Goal: Task Accomplishment & Management: Manage account settings

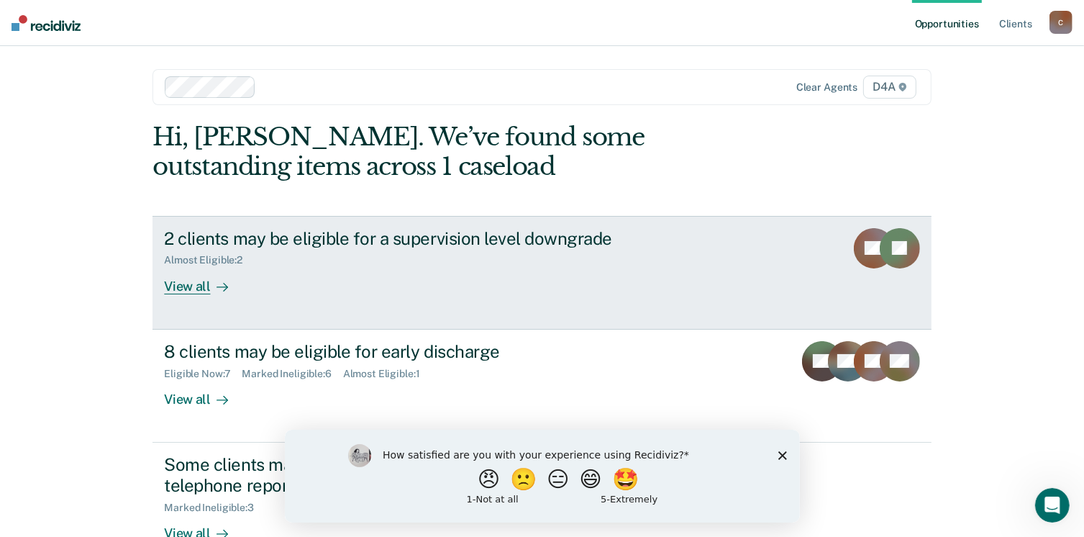
click at [183, 287] on div "View all" at bounding box center [204, 280] width 81 height 28
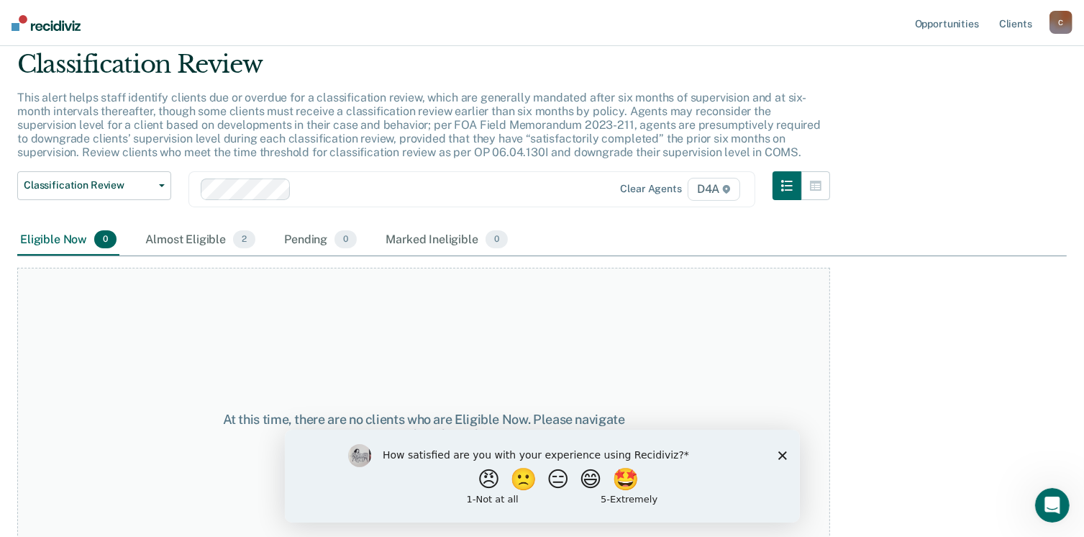
scroll to position [97, 0]
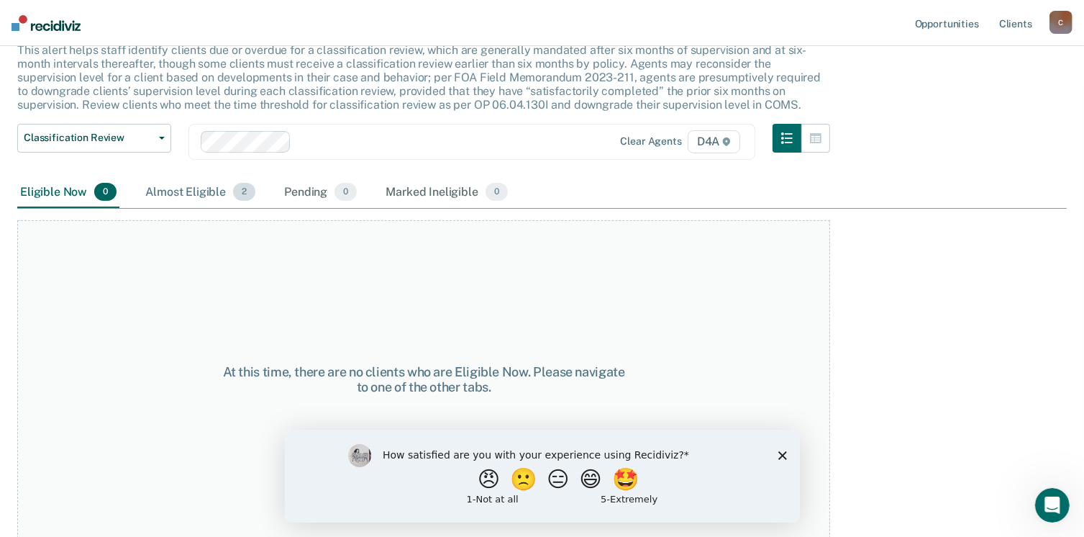
click at [204, 194] on div "Almost Eligible 2" at bounding box center [200, 193] width 116 height 32
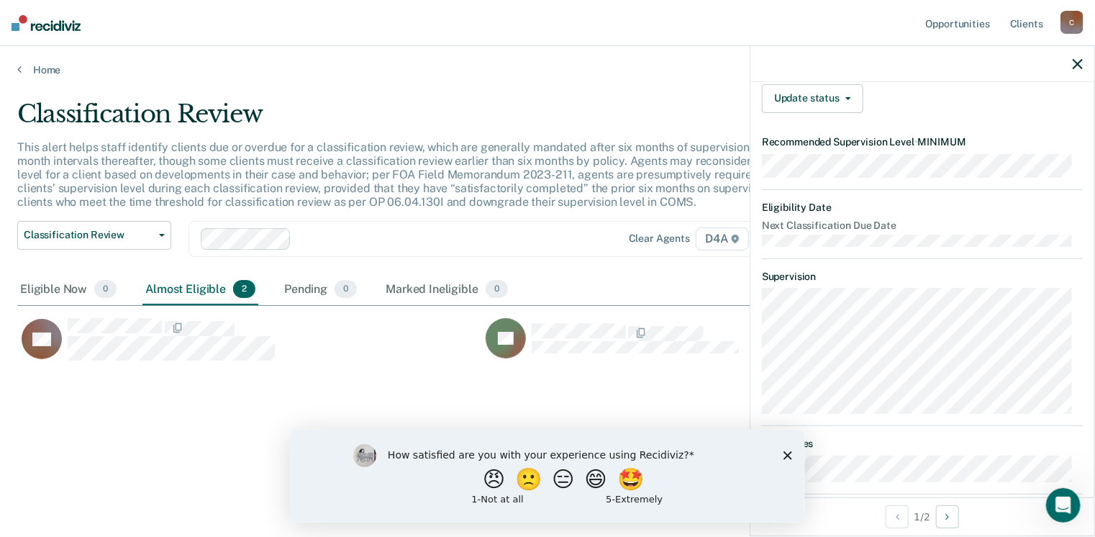
scroll to position [112, 0]
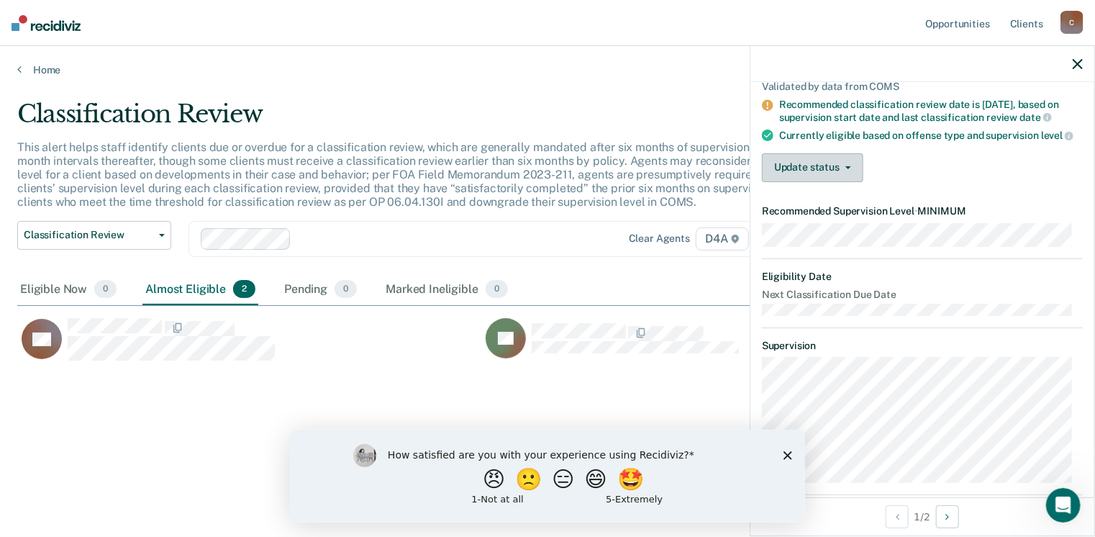
click at [852, 175] on button "Update status" at bounding box center [812, 167] width 101 height 29
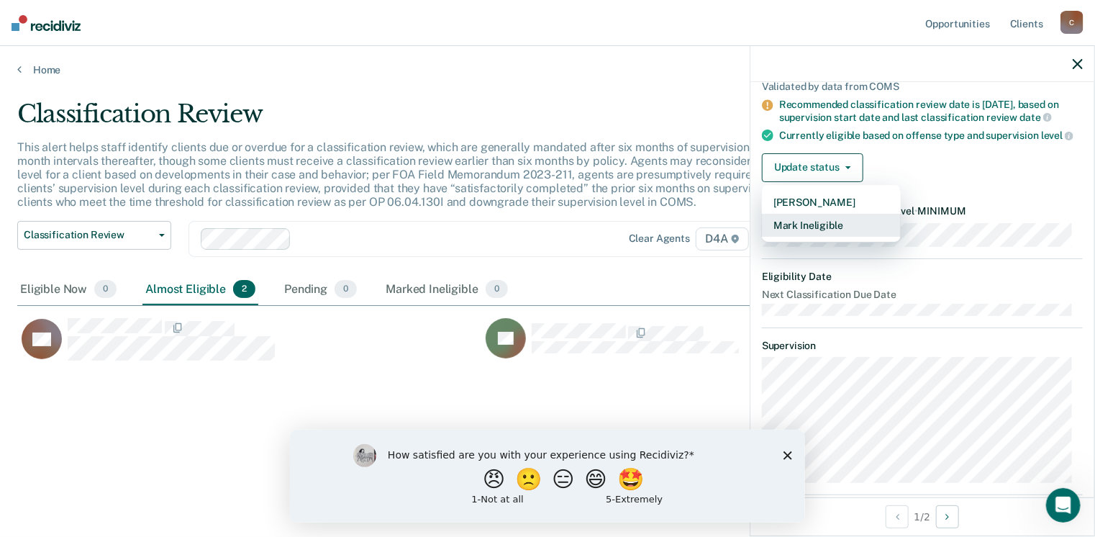
click at [835, 229] on button "Mark Ineligible" at bounding box center [831, 225] width 139 height 23
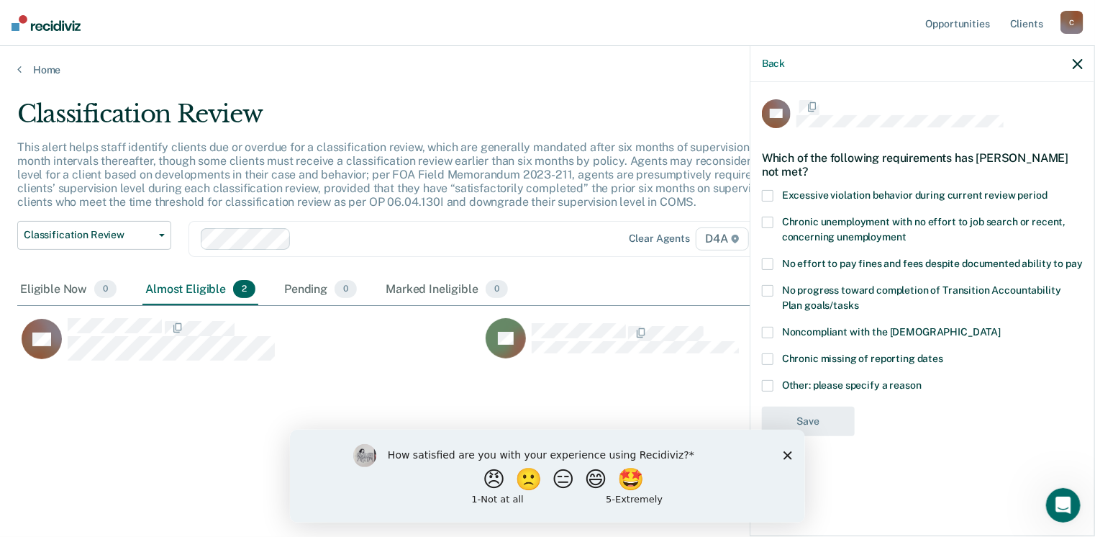
scroll to position [0, 0]
click at [765, 332] on span at bounding box center [768, 334] width 12 height 12
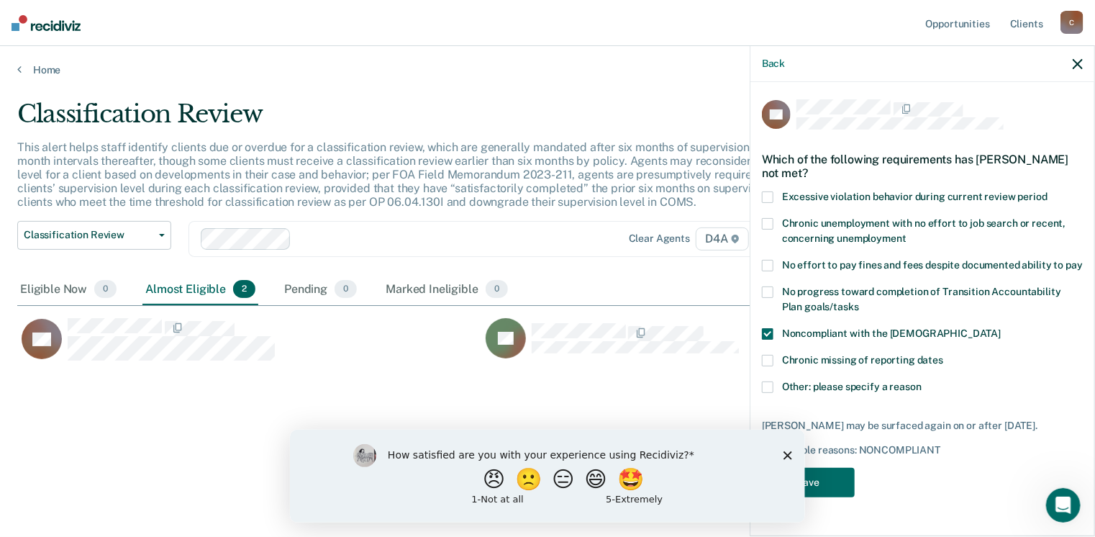
click at [760, 293] on div "PG Which of the following requirements has Patricia Gilginas not met? Excessive…" at bounding box center [922, 307] width 344 height 451
click at [768, 288] on span at bounding box center [768, 292] width 12 height 12
click at [771, 383] on span at bounding box center [768, 387] width 12 height 12
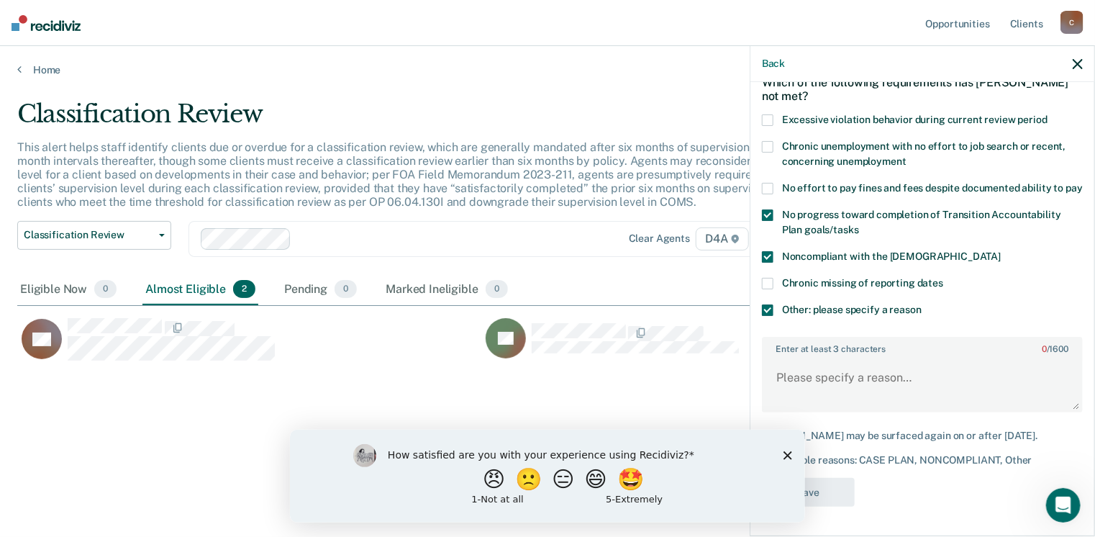
scroll to position [101, 0]
click at [777, 362] on textarea "Enter at least 3 characters 0 / 1600" at bounding box center [922, 384] width 318 height 53
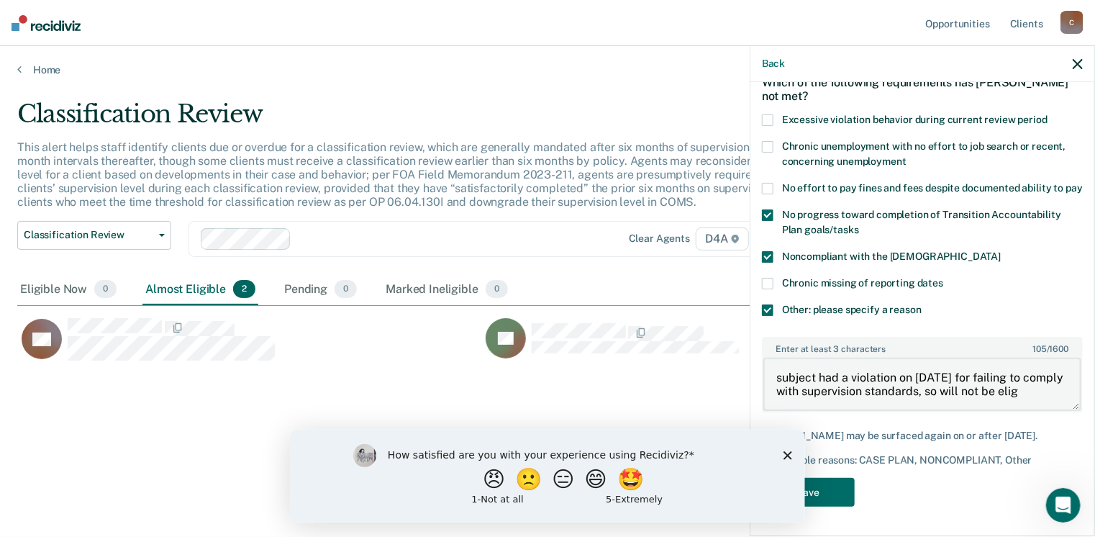
scroll to position [3, 0]
click at [841, 387] on textarea "subject had a violation on 6/25/2025 for failing to comply with supervision sta…" at bounding box center [922, 384] width 318 height 53
click at [846, 391] on textarea "subject had a violation on 6/25/2025 for failing to comply with supervision sta…" at bounding box center [922, 384] width 318 height 53
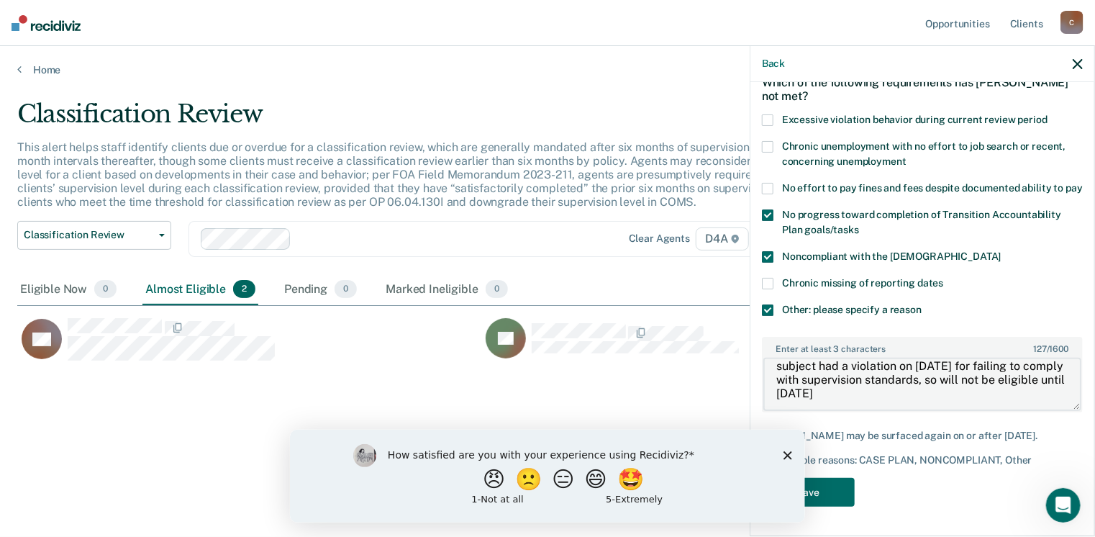
scroll to position [14, 0]
type textarea "subject had a violation on 6/25/2025 for failing to comply with supervision sta…"
click at [825, 488] on button "Save" at bounding box center [808, 492] width 93 height 29
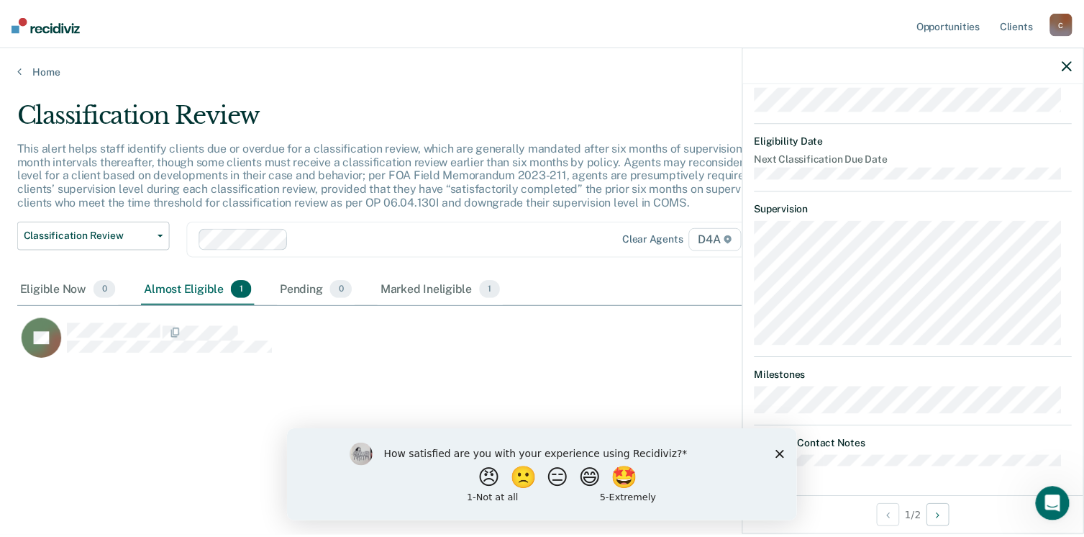
scroll to position [0, 0]
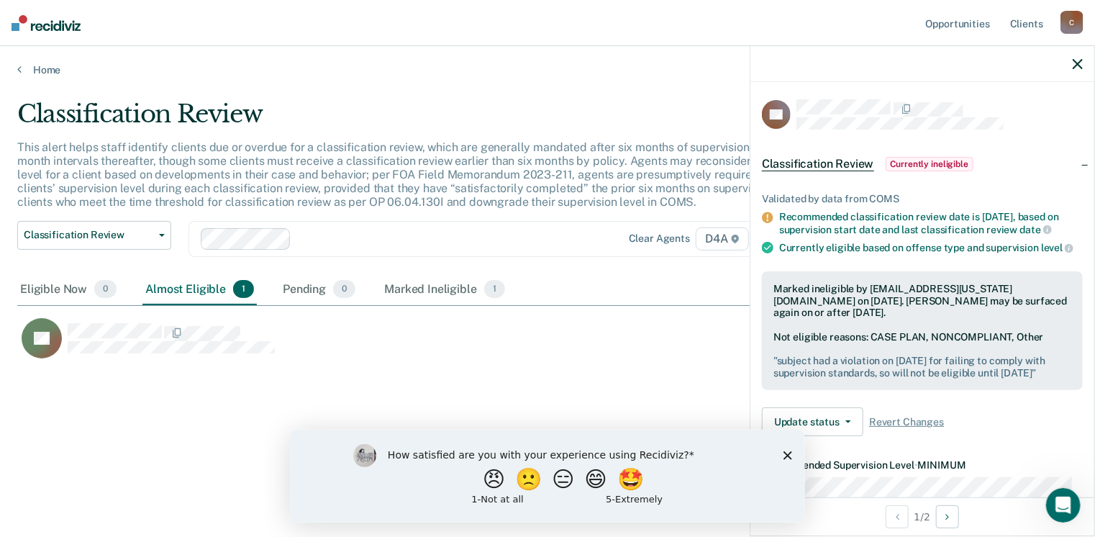
click at [790, 452] on polygon "Close survey" at bounding box center [787, 454] width 9 height 9
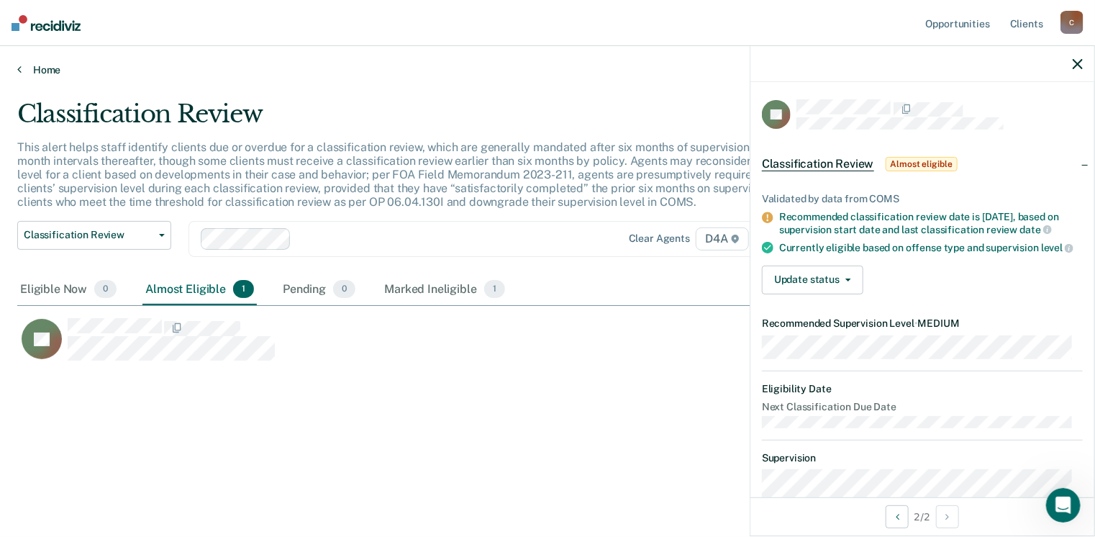
click at [21, 70] on link "Home" at bounding box center [547, 69] width 1060 height 13
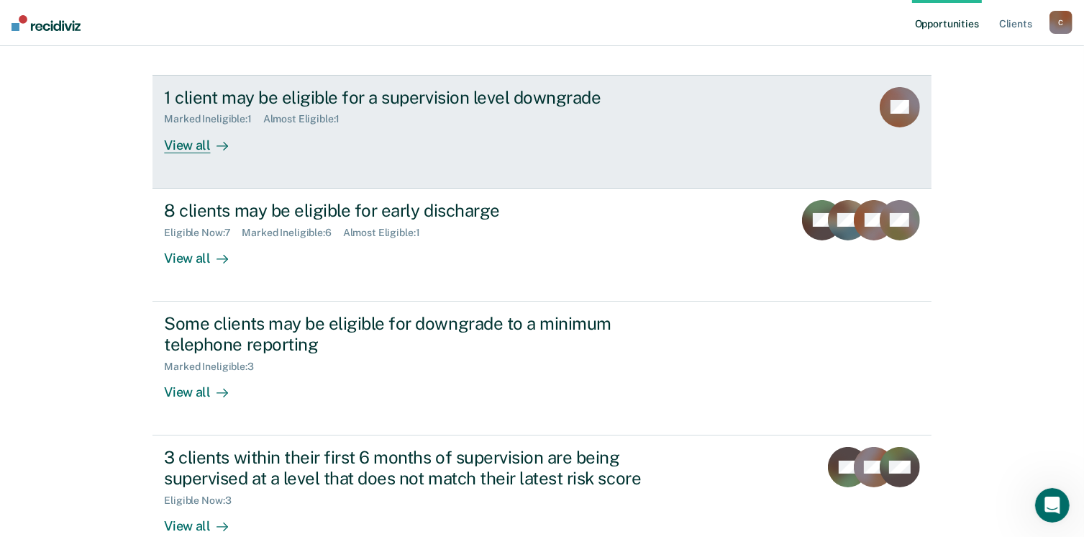
scroll to position [144, 0]
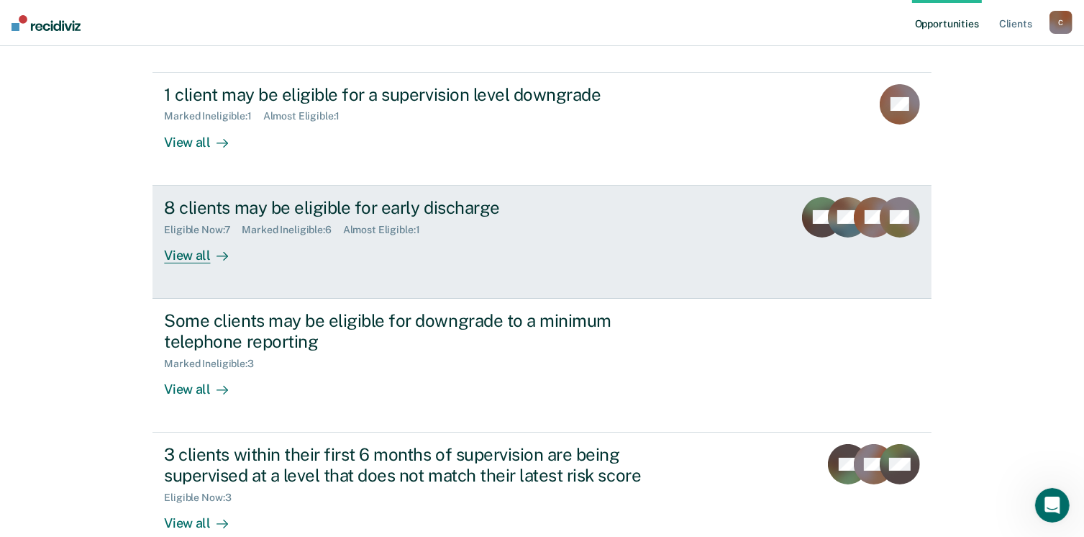
click at [196, 254] on div "View all" at bounding box center [204, 249] width 81 height 28
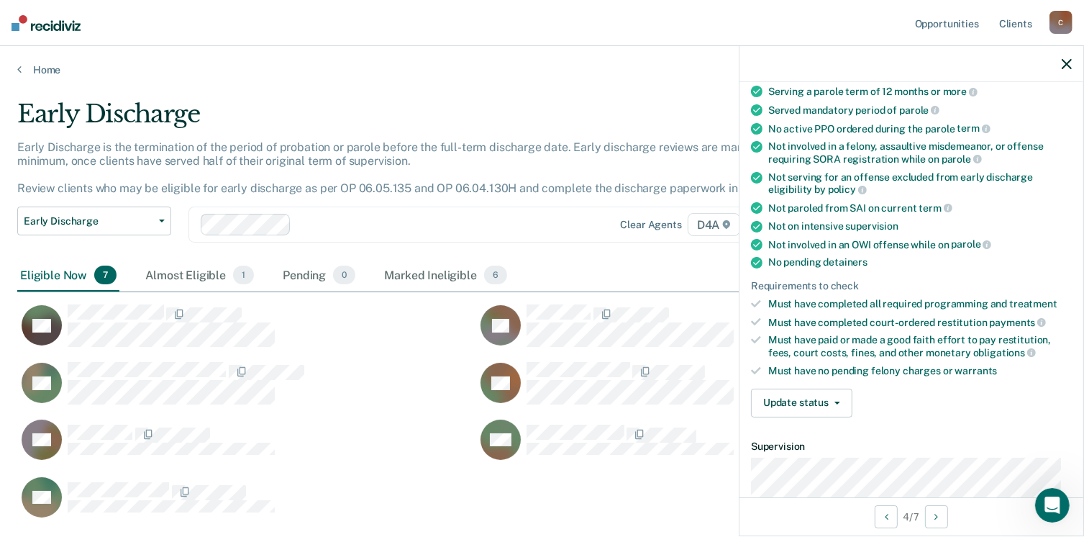
scroll to position [216, 0]
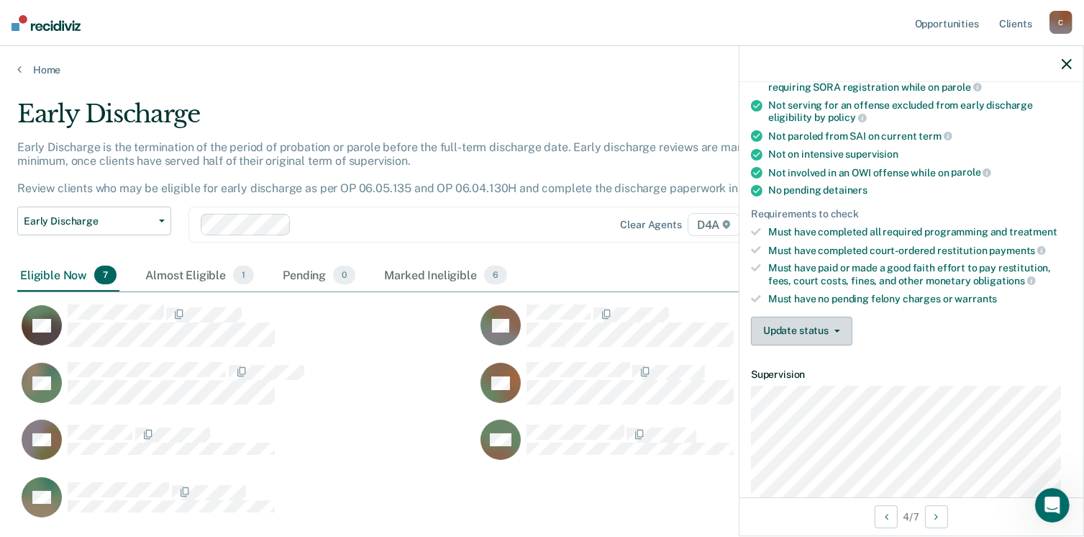
click at [829, 329] on span "button" at bounding box center [835, 330] width 12 height 3
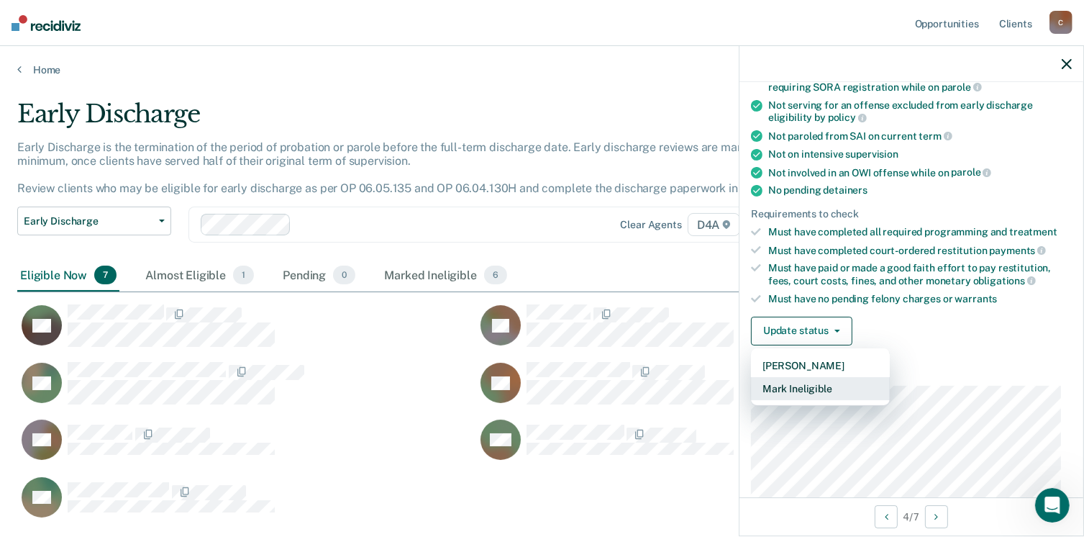
click at [804, 377] on button "Mark Ineligible" at bounding box center [820, 388] width 139 height 23
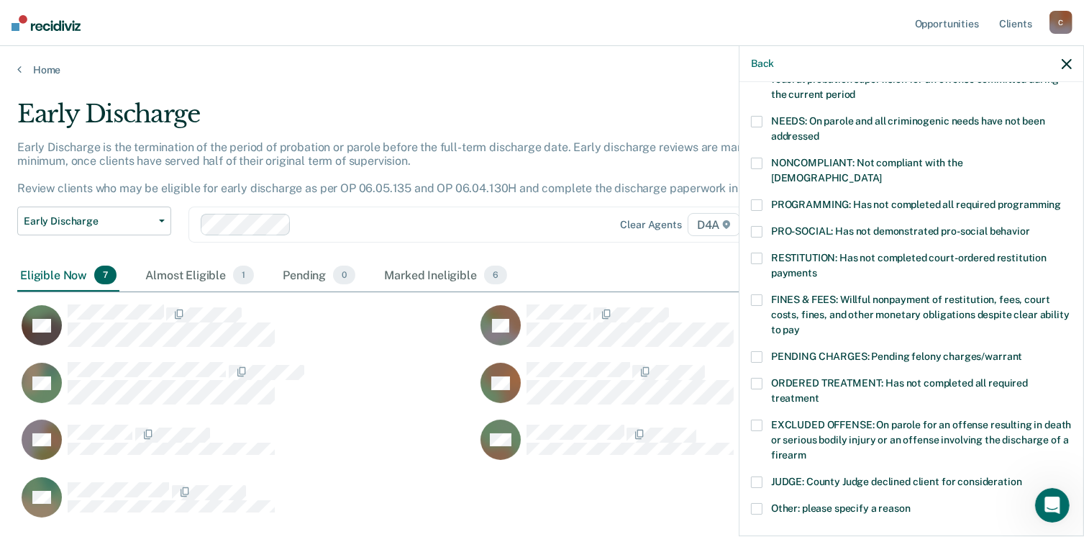
click at [758, 119] on span at bounding box center [757, 122] width 12 height 12
click at [756, 165] on span at bounding box center [757, 164] width 12 height 12
click at [756, 294] on span at bounding box center [757, 300] width 12 height 12
click at [760, 294] on span at bounding box center [757, 300] width 12 height 12
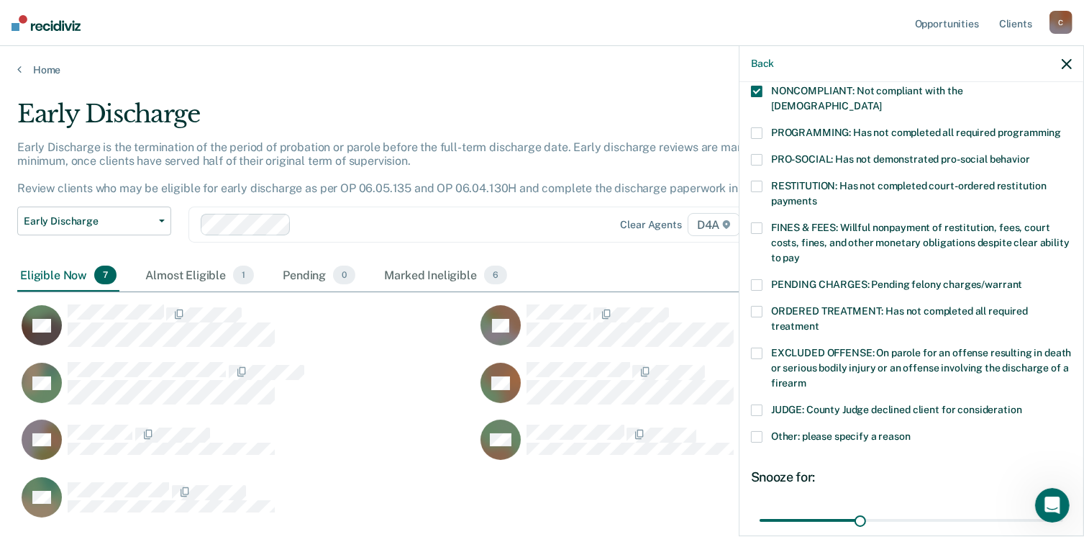
scroll to position [360, 0]
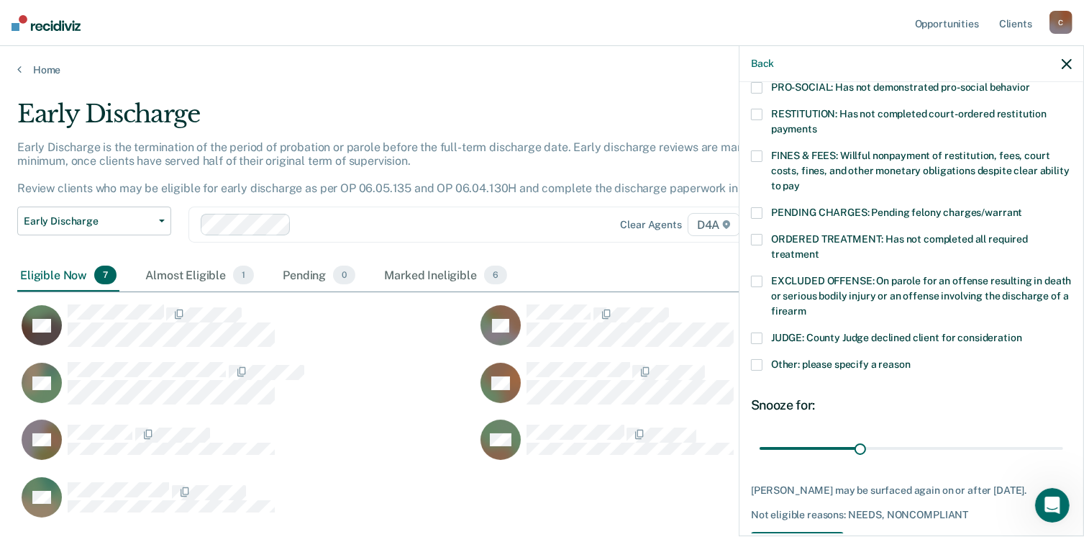
click at [761, 234] on span at bounding box center [757, 240] width 12 height 12
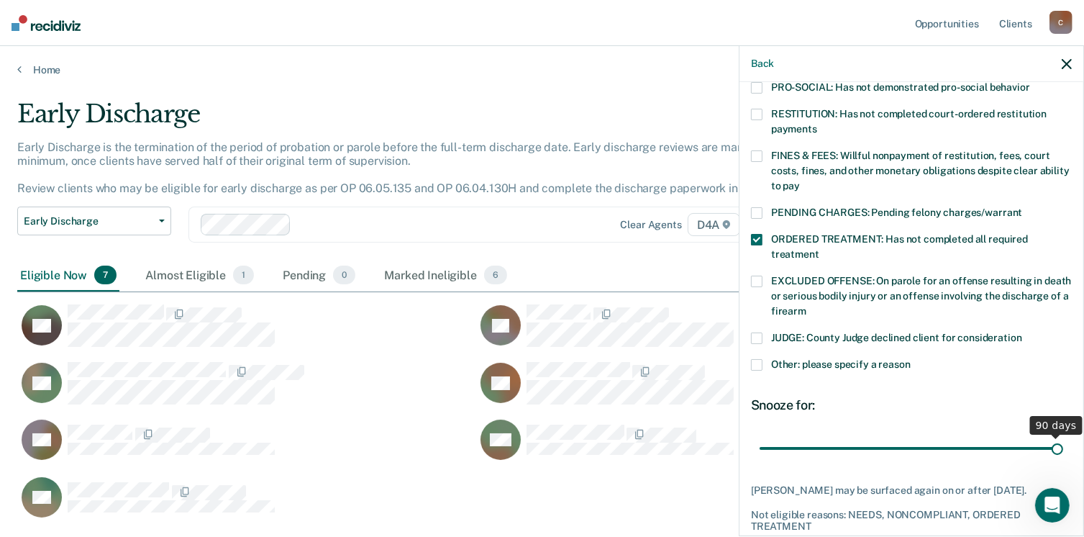
drag, startPoint x: 855, startPoint y: 429, endPoint x: 1070, endPoint y: 432, distance: 215.8
type input "90"
click at [1063, 436] on input "range" at bounding box center [912, 448] width 304 height 25
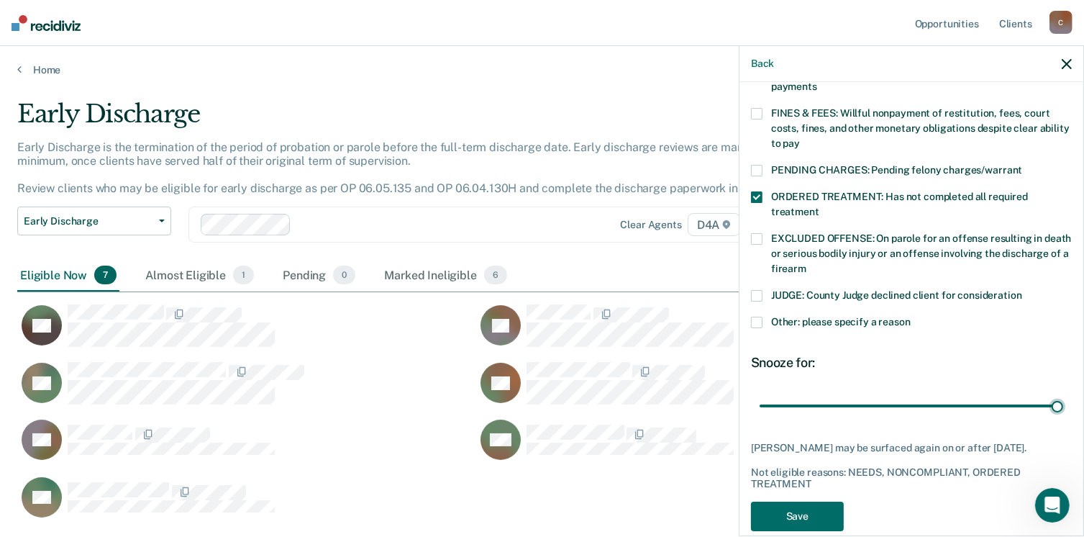
scroll to position [420, 0]
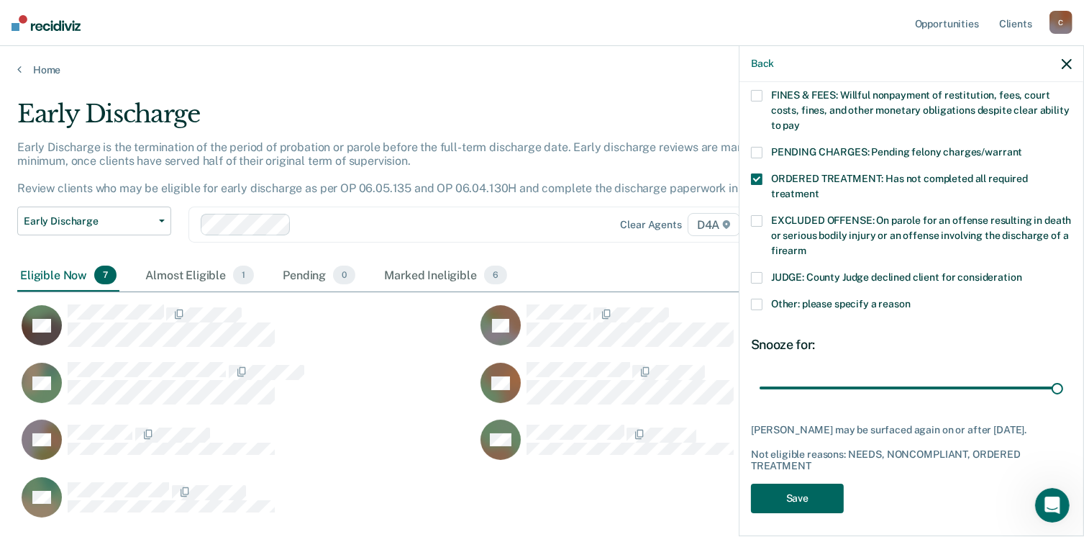
click at [800, 496] on button "Save" at bounding box center [797, 497] width 93 height 29
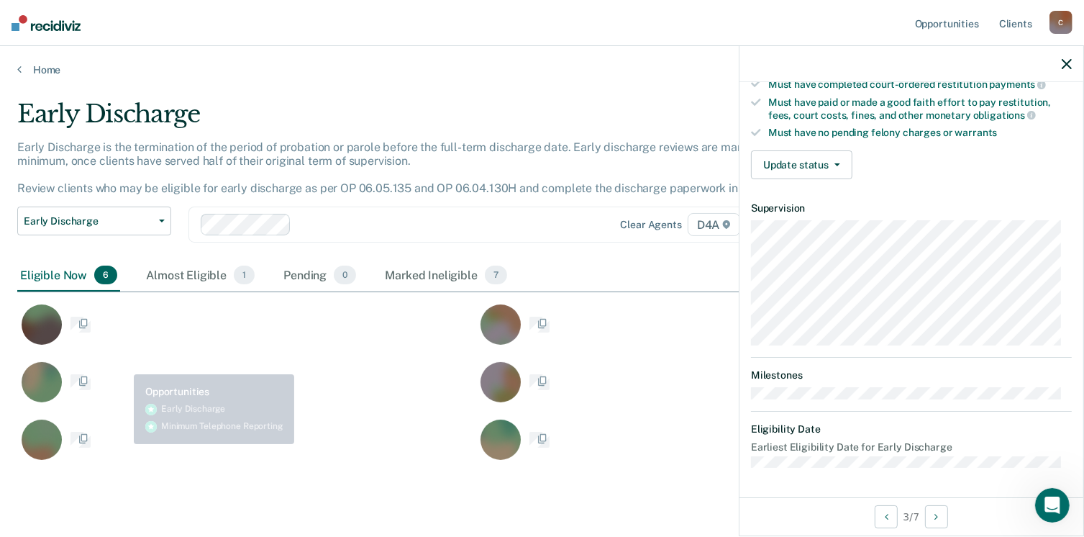
scroll to position [265, 0]
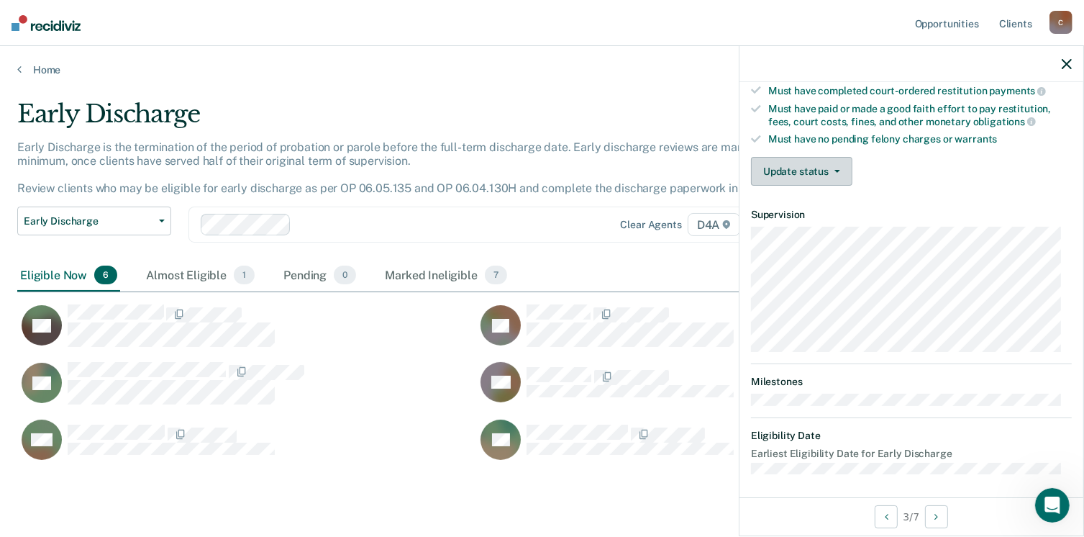
click at [829, 170] on button "Update status" at bounding box center [801, 171] width 101 height 29
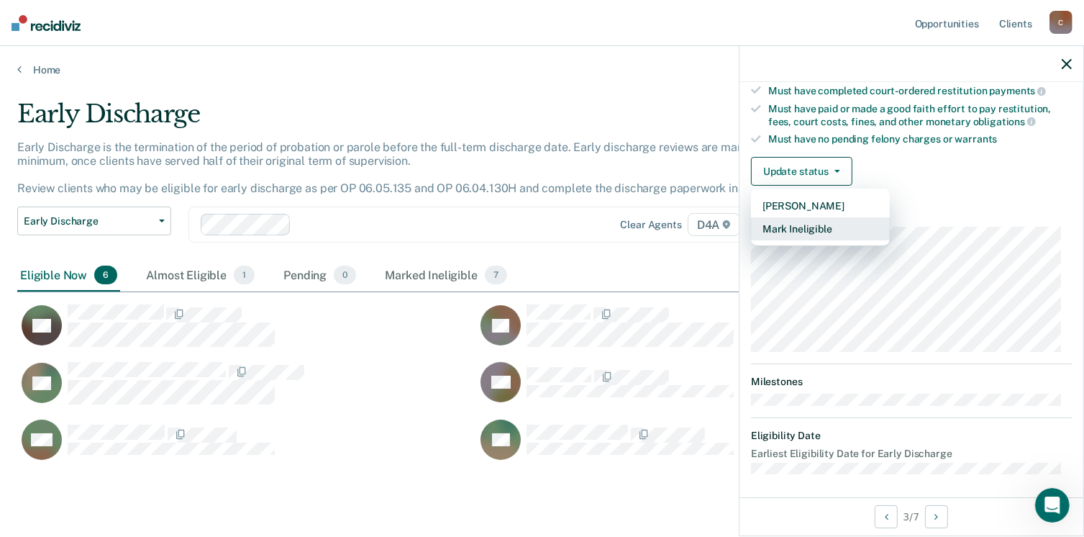
click at [809, 217] on button "Mark Ineligible" at bounding box center [820, 228] width 139 height 23
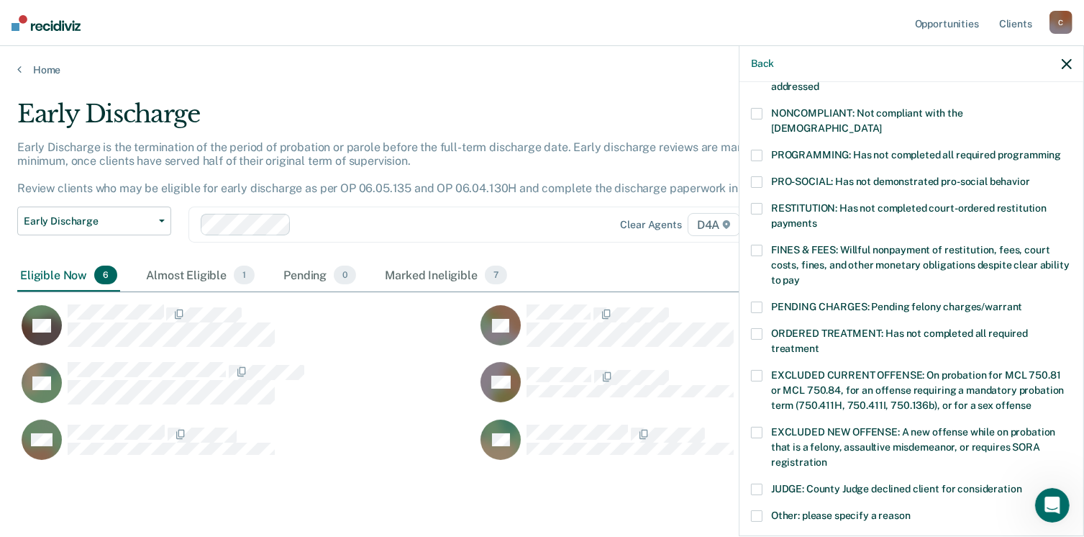
click at [767, 203] on label "RESTITUTION: Has not completed court-ordered restitution payments" at bounding box center [911, 218] width 321 height 30
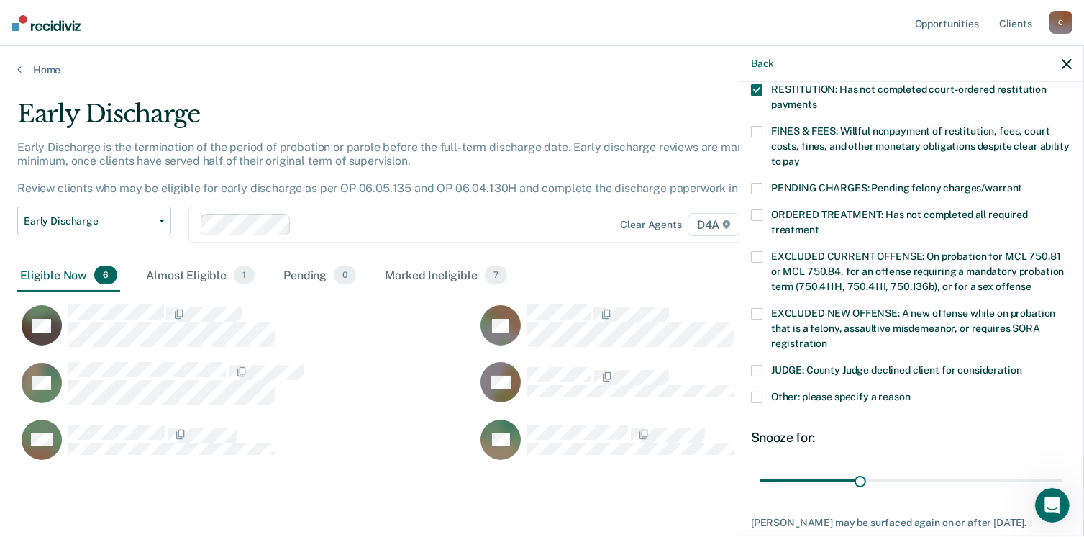
scroll to position [409, 0]
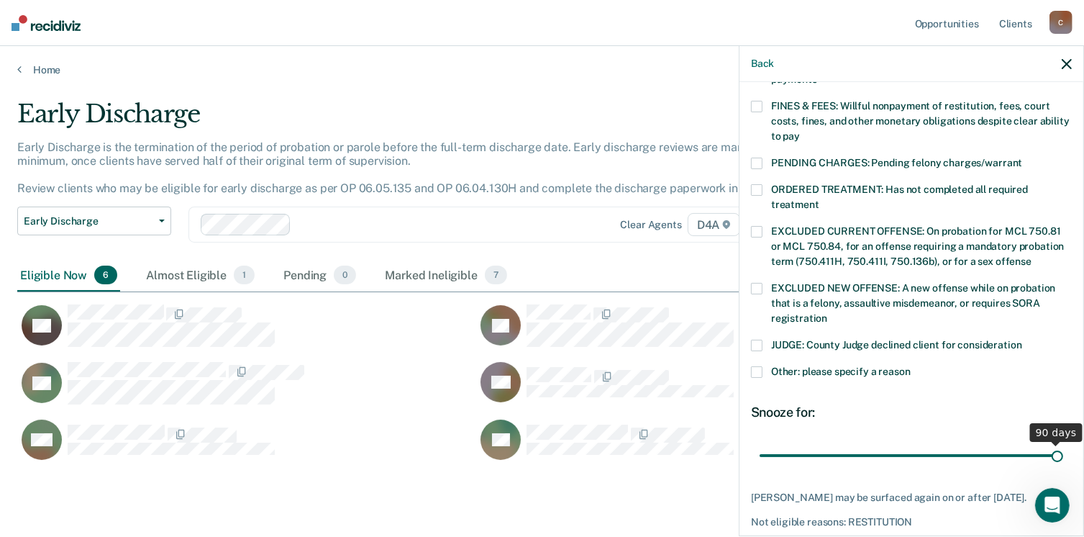
drag, startPoint x: 860, startPoint y: 438, endPoint x: 1099, endPoint y: 461, distance: 240.7
type input "90"
click at [1063, 461] on input "range" at bounding box center [912, 455] width 304 height 25
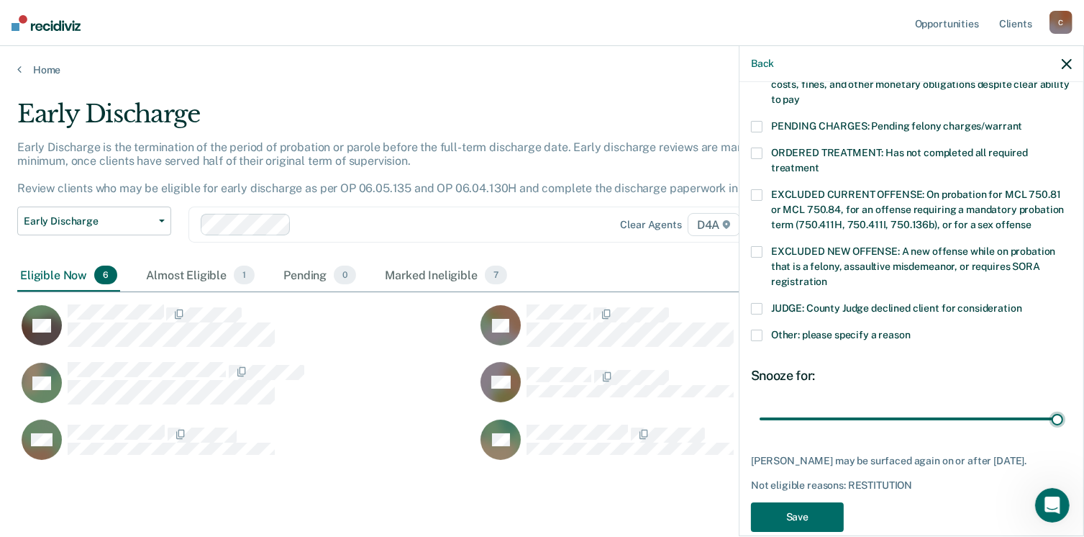
scroll to position [465, 0]
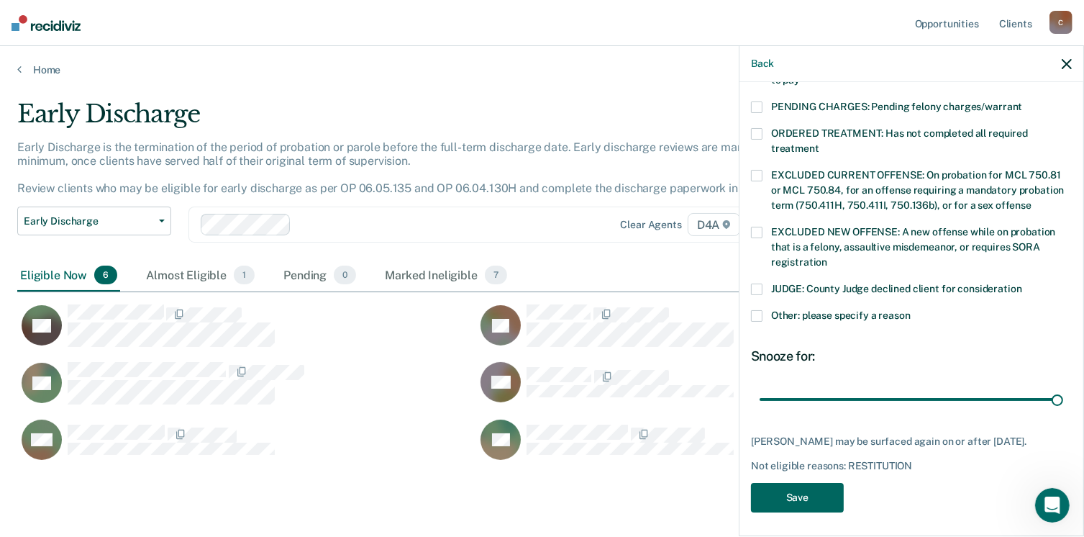
click at [802, 494] on button "Save" at bounding box center [797, 497] width 93 height 29
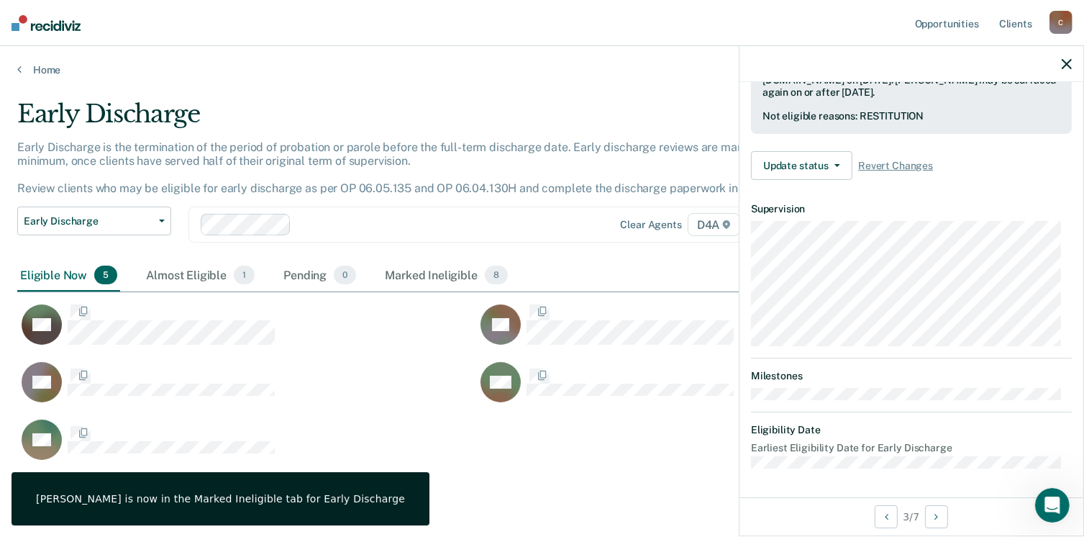
scroll to position [372, 0]
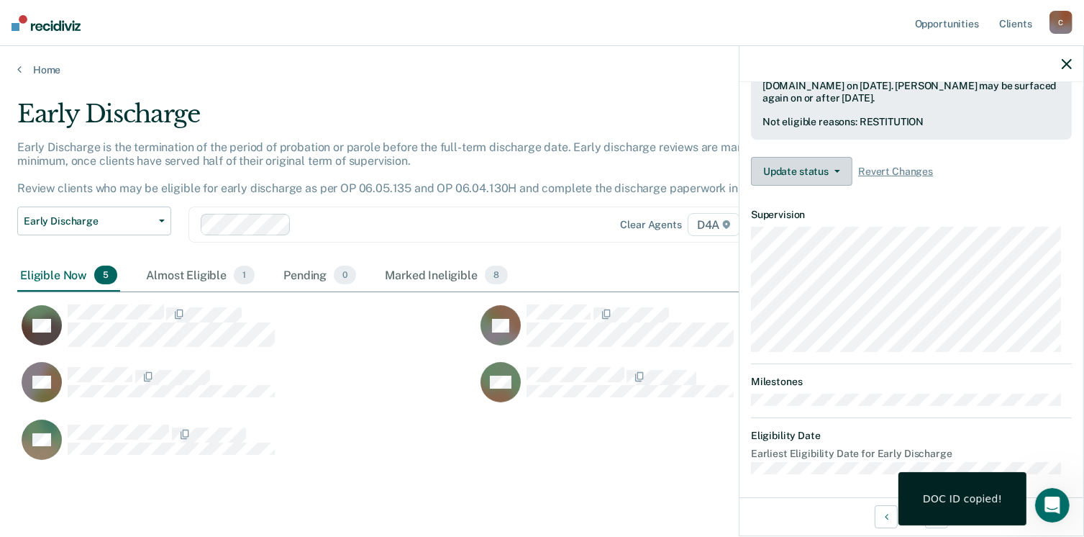
click at [820, 165] on button "Update status" at bounding box center [801, 171] width 101 height 29
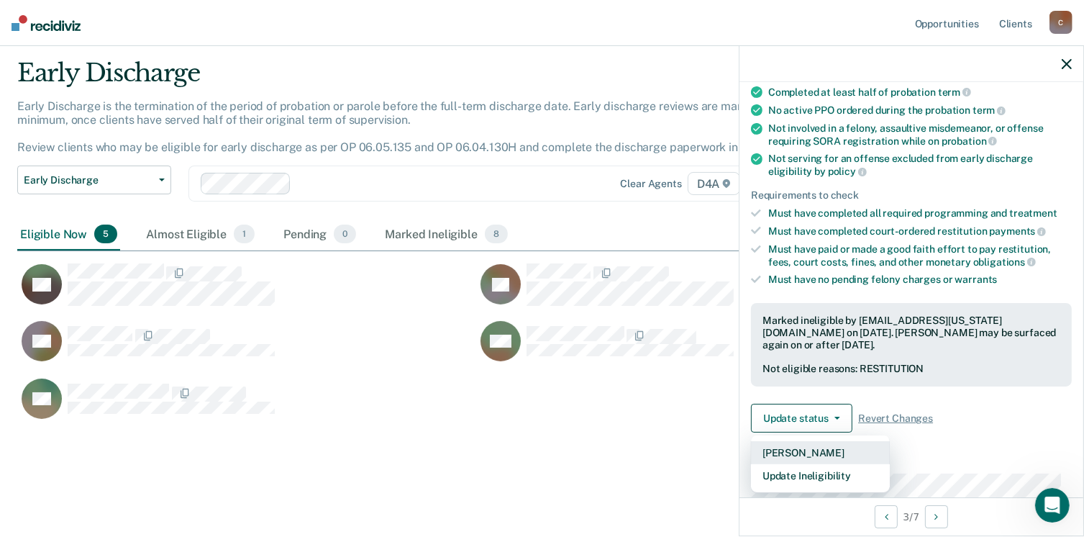
scroll to position [144, 0]
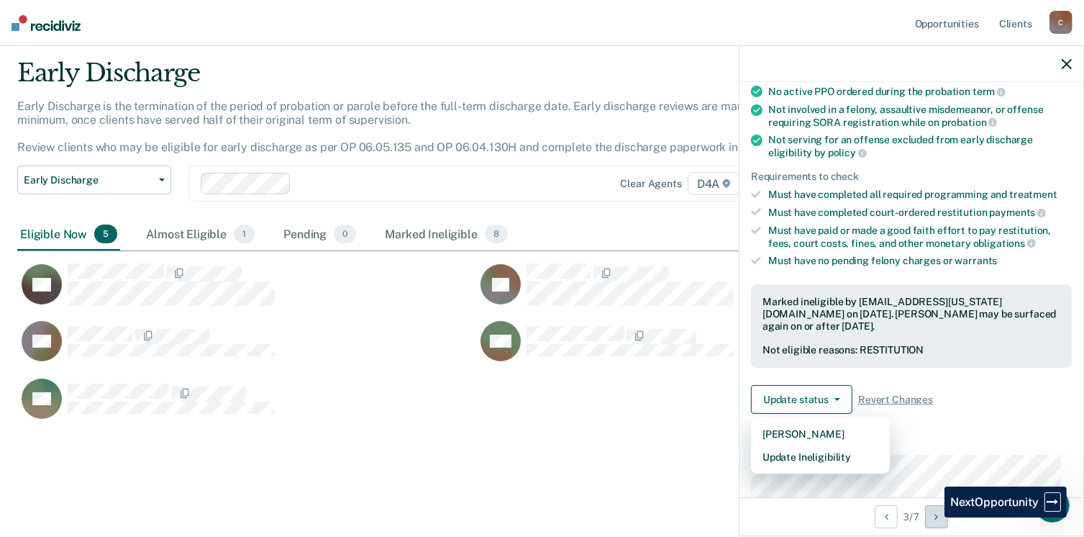
click at [934, 517] on button "Next Opportunity" at bounding box center [936, 516] width 23 height 23
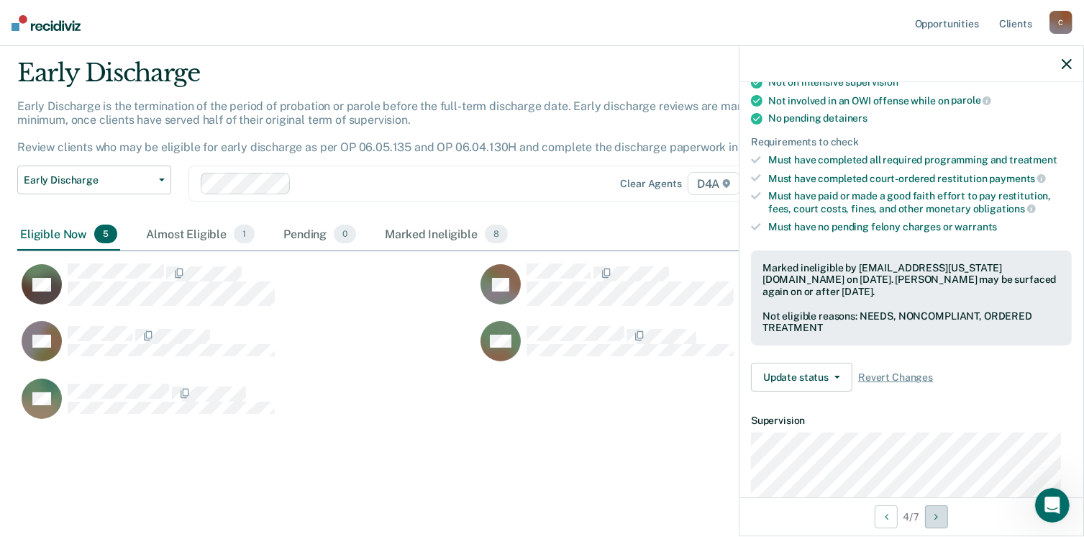
scroll to position [360, 0]
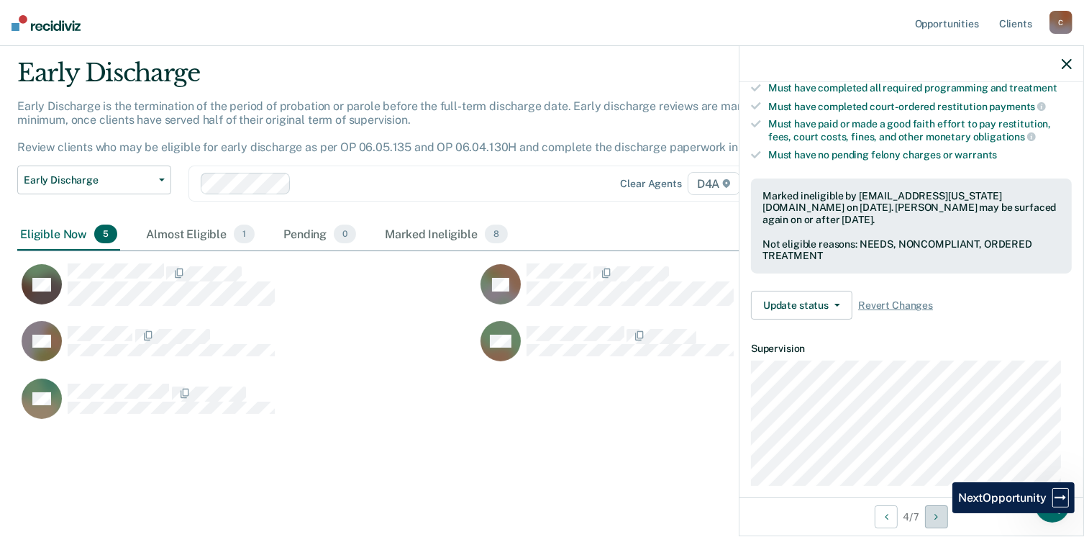
click at [942, 513] on button "Next Opportunity" at bounding box center [936, 516] width 23 height 23
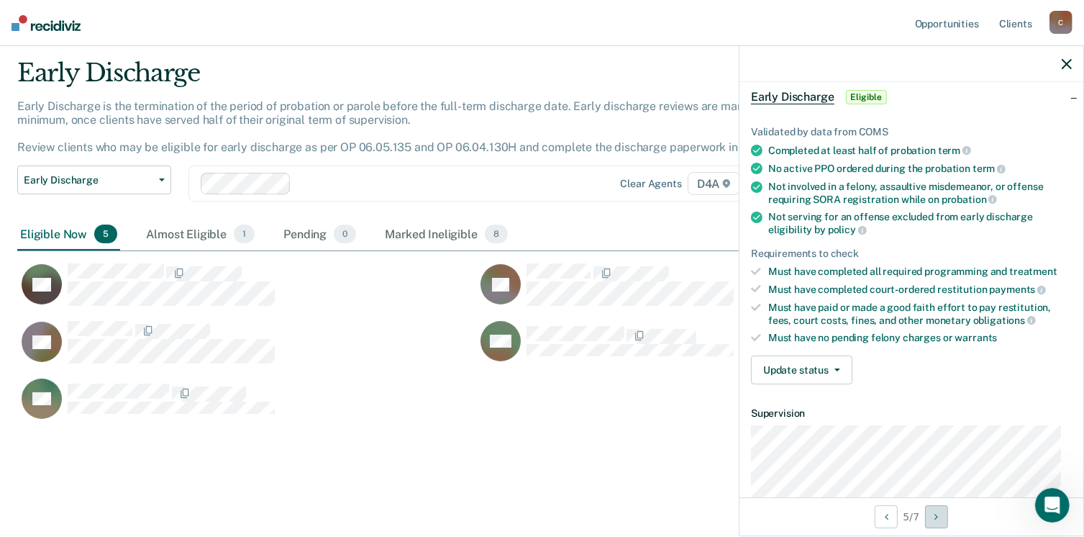
scroll to position [0, 0]
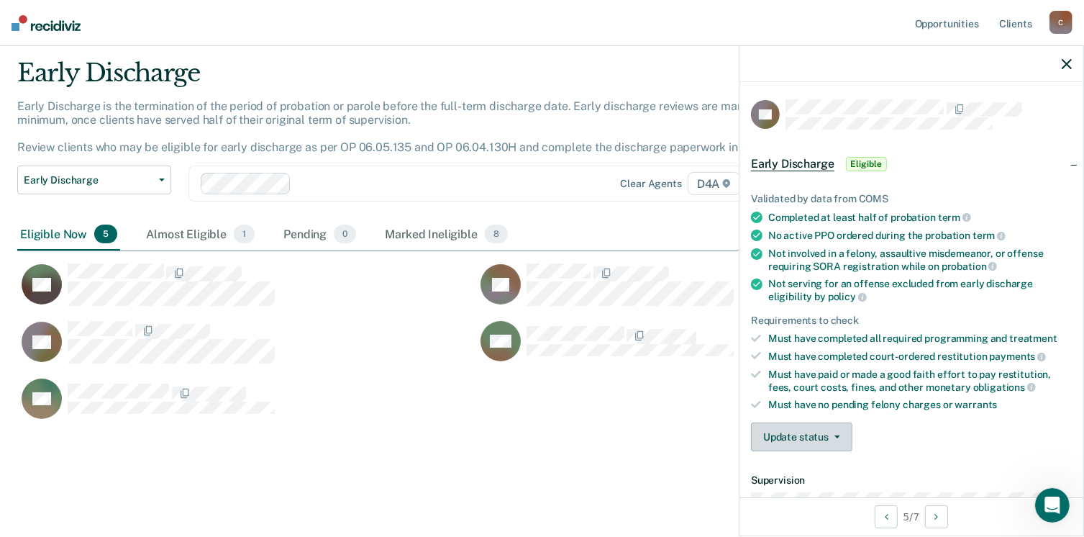
click at [838, 433] on button "Update status" at bounding box center [801, 436] width 101 height 29
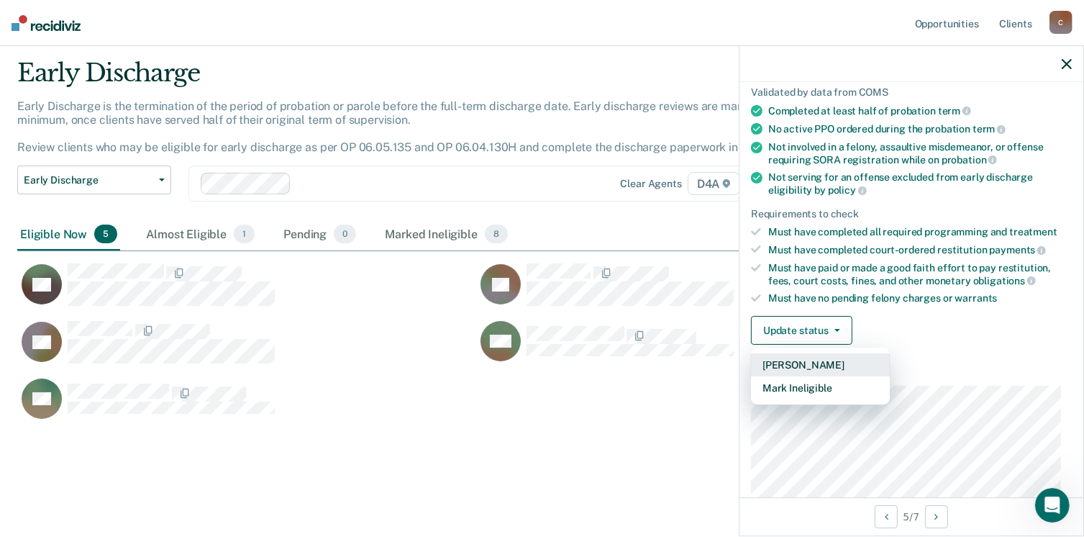
scroll to position [144, 0]
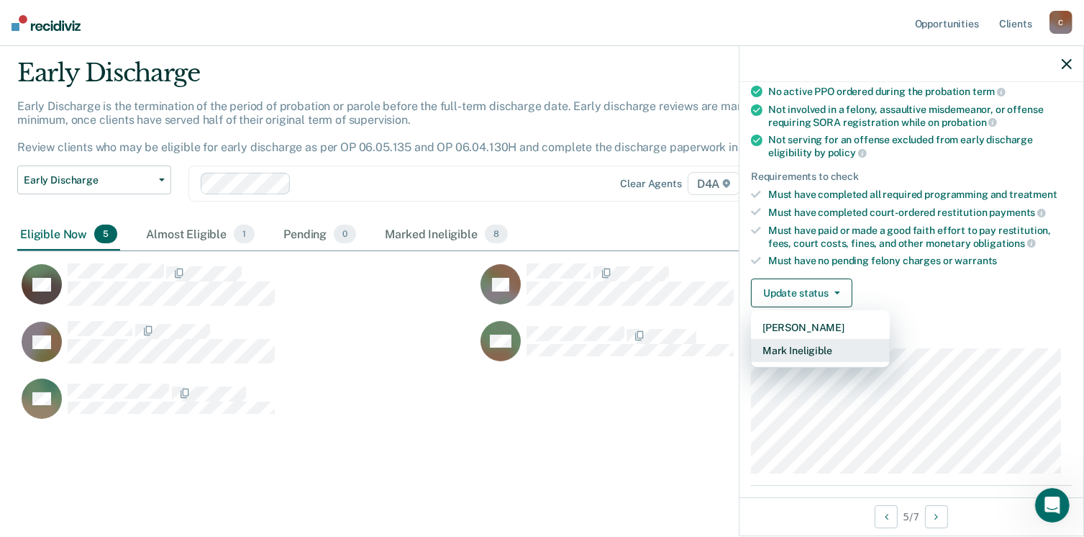
click at [825, 351] on button "Mark Ineligible" at bounding box center [820, 350] width 139 height 23
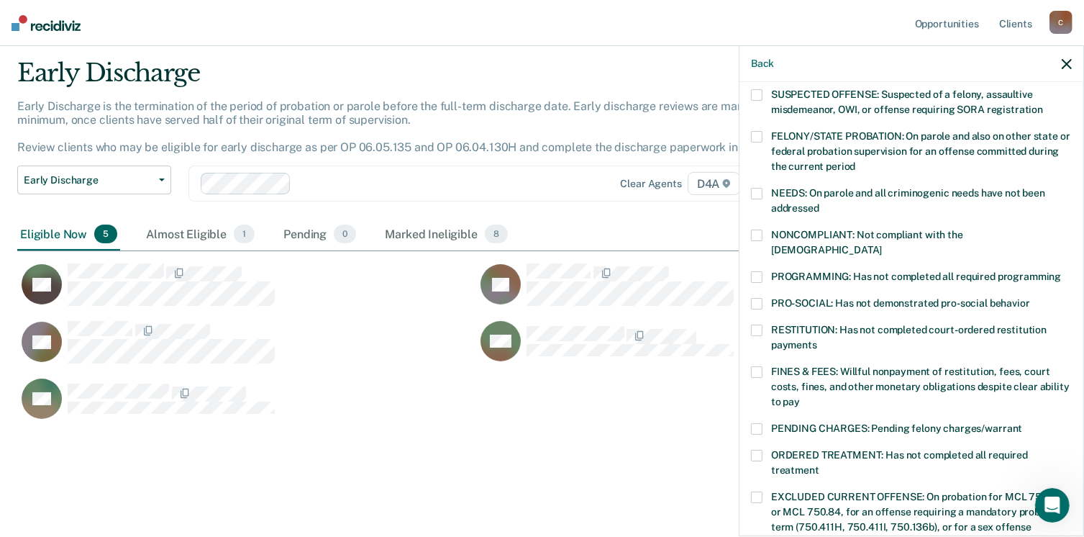
click at [758, 195] on span at bounding box center [757, 194] width 12 height 12
click at [760, 450] on span at bounding box center [757, 456] width 12 height 12
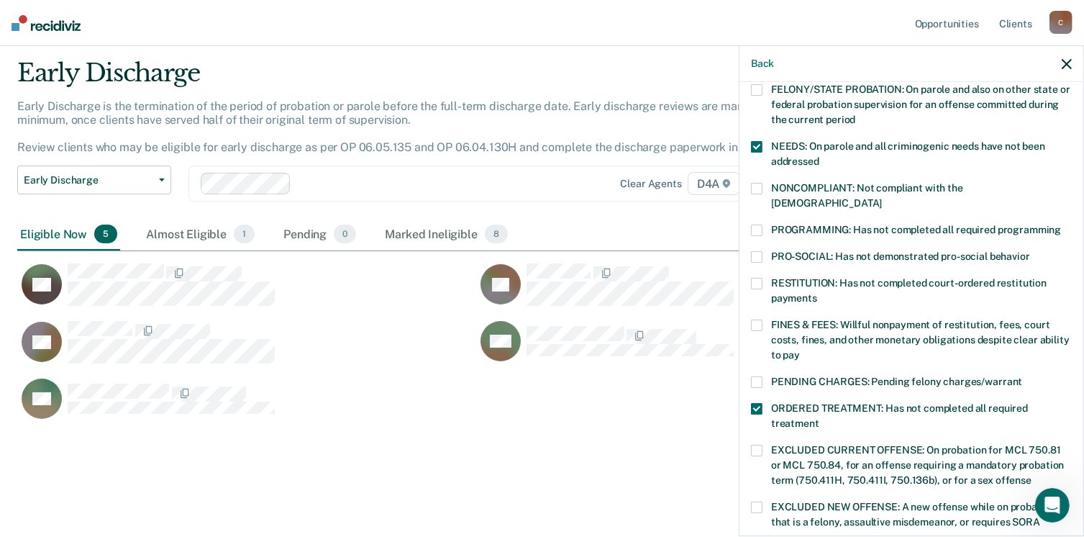
scroll to position [216, 0]
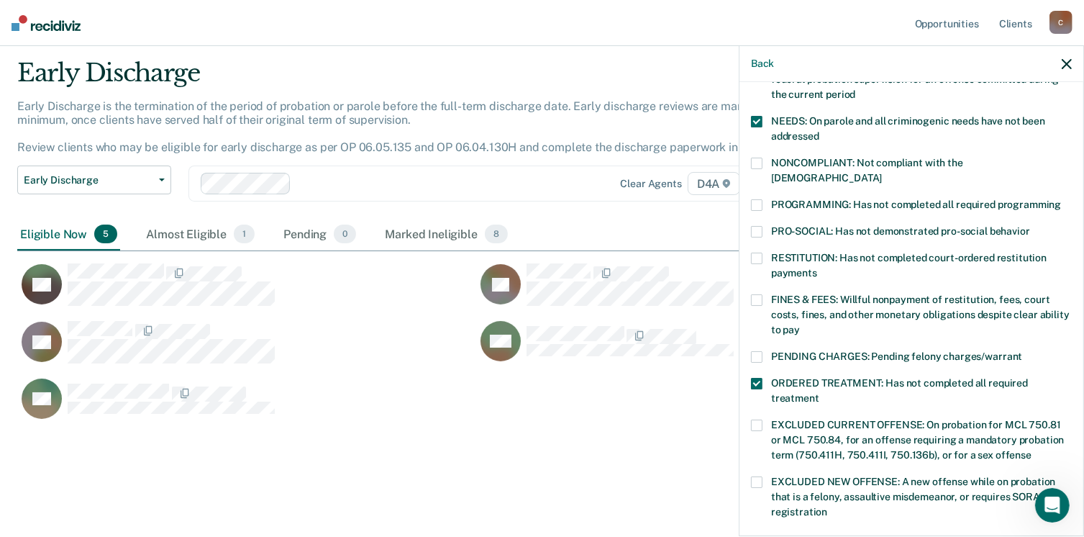
click at [754, 294] on span at bounding box center [757, 300] width 12 height 12
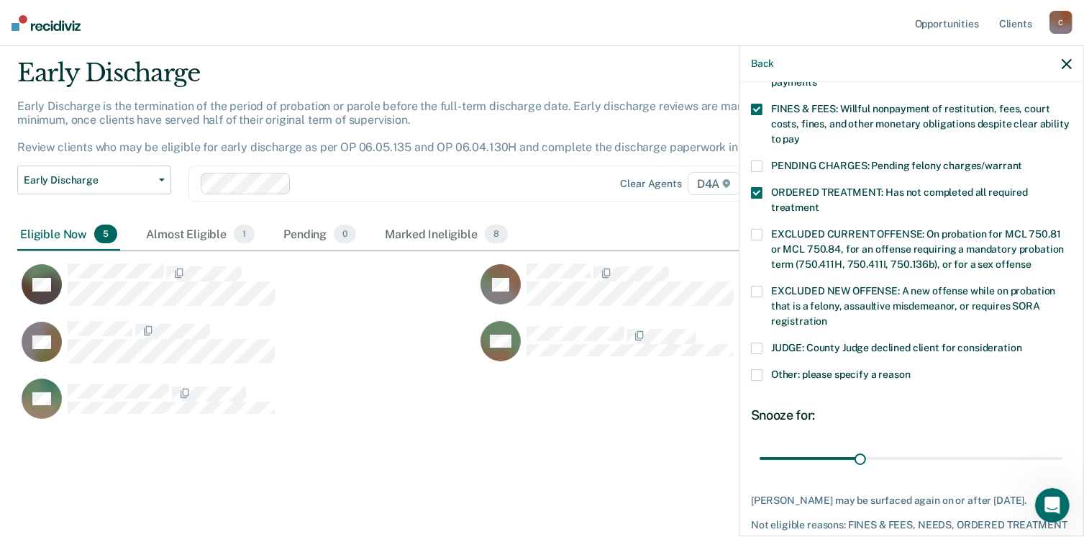
scroll to position [432, 0]
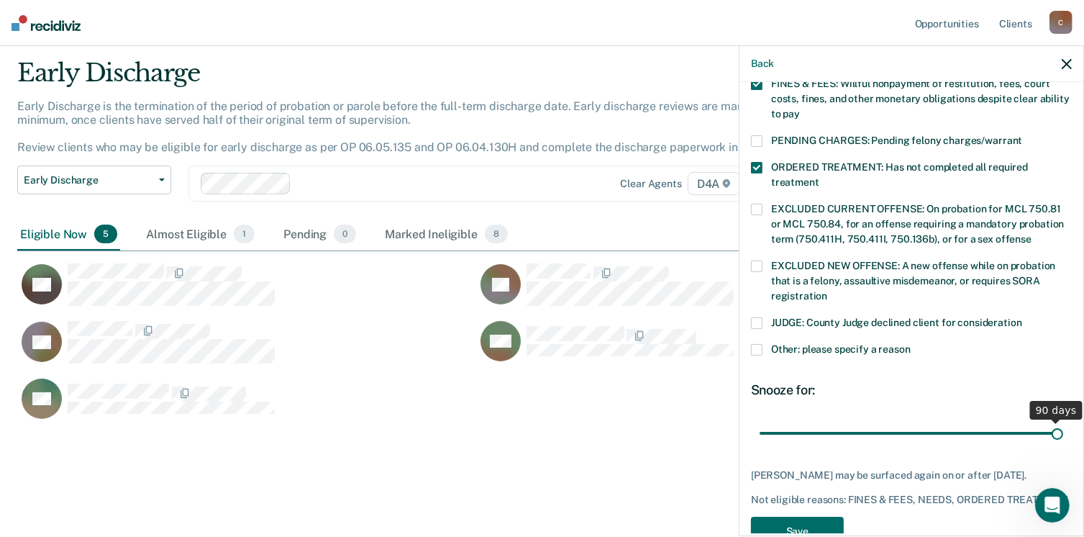
drag, startPoint x: 855, startPoint y: 416, endPoint x: 1053, endPoint y: 421, distance: 198.6
type input "90"
click at [1053, 421] on input "range" at bounding box center [912, 433] width 304 height 25
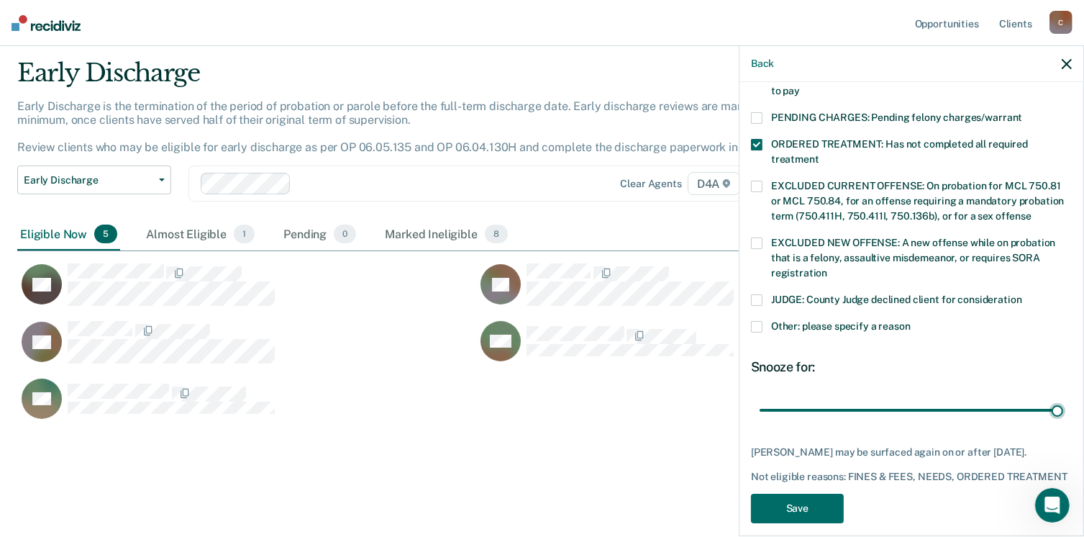
scroll to position [465, 0]
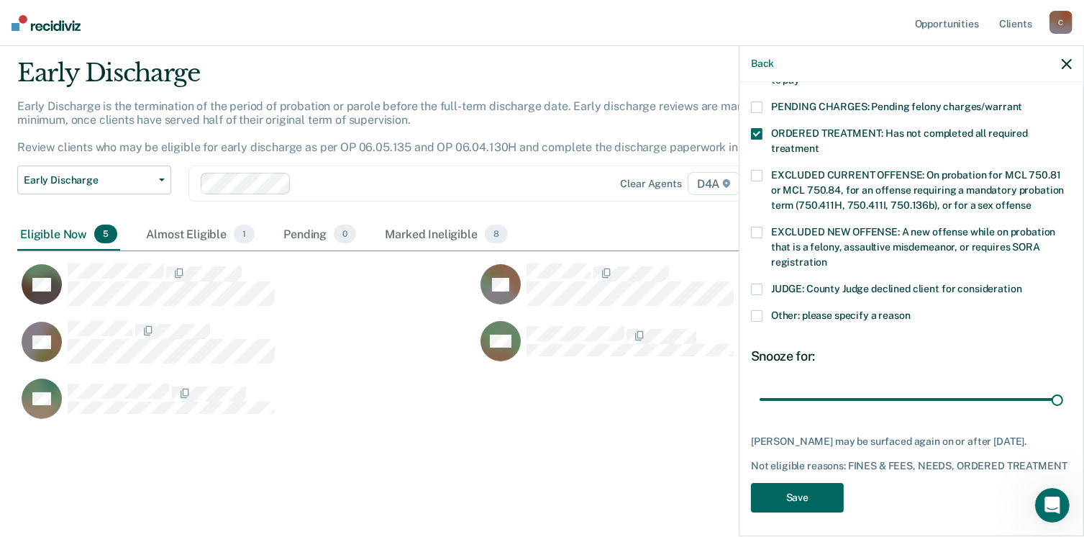
click at [796, 495] on button "Save" at bounding box center [797, 497] width 93 height 29
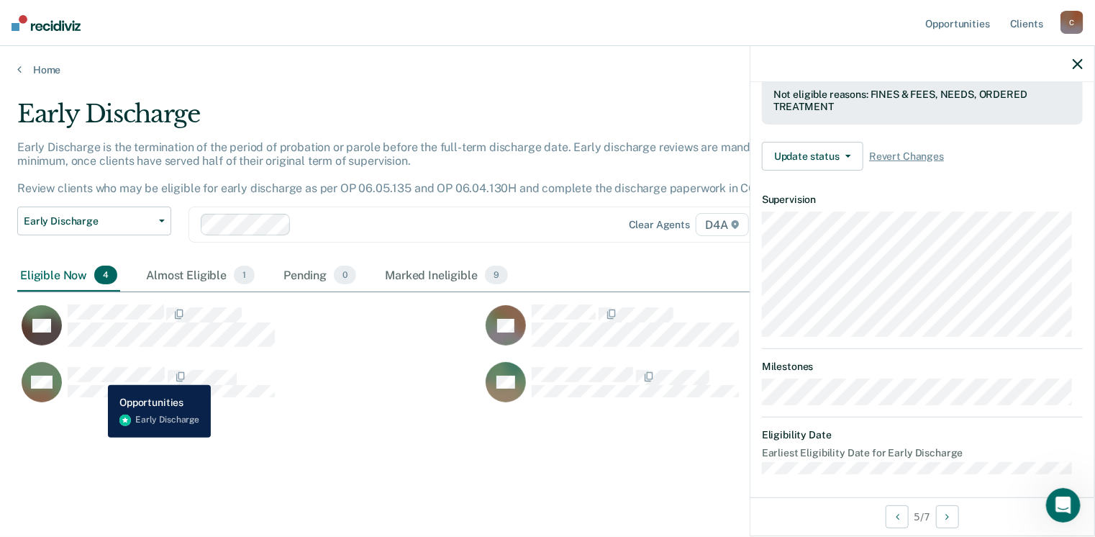
scroll to position [281, 0]
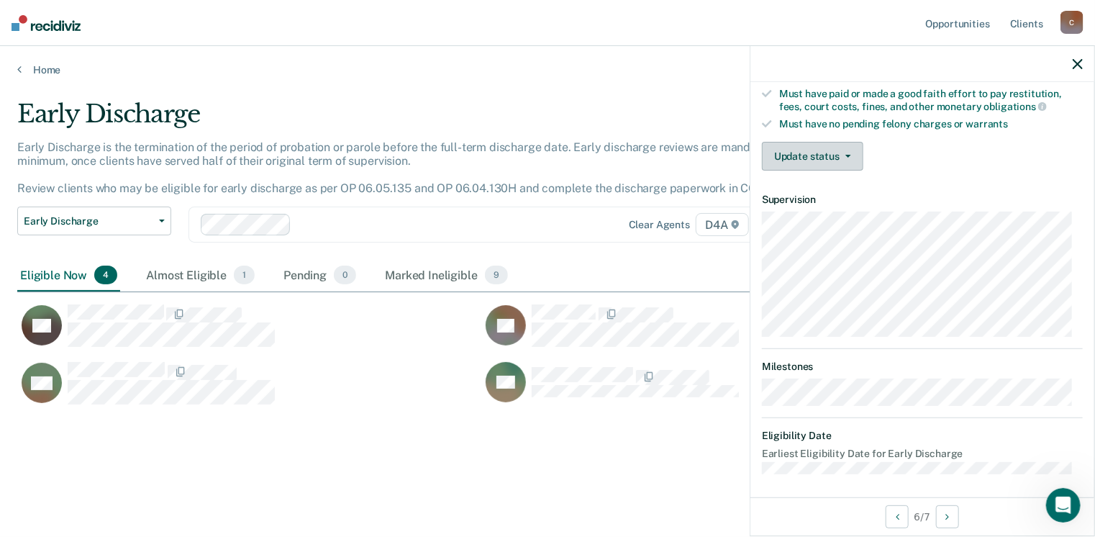
click at [848, 156] on button "Update status" at bounding box center [812, 156] width 101 height 29
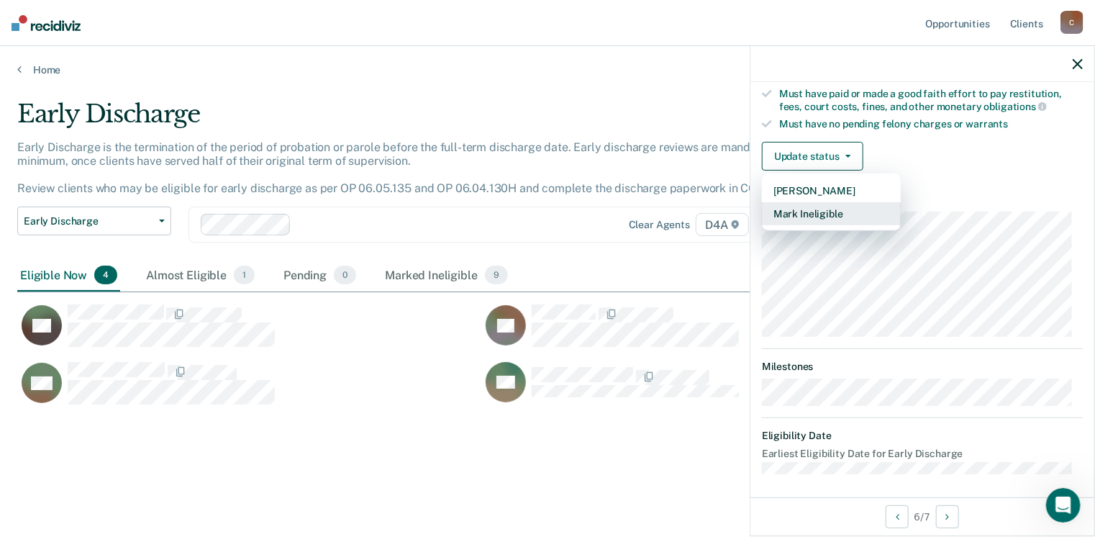
click at [841, 211] on button "Mark Ineligible" at bounding box center [831, 213] width 139 height 23
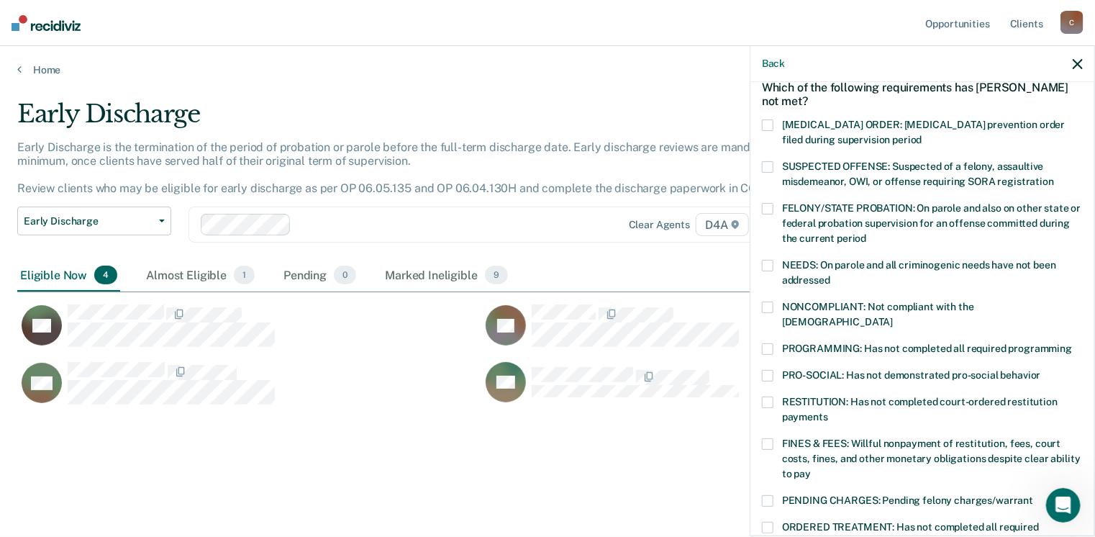
scroll to position [144, 0]
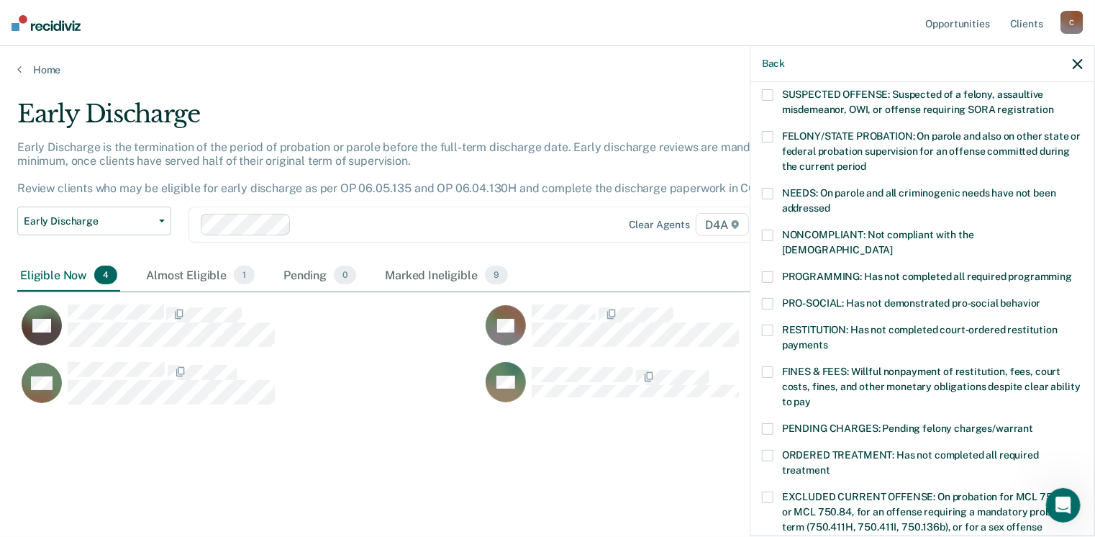
click at [770, 191] on span at bounding box center [768, 194] width 12 height 12
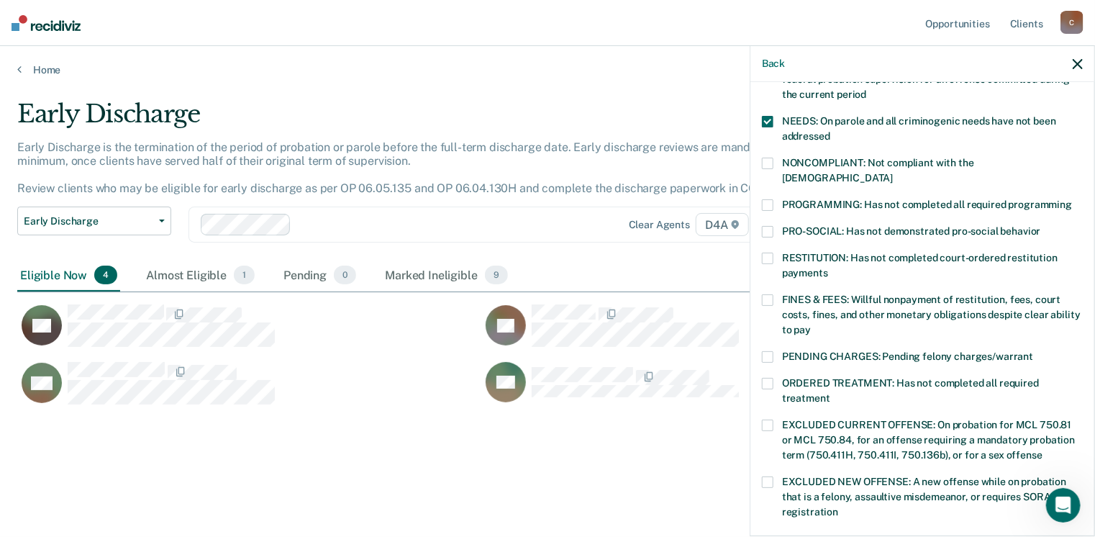
click at [770, 199] on span at bounding box center [768, 205] width 12 height 12
click at [772, 294] on span at bounding box center [768, 300] width 12 height 12
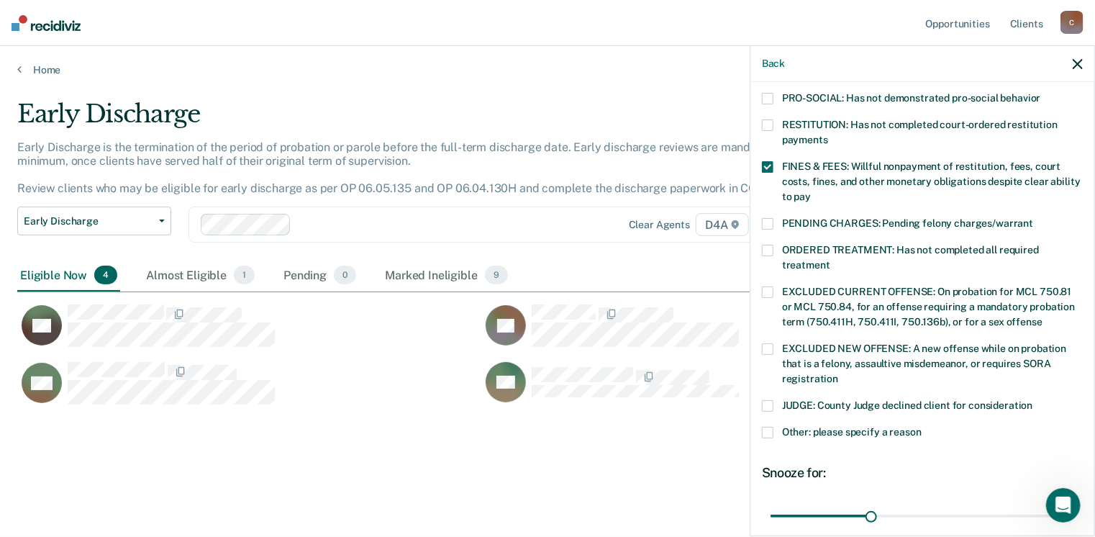
scroll to position [432, 0]
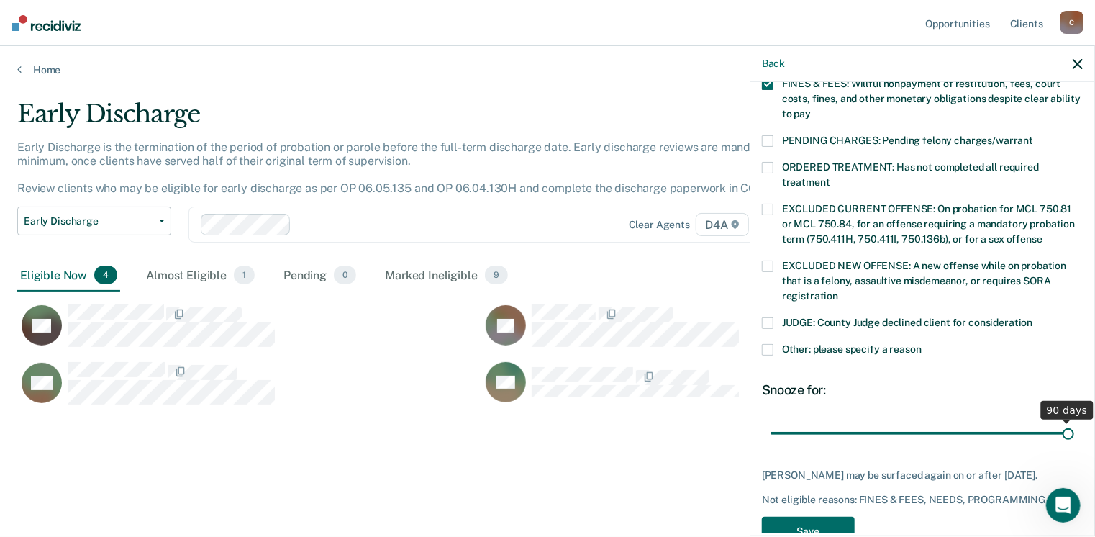
drag, startPoint x: 868, startPoint y: 417, endPoint x: 1099, endPoint y: 417, distance: 230.9
type input "90"
click at [1074, 421] on input "range" at bounding box center [922, 433] width 304 height 25
click at [814, 524] on button "Save" at bounding box center [808, 531] width 93 height 29
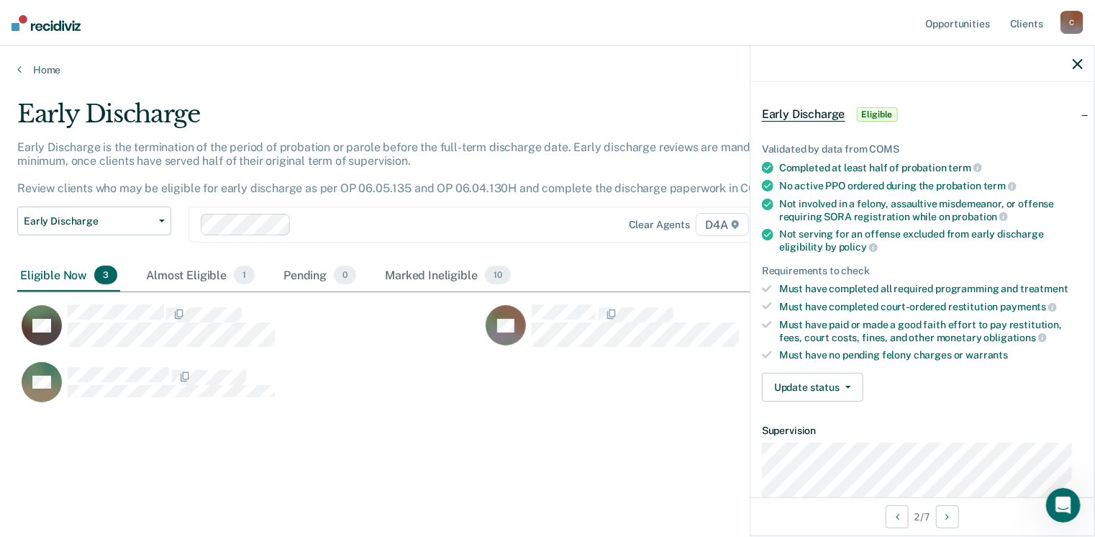
scroll to position [122, 0]
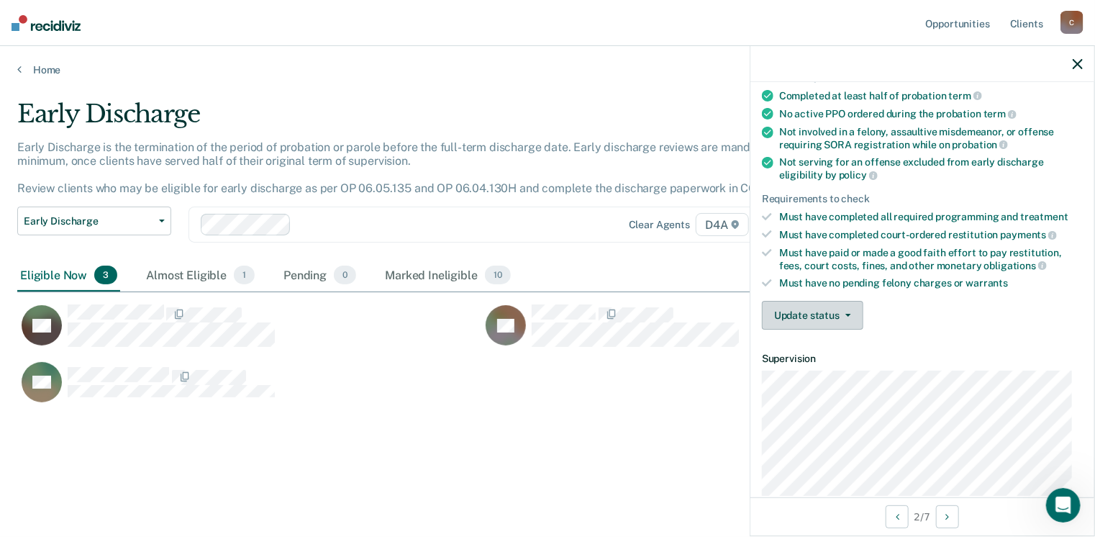
click at [842, 314] on span "button" at bounding box center [845, 315] width 12 height 3
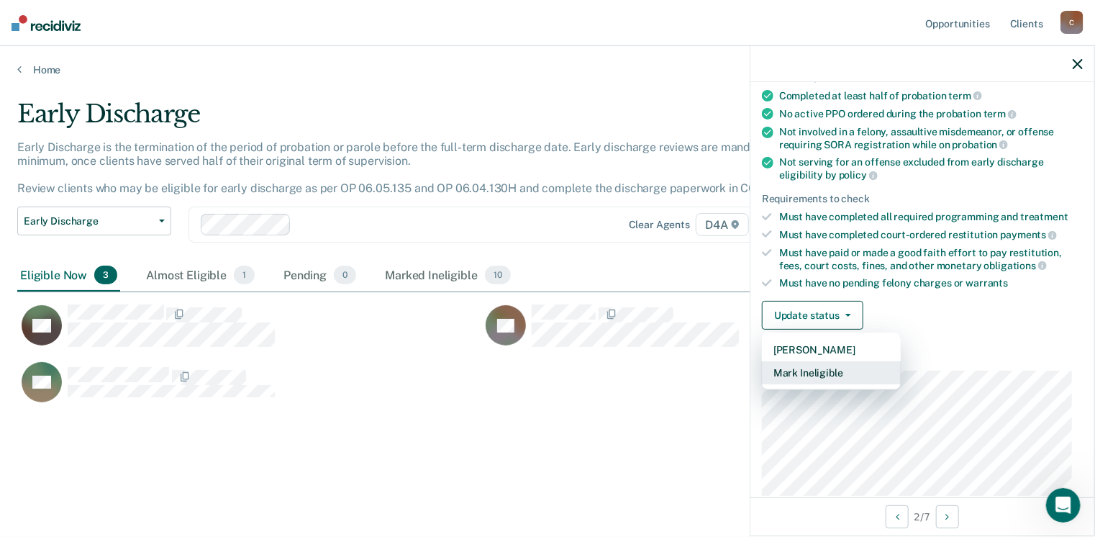
click at [834, 366] on button "Mark Ineligible" at bounding box center [831, 372] width 139 height 23
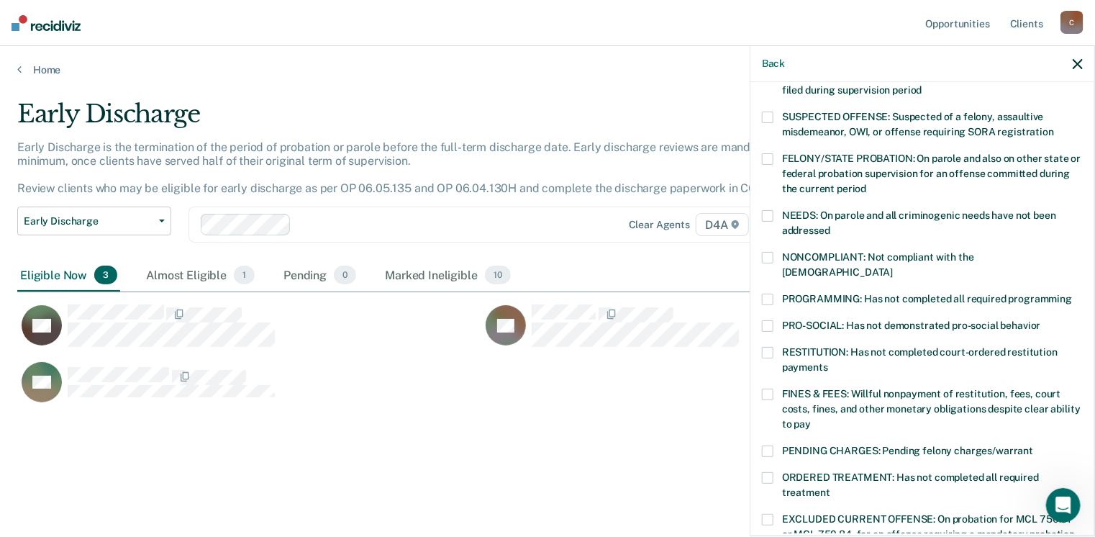
click at [773, 255] on span at bounding box center [768, 258] width 12 height 12
click at [771, 214] on span at bounding box center [768, 216] width 12 height 12
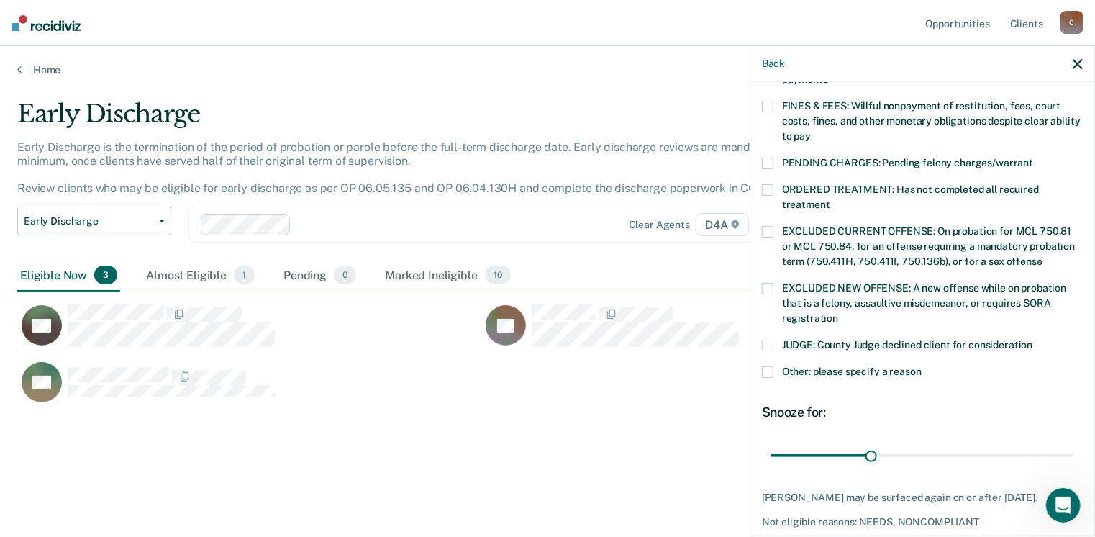
scroll to position [453, 0]
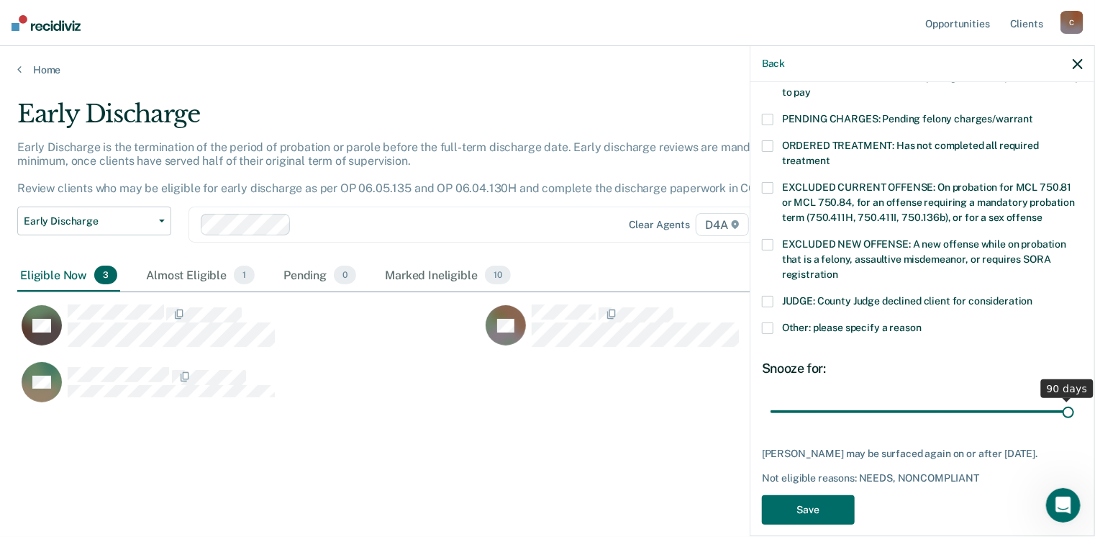
drag, startPoint x: 868, startPoint y: 396, endPoint x: 1099, endPoint y: 409, distance: 231.3
type input "90"
click at [1074, 409] on input "range" at bounding box center [922, 411] width 304 height 25
click at [767, 495] on button "Save" at bounding box center [808, 509] width 93 height 29
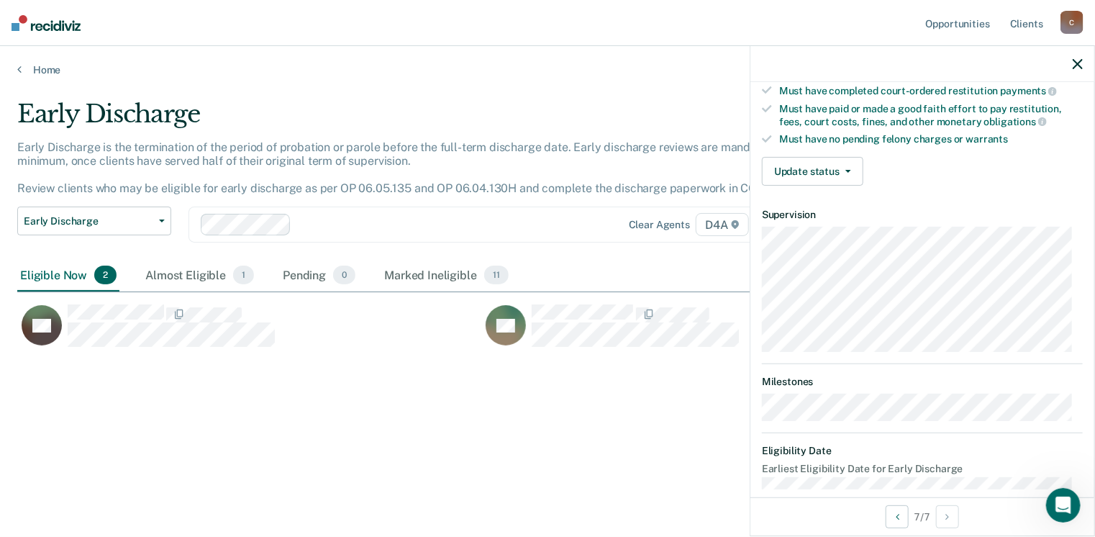
scroll to position [281, 0]
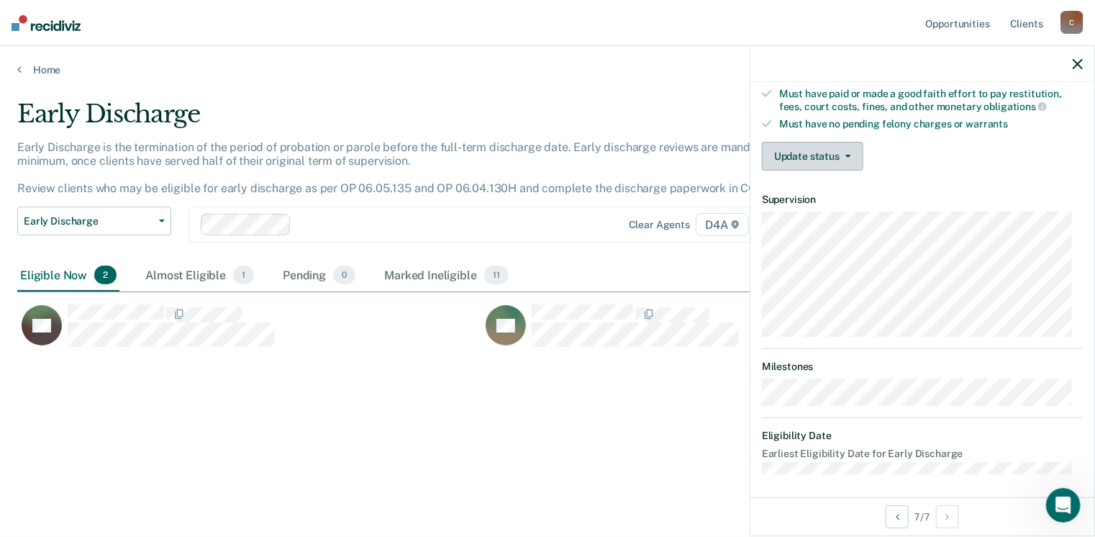
click at [846, 156] on button "Update status" at bounding box center [812, 156] width 101 height 29
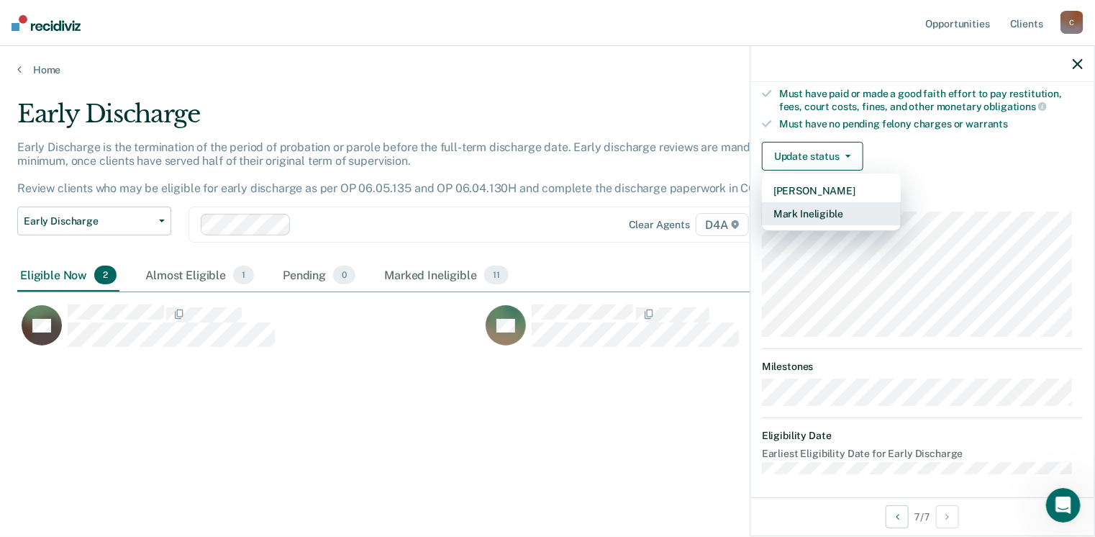
click at [826, 207] on button "Mark Ineligible" at bounding box center [831, 213] width 139 height 23
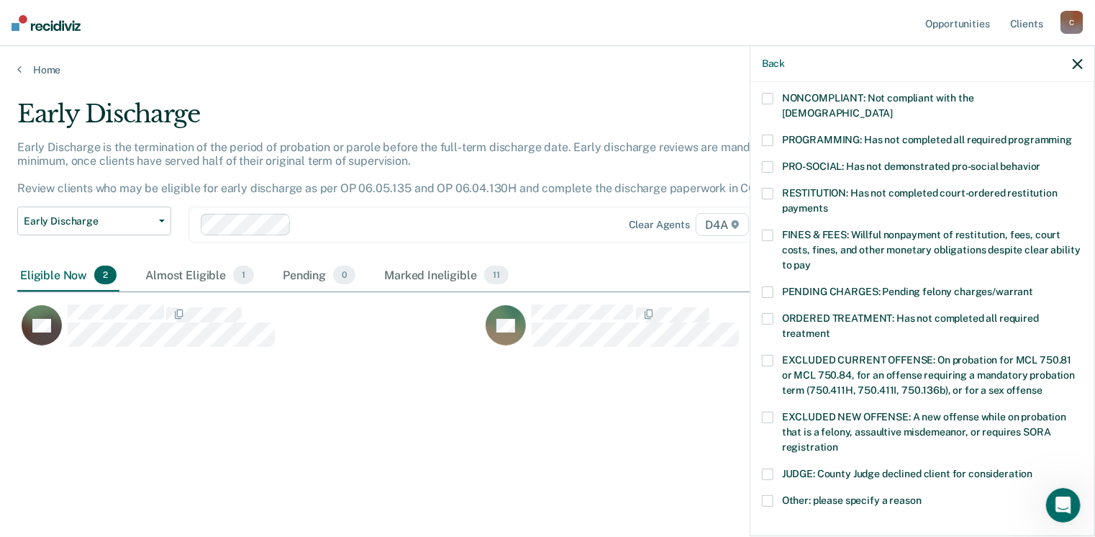
click at [770, 101] on span at bounding box center [768, 99] width 12 height 12
click at [768, 135] on span at bounding box center [768, 141] width 12 height 12
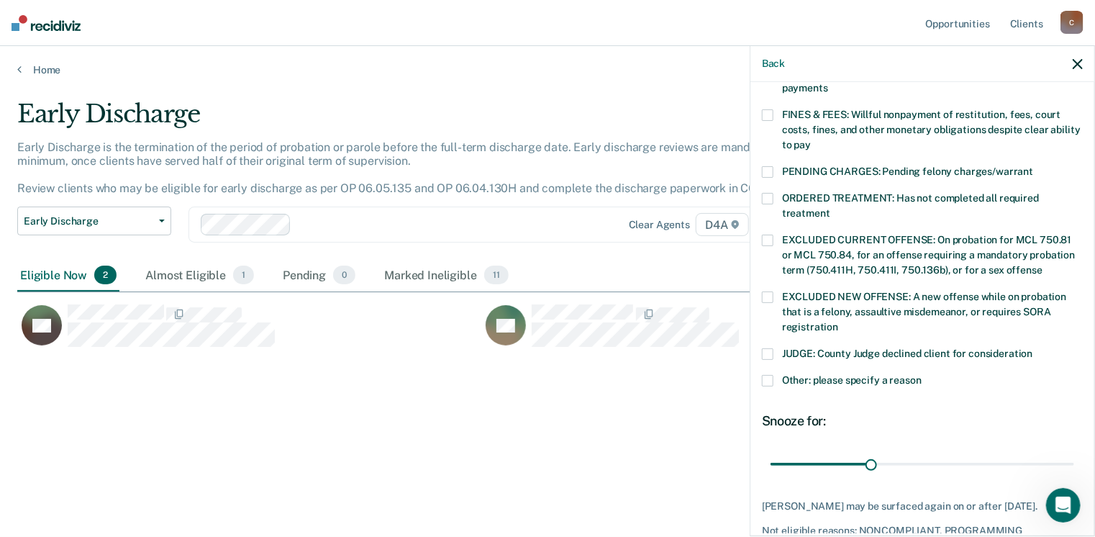
scroll to position [424, 0]
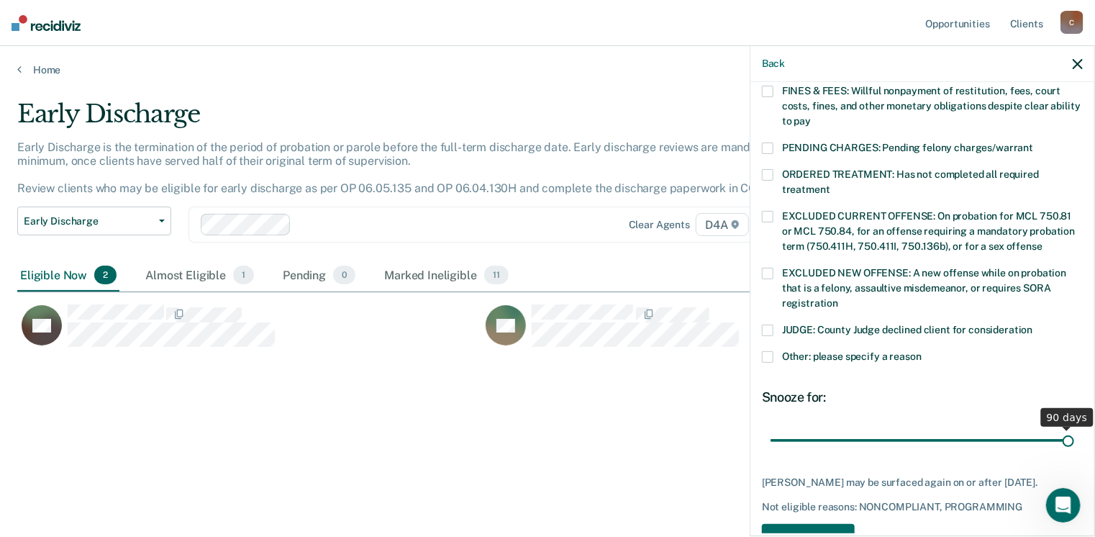
drag, startPoint x: 870, startPoint y: 427, endPoint x: 1073, endPoint y: 442, distance: 204.2
type input "90"
click at [1073, 442] on input "range" at bounding box center [922, 440] width 304 height 25
click at [803, 524] on button "Save" at bounding box center [808, 538] width 93 height 29
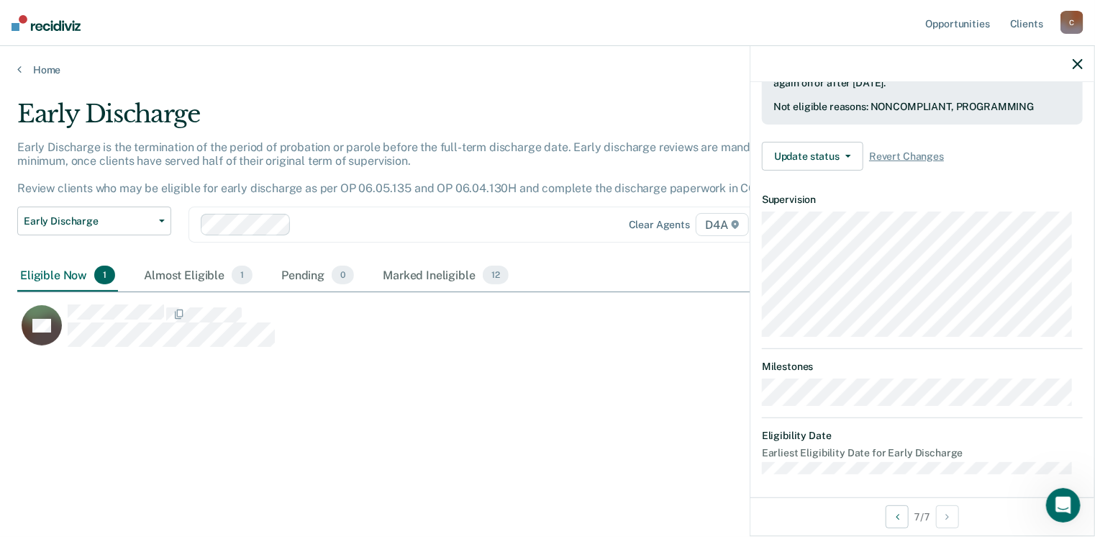
scroll to position [315, 0]
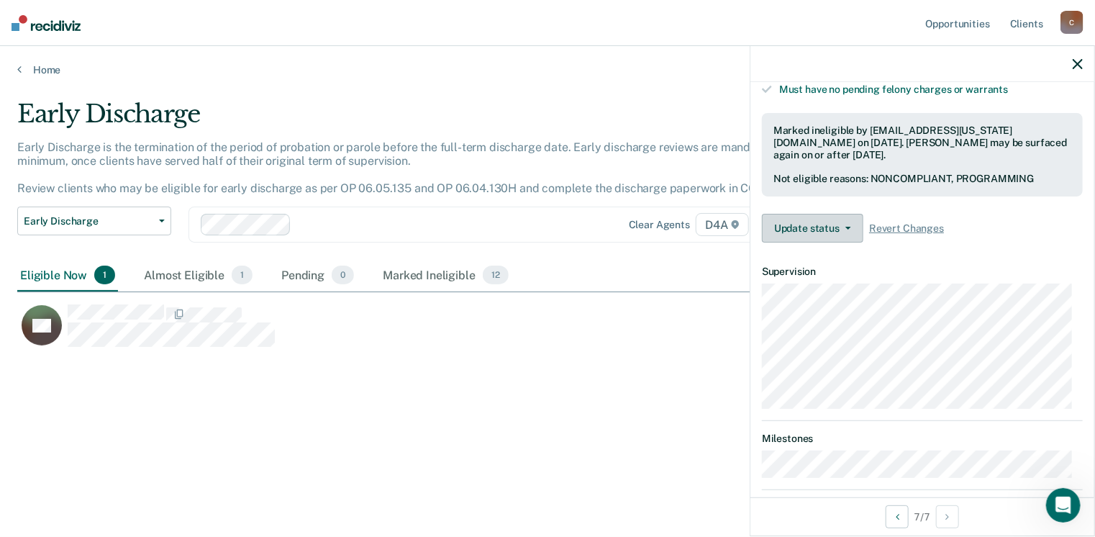
click at [845, 227] on icon "button" at bounding box center [848, 228] width 6 height 3
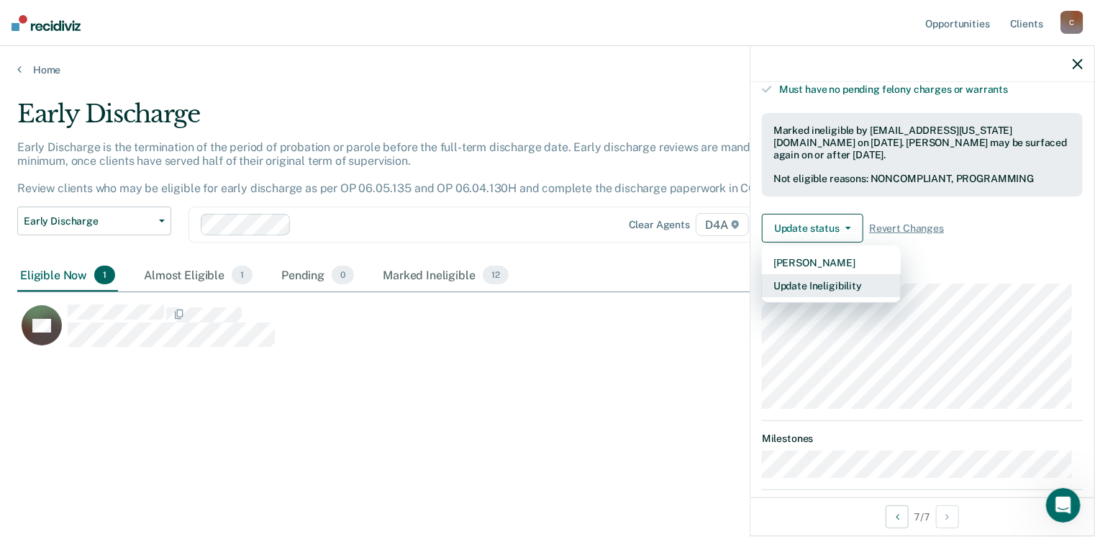
click at [837, 276] on button "Update Ineligibility" at bounding box center [831, 285] width 139 height 23
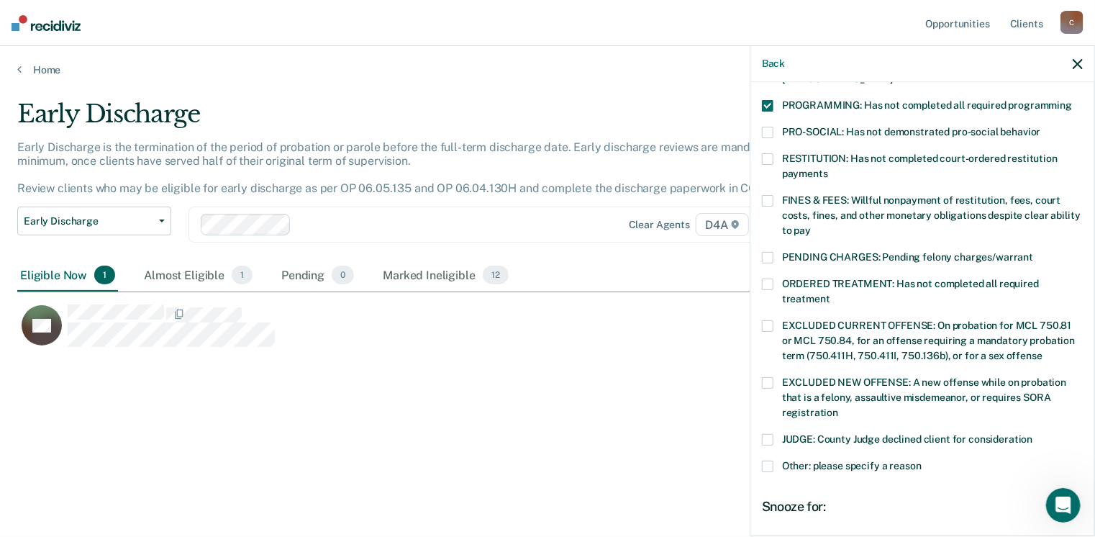
click at [769, 460] on span at bounding box center [768, 466] width 12 height 12
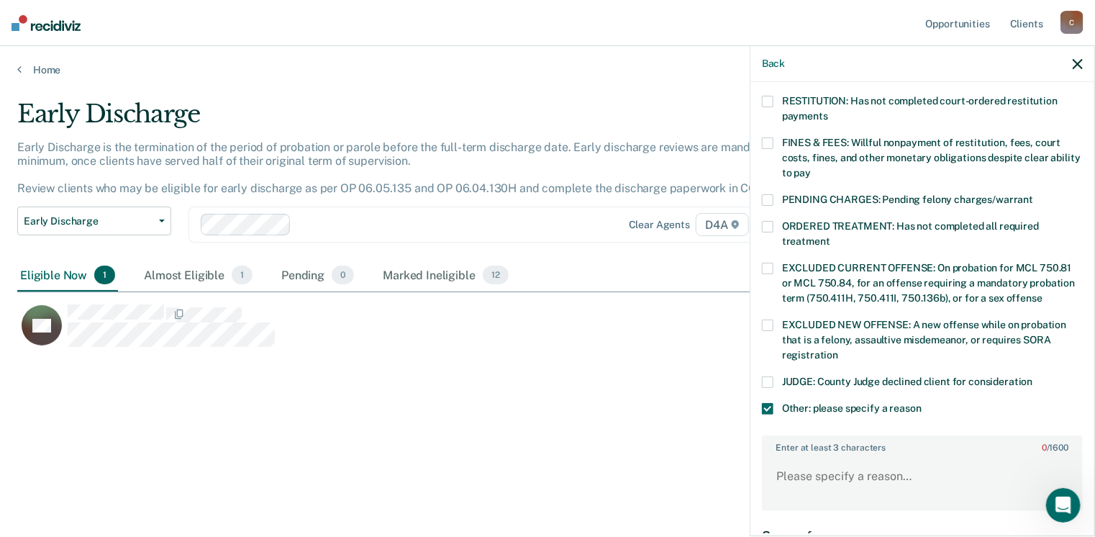
scroll to position [387, 0]
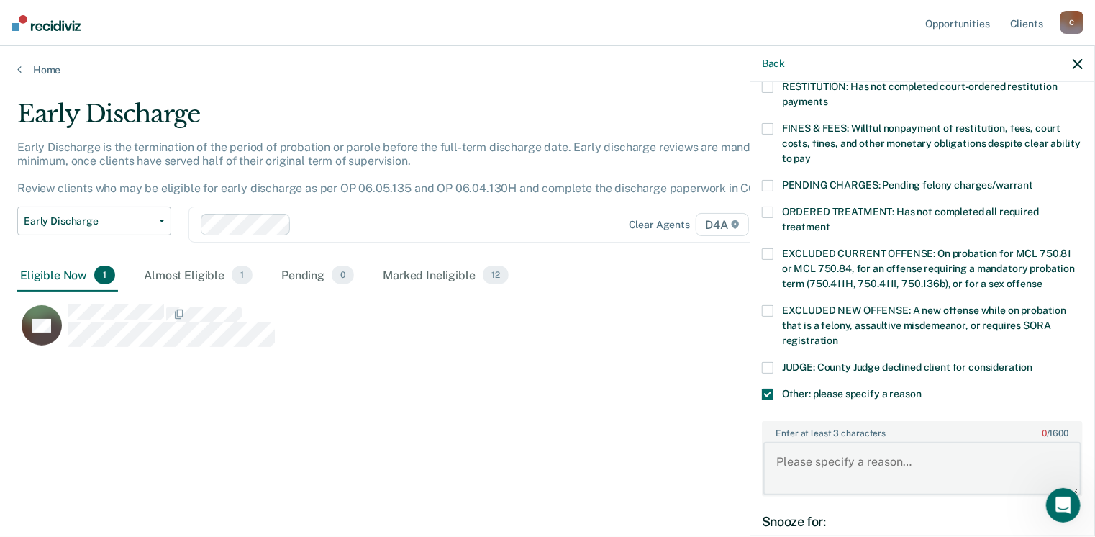
click at [779, 442] on textarea "Enter at least 3 characters 0 / 1600" at bounding box center [922, 468] width 318 height 53
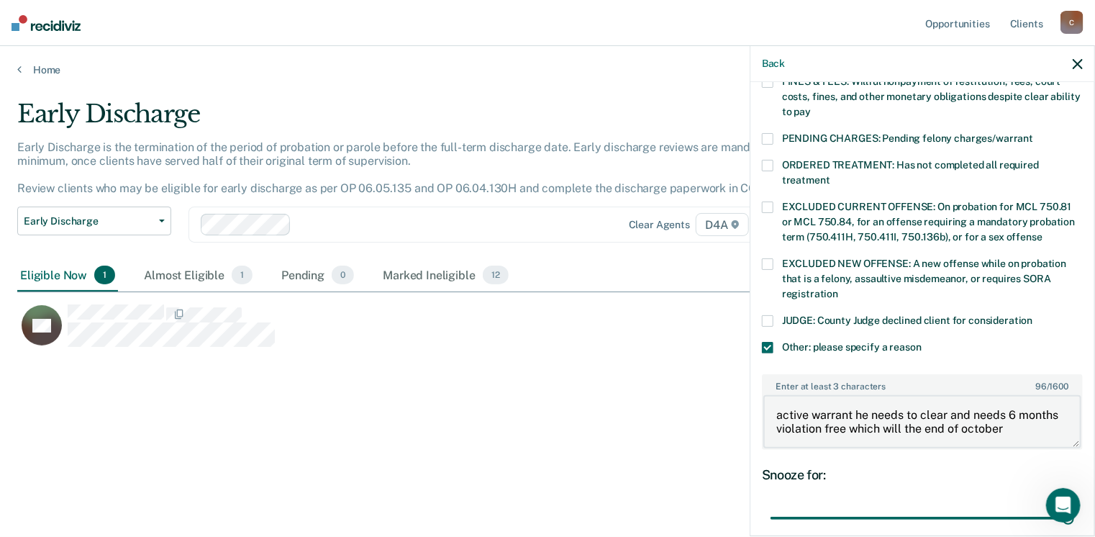
scroll to position [531, 0]
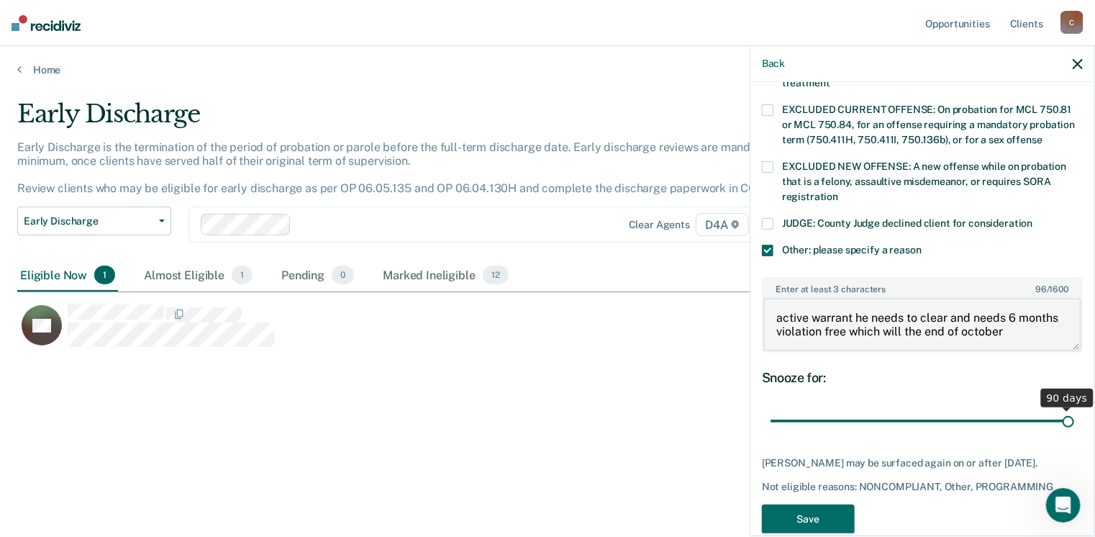
type textarea "active warrant he needs to clear and needs 6 months violation free which will t…"
drag, startPoint x: 1057, startPoint y: 401, endPoint x: 961, endPoint y: 404, distance: 96.4
type input "60"
click at [961, 409] on input "range" at bounding box center [922, 421] width 304 height 25
click at [823, 516] on button "Save" at bounding box center [808, 518] width 93 height 29
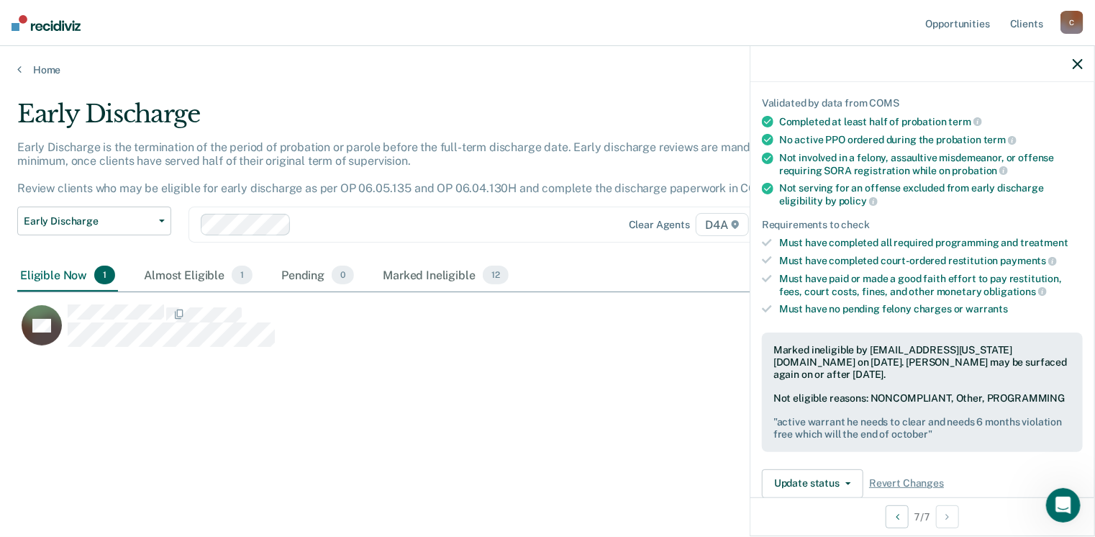
scroll to position [219, 0]
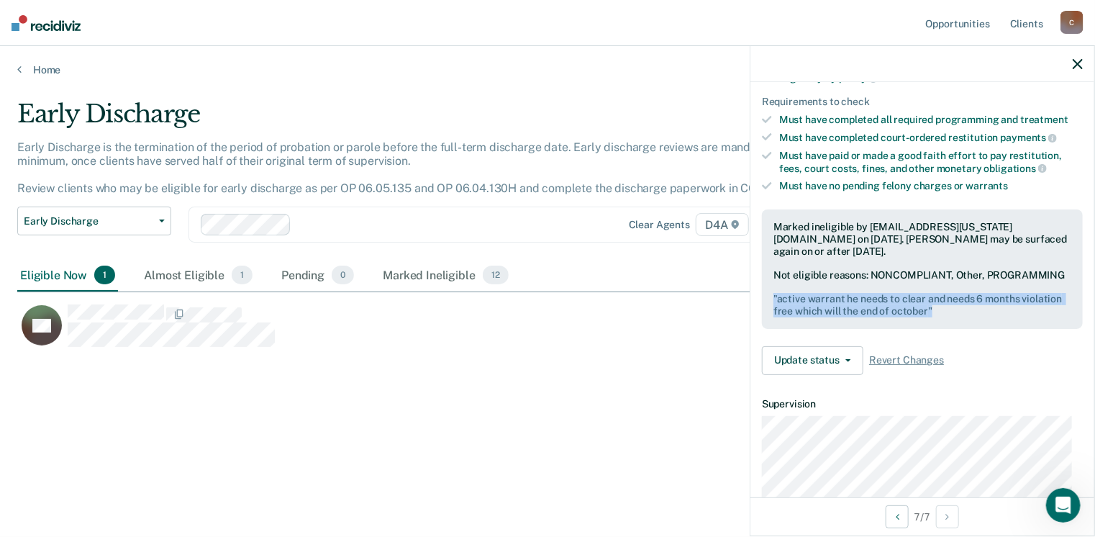
drag, startPoint x: 775, startPoint y: 302, endPoint x: 934, endPoint y: 319, distance: 159.9
click at [934, 317] on pre "" active warrant he needs to clear and needs 6 months violation free which will…" at bounding box center [922, 305] width 298 height 24
drag, startPoint x: 934, startPoint y: 319, endPoint x: 900, endPoint y: 314, distance: 34.3
drag, startPoint x: 900, startPoint y: 314, endPoint x: 701, endPoint y: 328, distance: 199.8
click at [701, 328] on div "JW" at bounding box center [472, 326] width 911 height 44
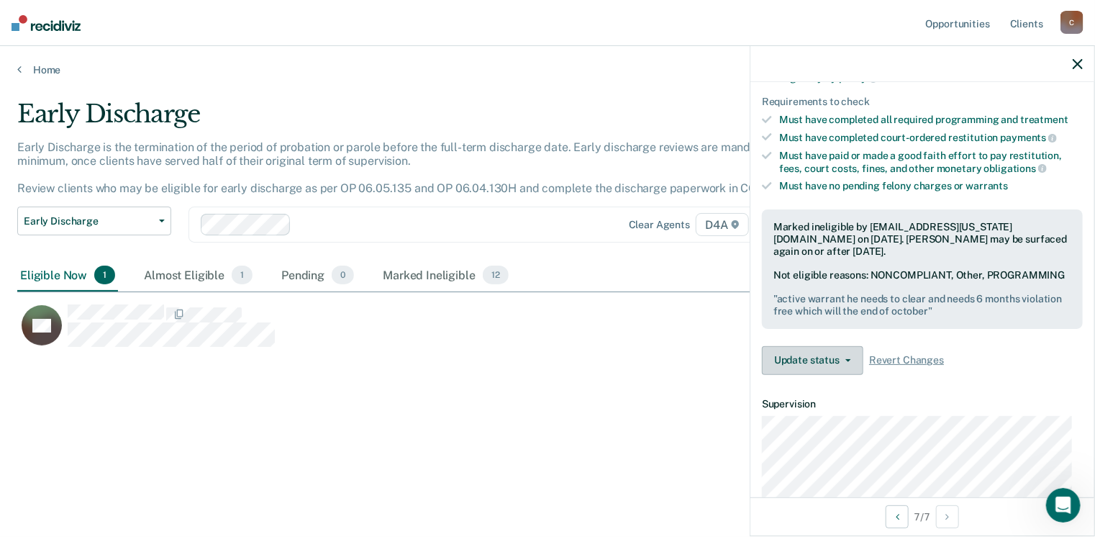
click at [847, 362] on icon "button" at bounding box center [848, 360] width 6 height 3
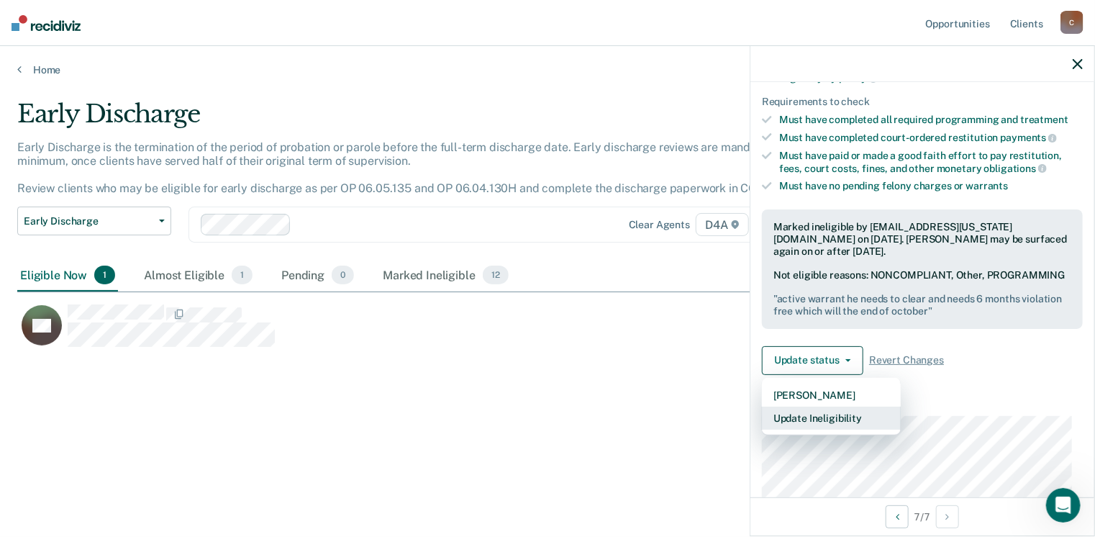
click at [847, 421] on button "Update Ineligibility" at bounding box center [831, 417] width 139 height 23
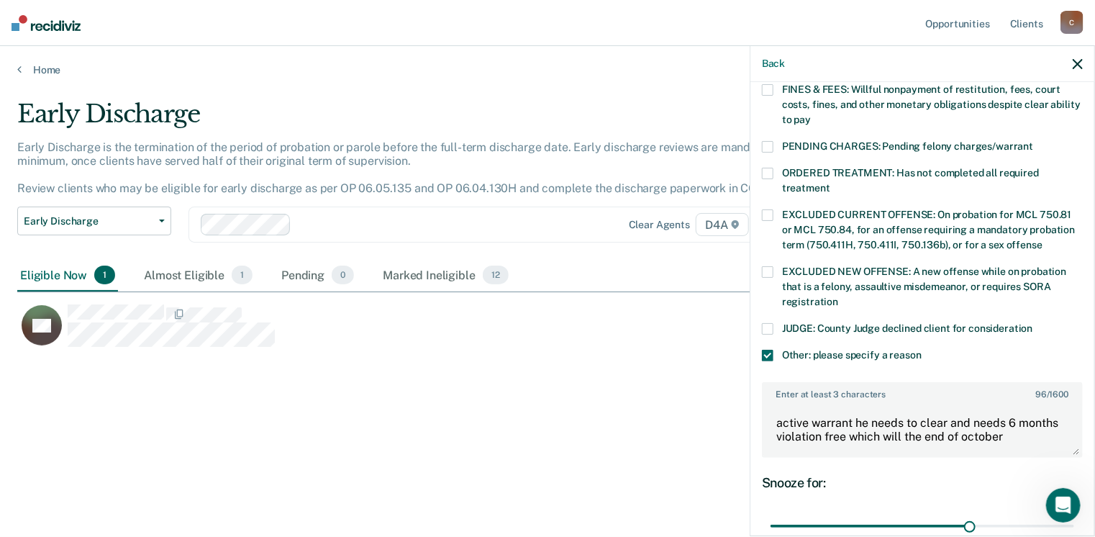
scroll to position [506, 0]
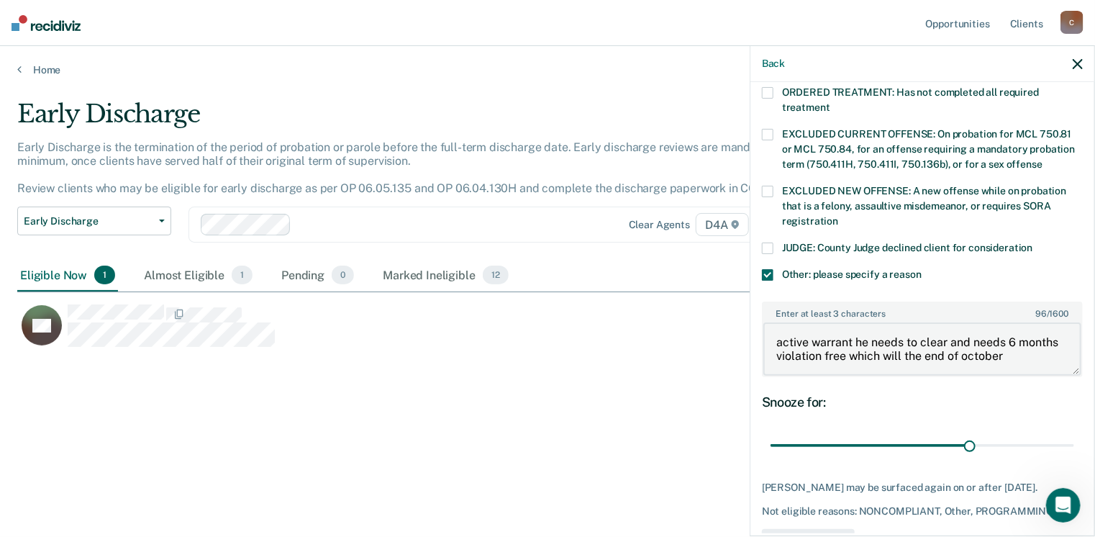
drag, startPoint x: 774, startPoint y: 323, endPoint x: 1008, endPoint y: 342, distance: 234.5
click at [1008, 342] on textarea "active warrant he needs to clear and needs 6 months violation free which will t…" at bounding box center [922, 348] width 318 height 53
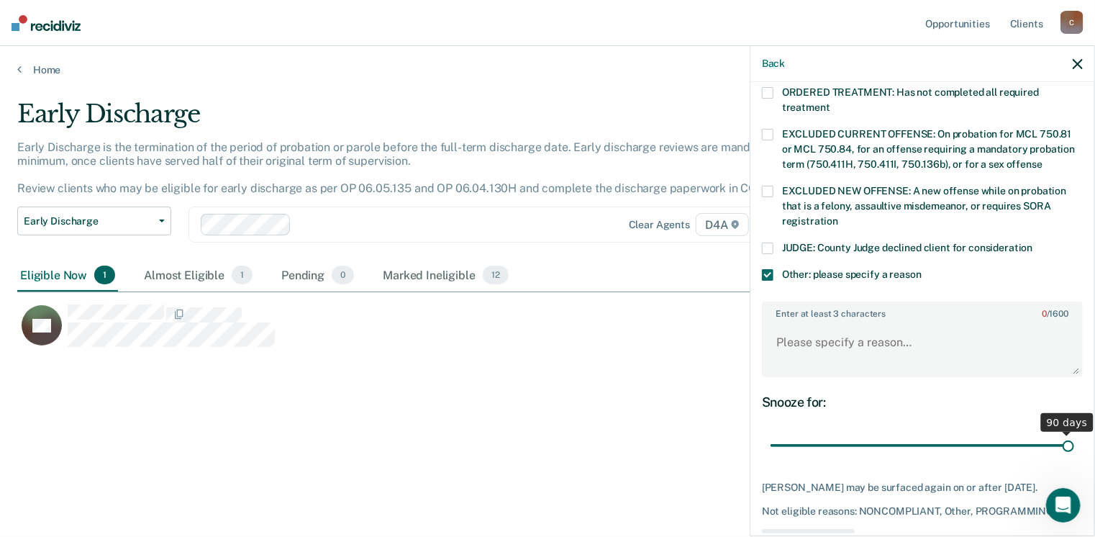
drag, startPoint x: 965, startPoint y: 429, endPoint x: 1086, endPoint y: 429, distance: 120.9
type input "90"
click at [1074, 433] on input "range" at bounding box center [922, 445] width 304 height 25
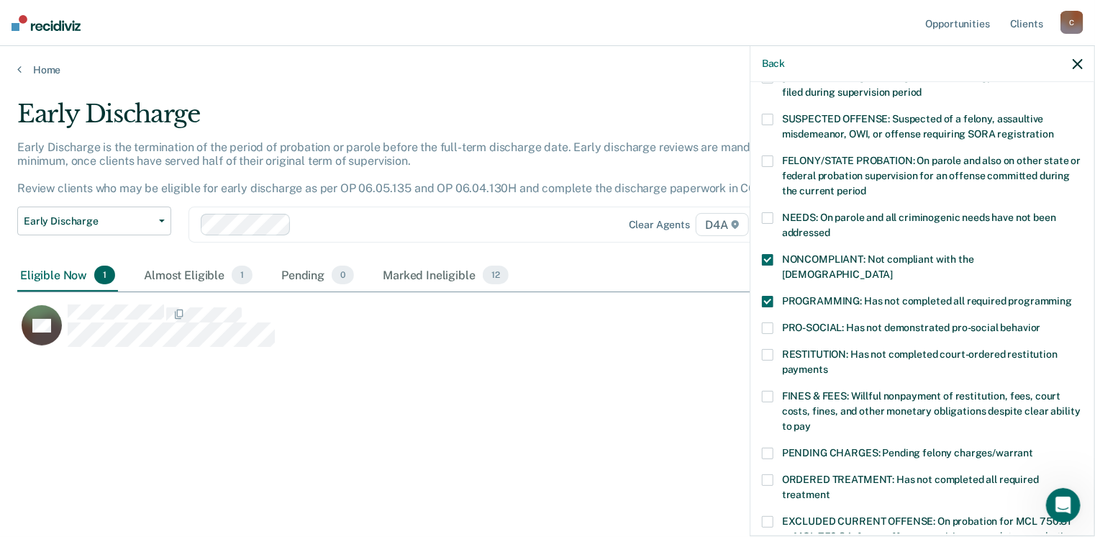
scroll to position [0, 0]
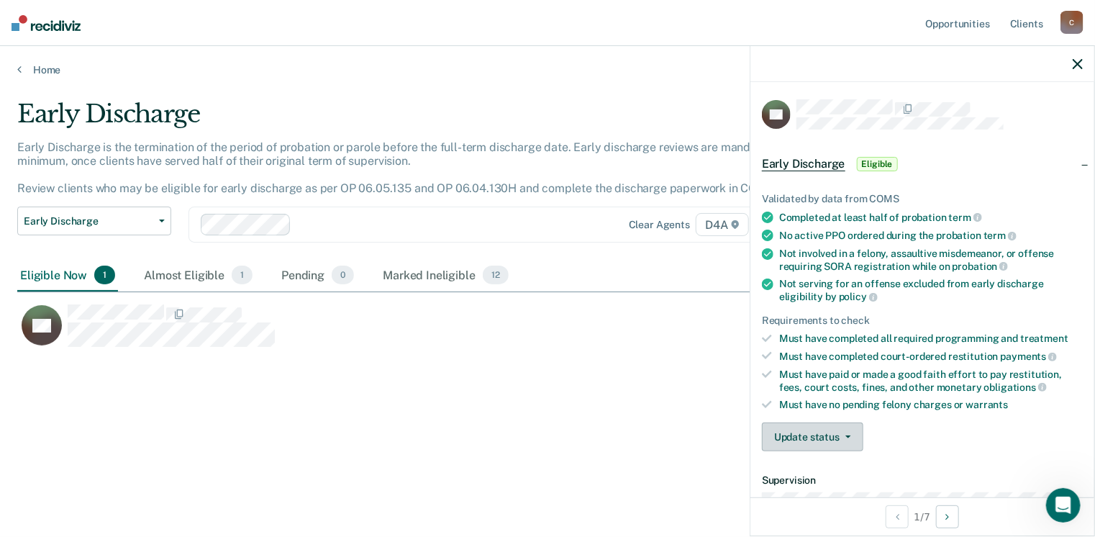
click at [847, 435] on button "Update status" at bounding box center [812, 436] width 101 height 29
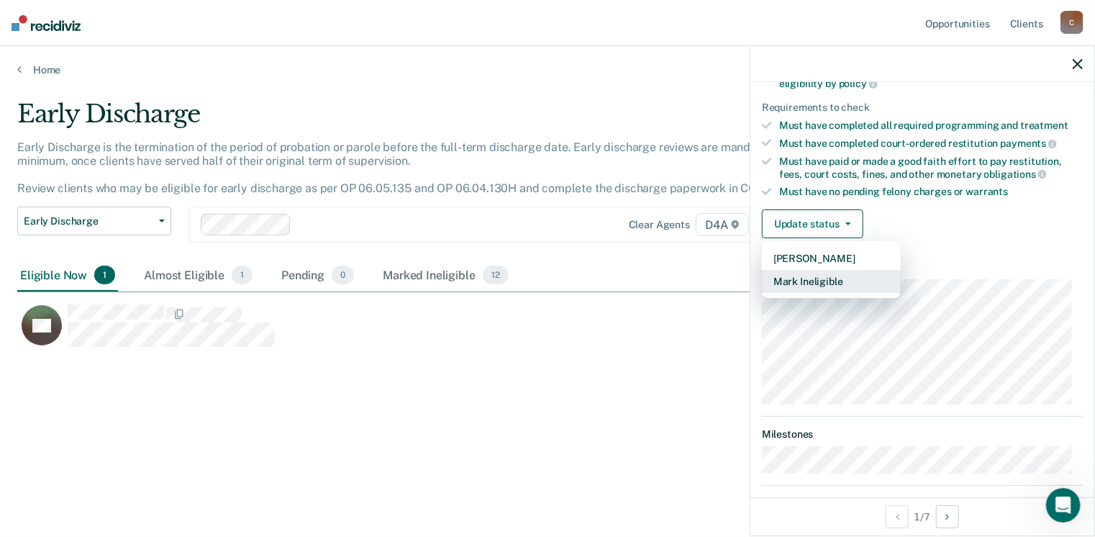
scroll to position [216, 0]
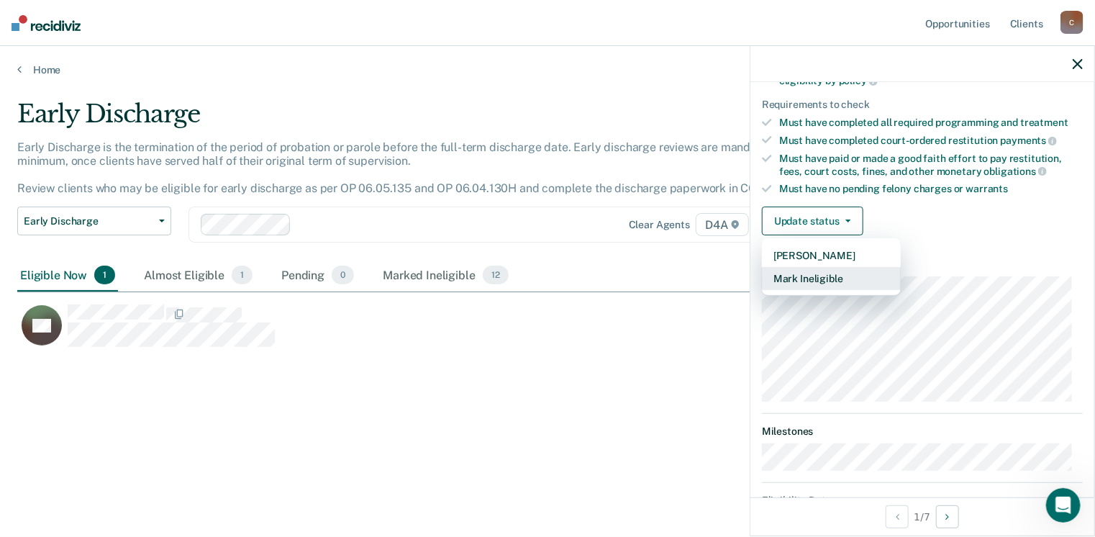
click at [810, 268] on button "Mark Ineligible" at bounding box center [831, 278] width 139 height 23
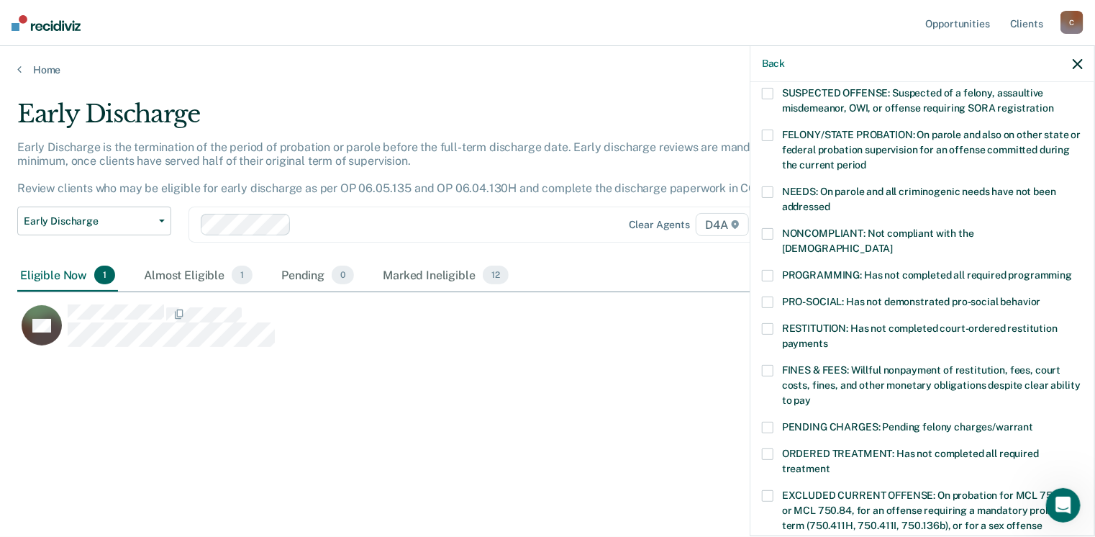
scroll to position [144, 0]
click at [773, 191] on label "NEEDS: On parole and all criminogenic needs have not been addressed" at bounding box center [922, 203] width 321 height 30
click at [770, 234] on span at bounding box center [768, 235] width 12 height 12
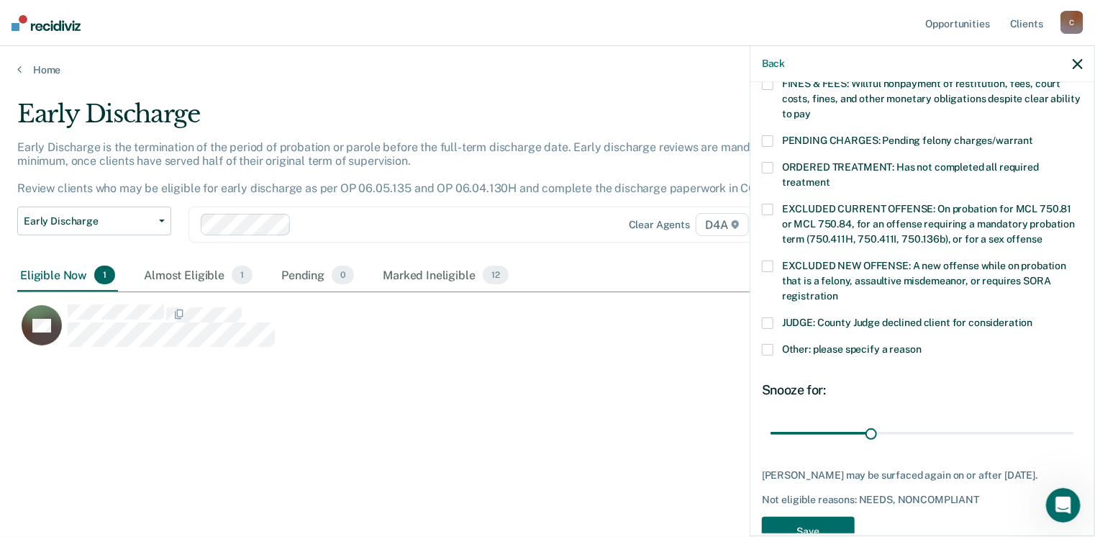
scroll to position [465, 0]
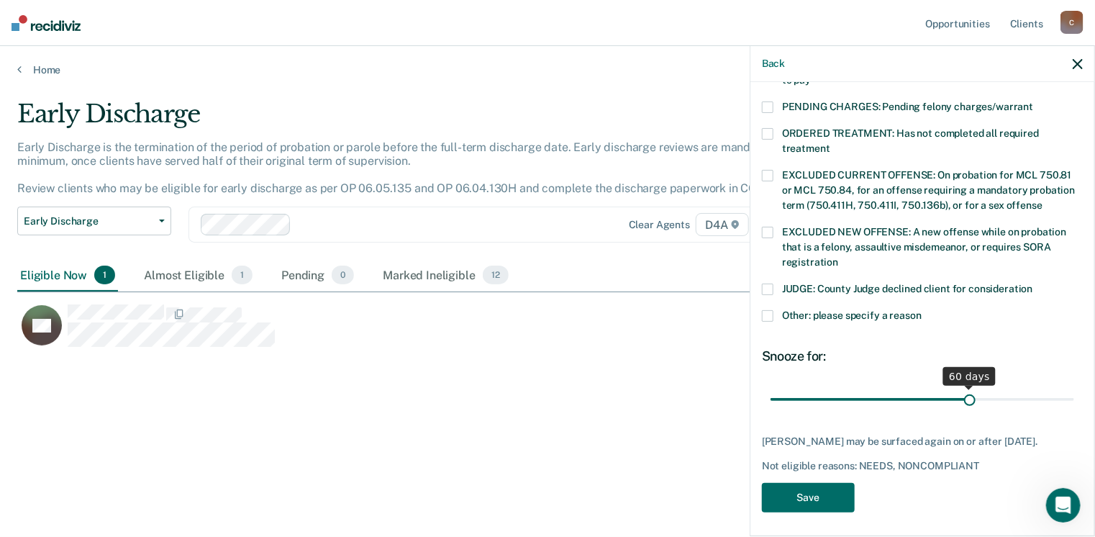
drag, startPoint x: 871, startPoint y: 383, endPoint x: 963, endPoint y: 381, distance: 92.1
type input "60"
click at [963, 387] on input "range" at bounding box center [922, 399] width 304 height 25
click at [768, 310] on span at bounding box center [768, 316] width 12 height 12
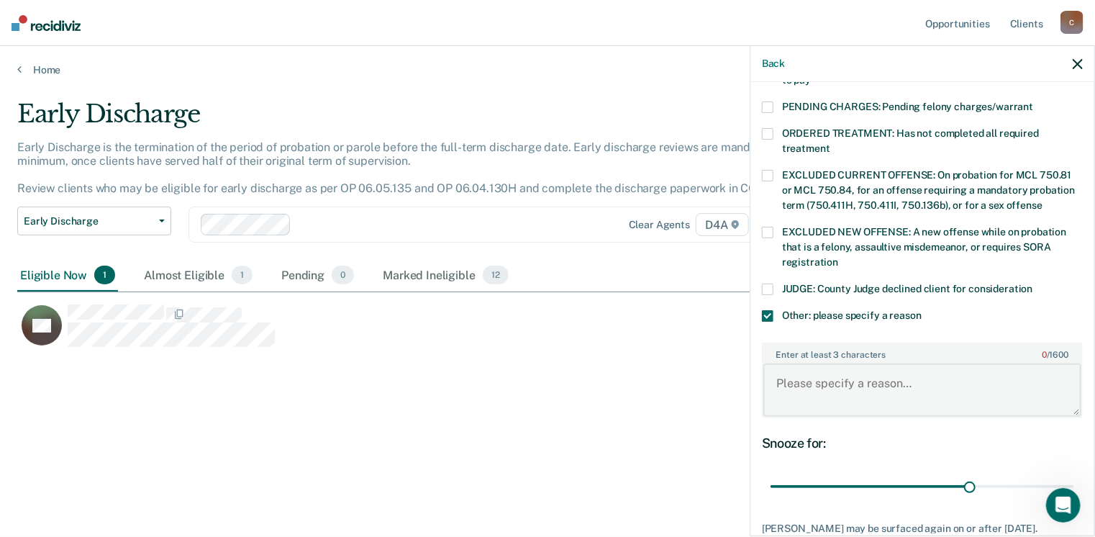
click at [771, 363] on textarea "Enter at least 3 characters 0 / 1600" at bounding box center [922, 389] width 318 height 53
paste textarea "active warrant he needs to clear and needs 6 months violation free which will t…"
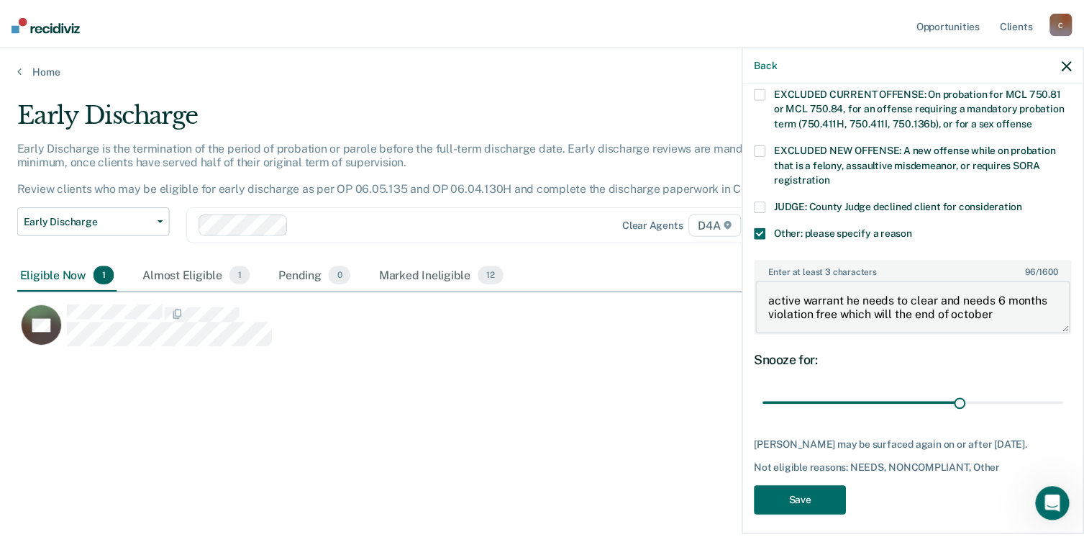
scroll to position [551, 0]
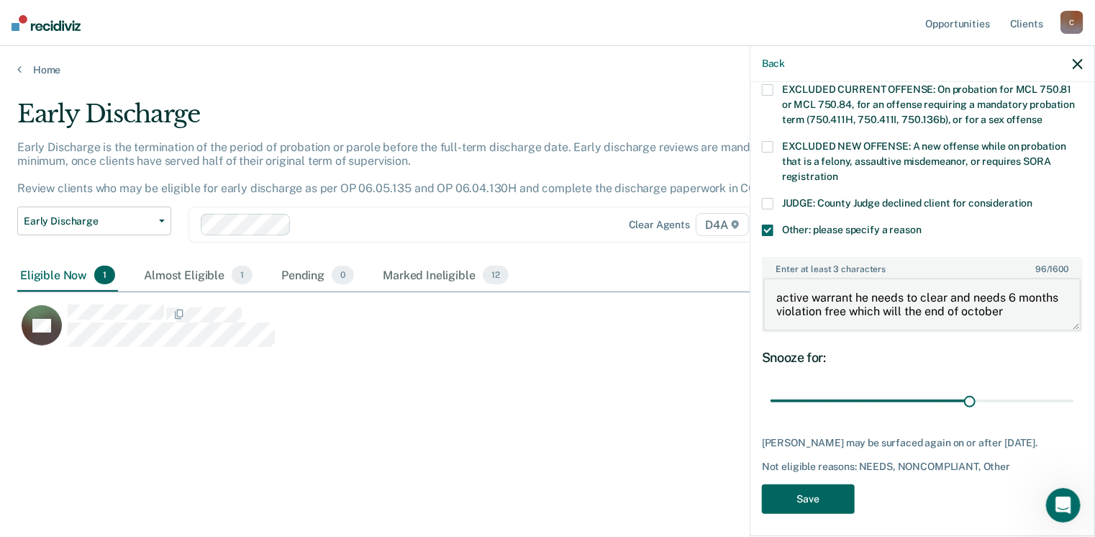
type textarea "active warrant he needs to clear and needs 6 months violation free which will t…"
click at [820, 494] on button "Save" at bounding box center [808, 498] width 93 height 29
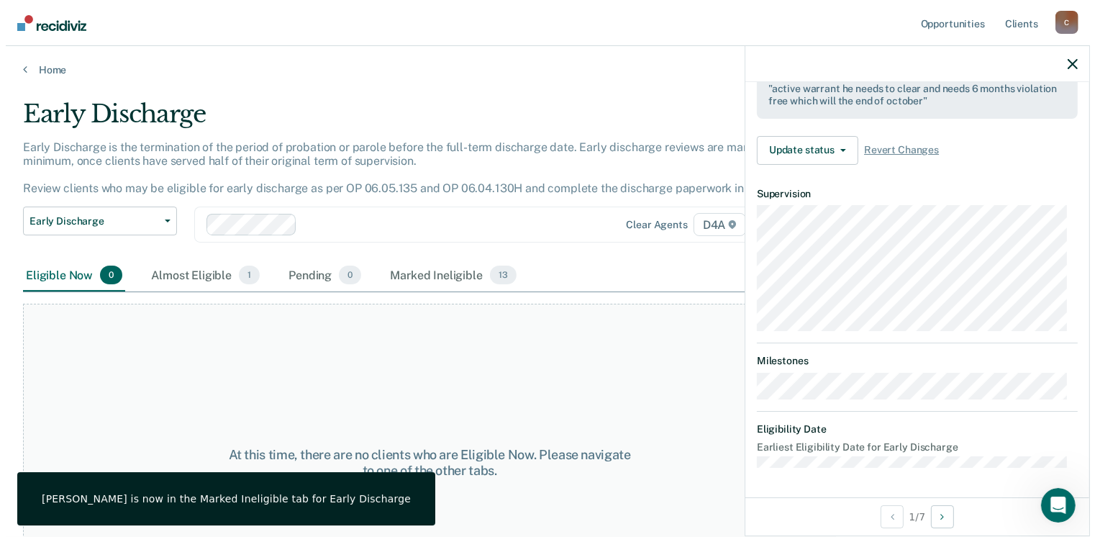
scroll to position [423, 0]
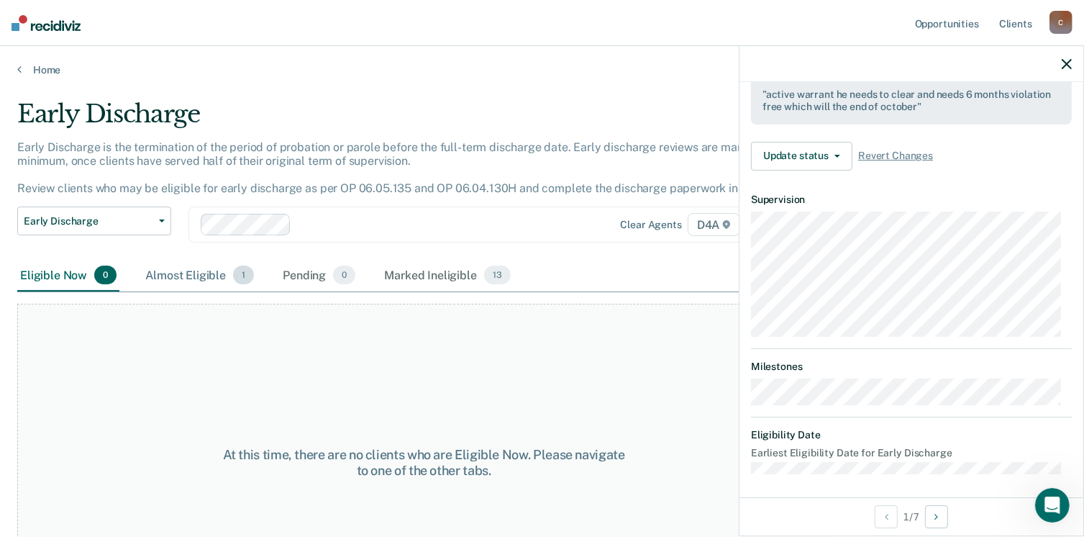
click at [184, 277] on div "Almost Eligible 1" at bounding box center [199, 276] width 114 height 32
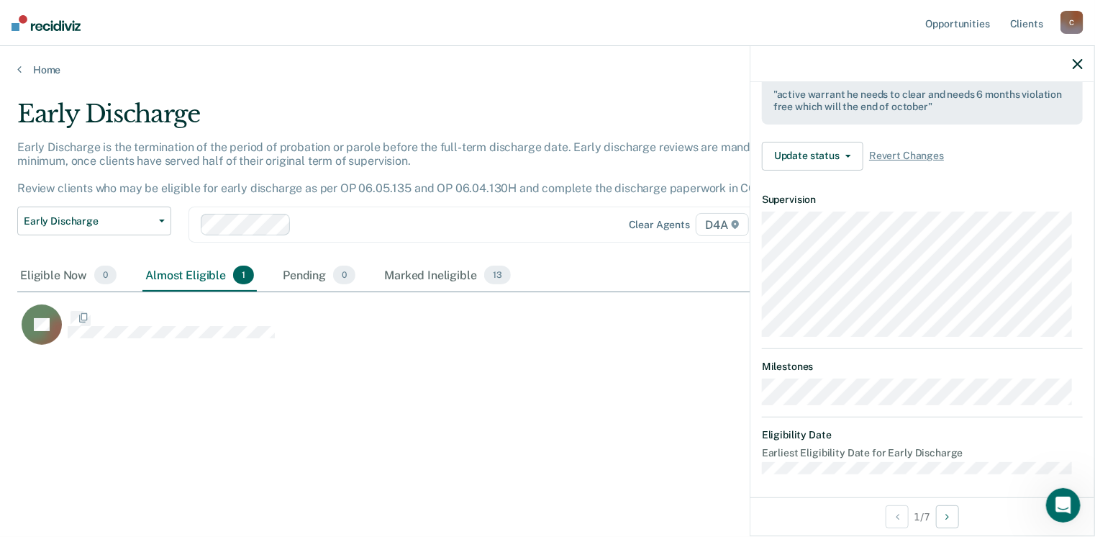
scroll to position [319, 1050]
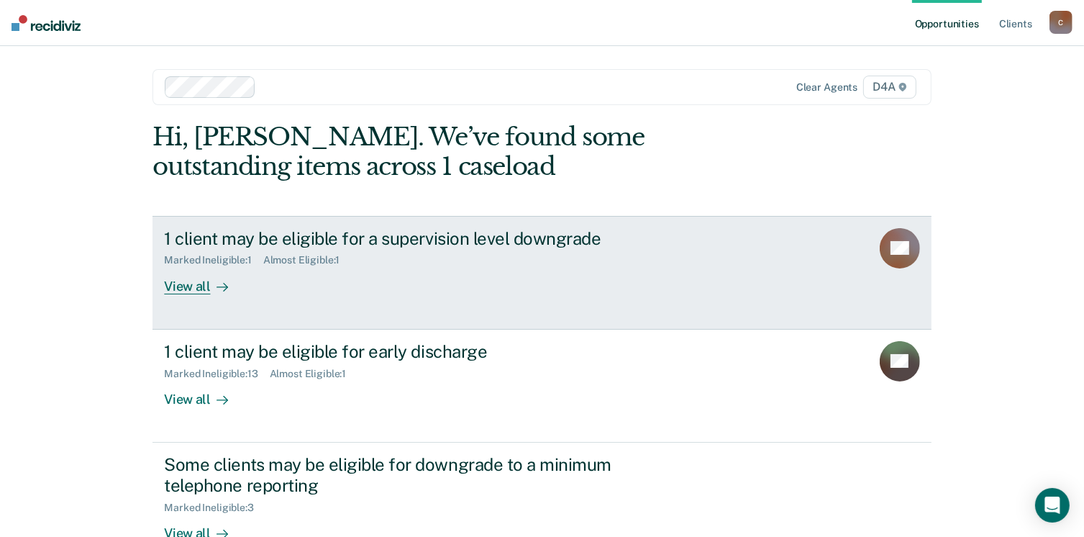
click at [187, 285] on div "View all" at bounding box center [204, 280] width 81 height 28
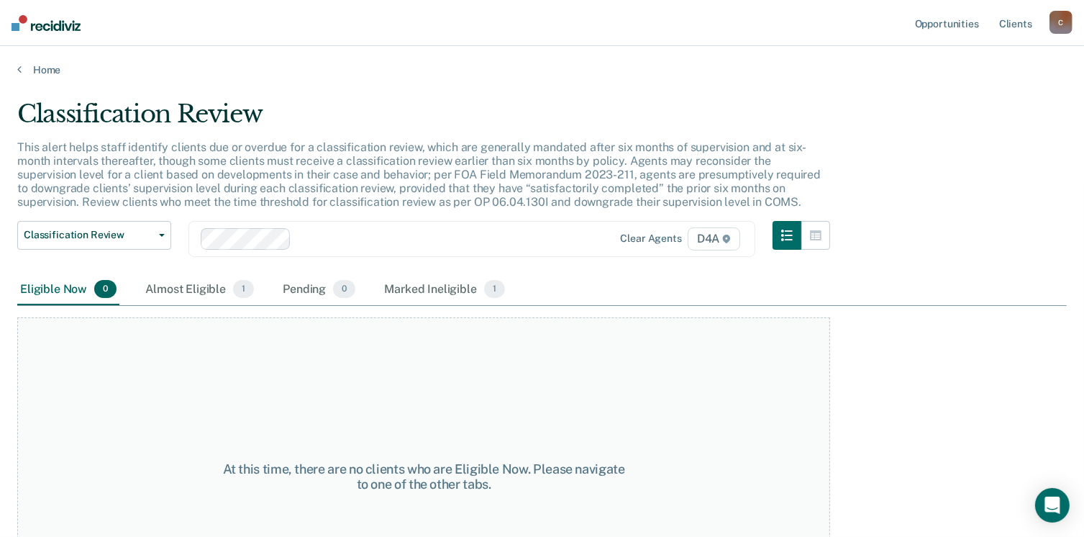
click at [187, 285] on div "Almost Eligible 1" at bounding box center [199, 290] width 114 height 32
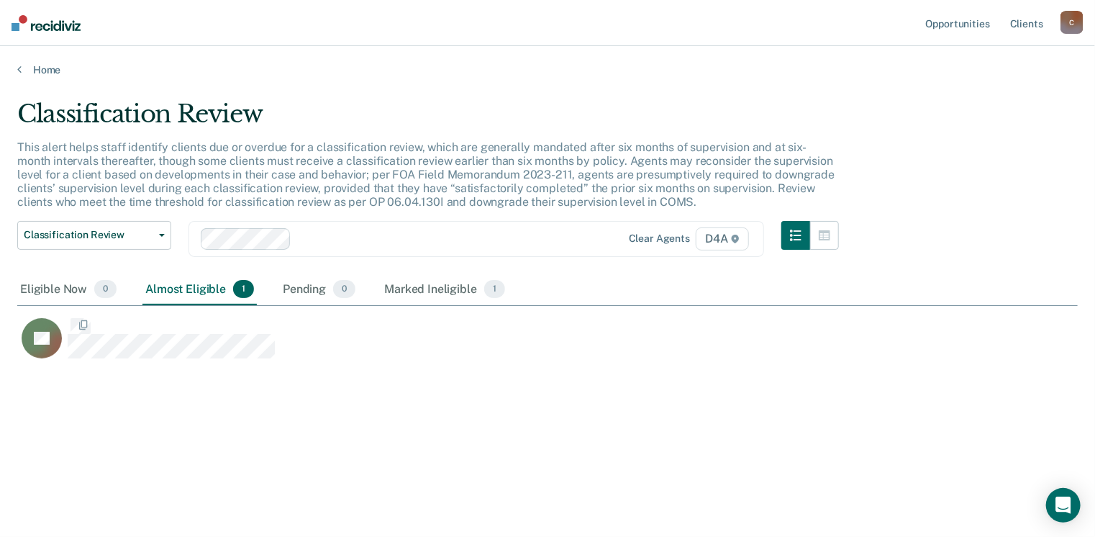
scroll to position [319, 1050]
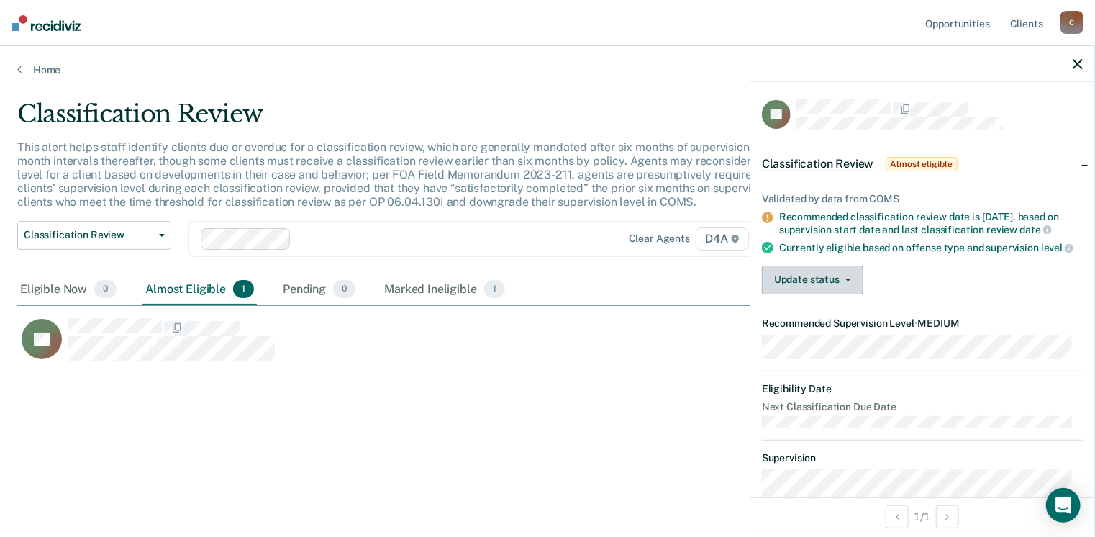
click at [843, 286] on button "Update status" at bounding box center [812, 279] width 101 height 29
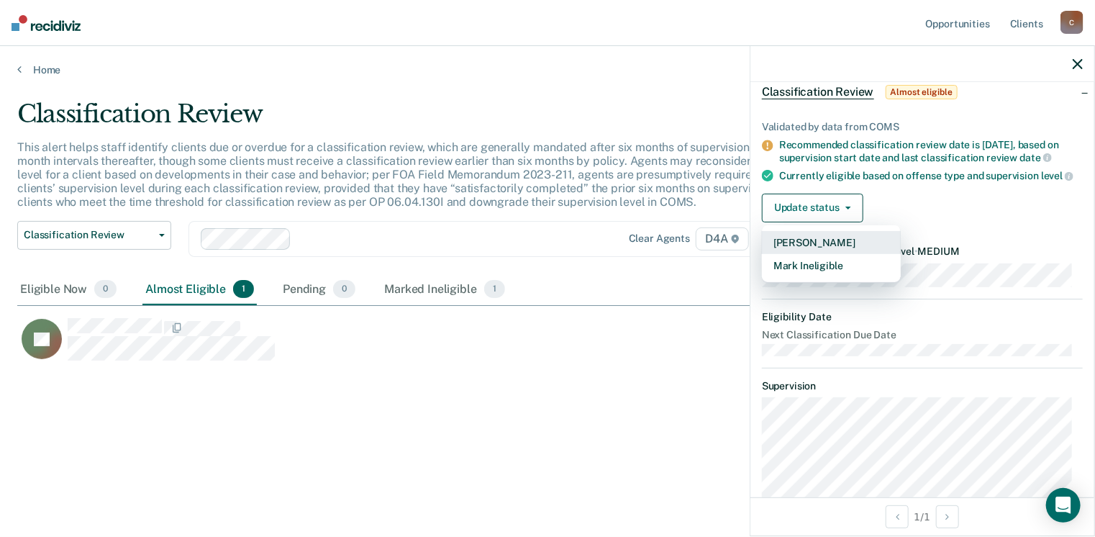
scroll to position [0, 0]
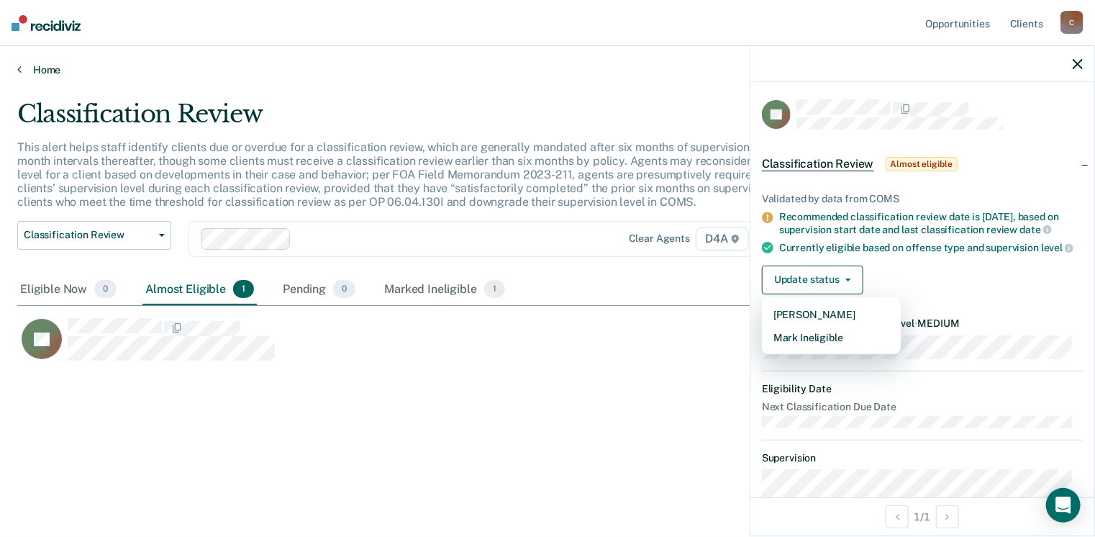
click at [21, 67] on link "Home" at bounding box center [547, 69] width 1060 height 13
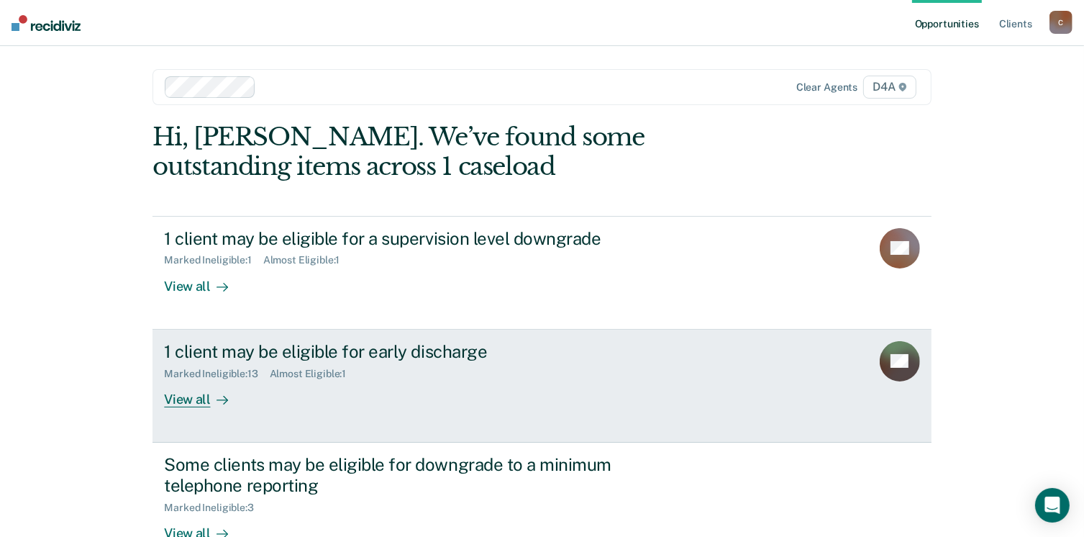
click at [180, 398] on div "View all" at bounding box center [204, 393] width 81 height 28
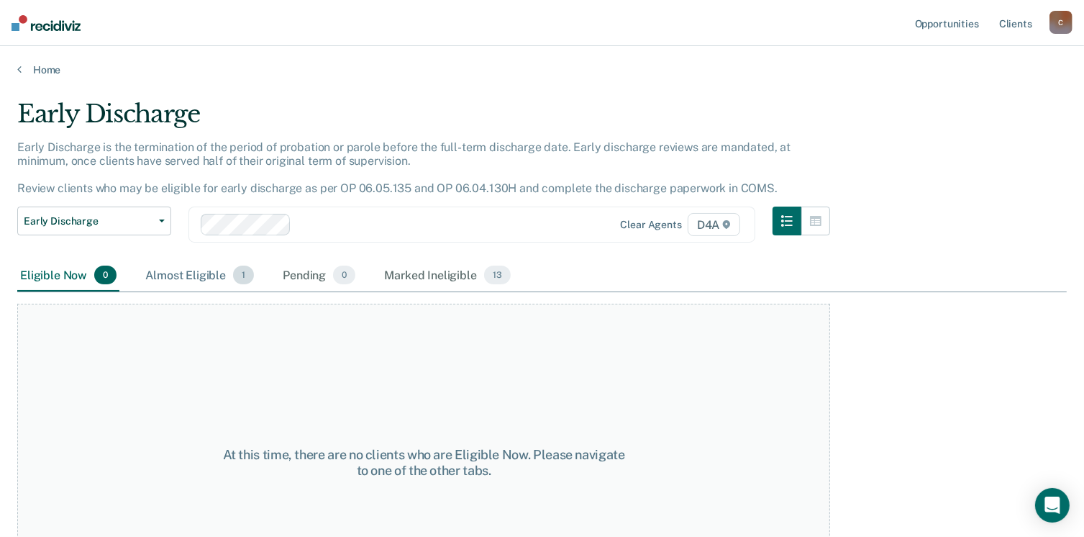
click at [187, 276] on div "Almost Eligible 1" at bounding box center [199, 276] width 114 height 32
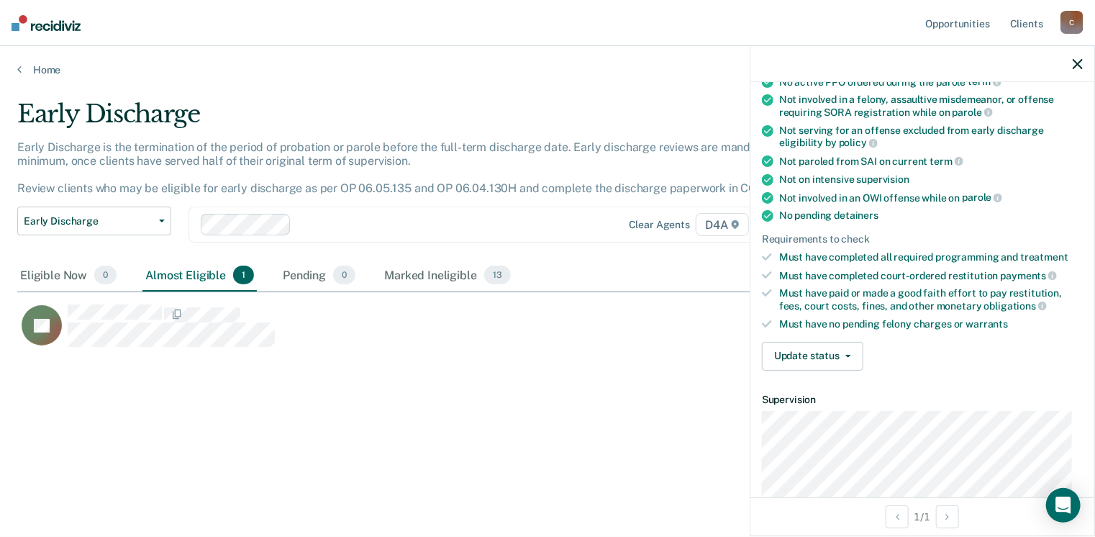
scroll to position [216, 0]
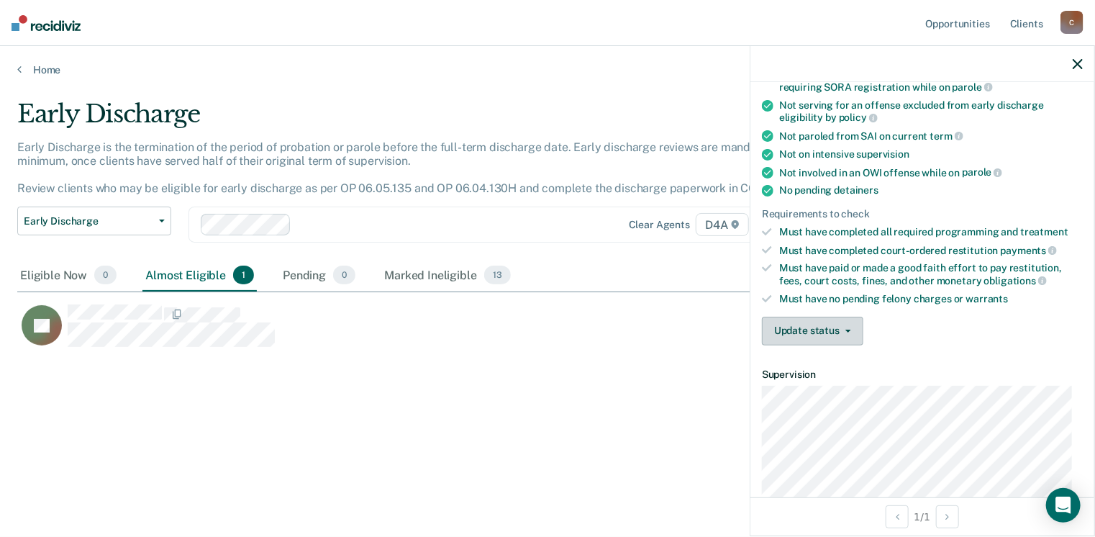
click at [833, 320] on button "Update status" at bounding box center [812, 331] width 101 height 29
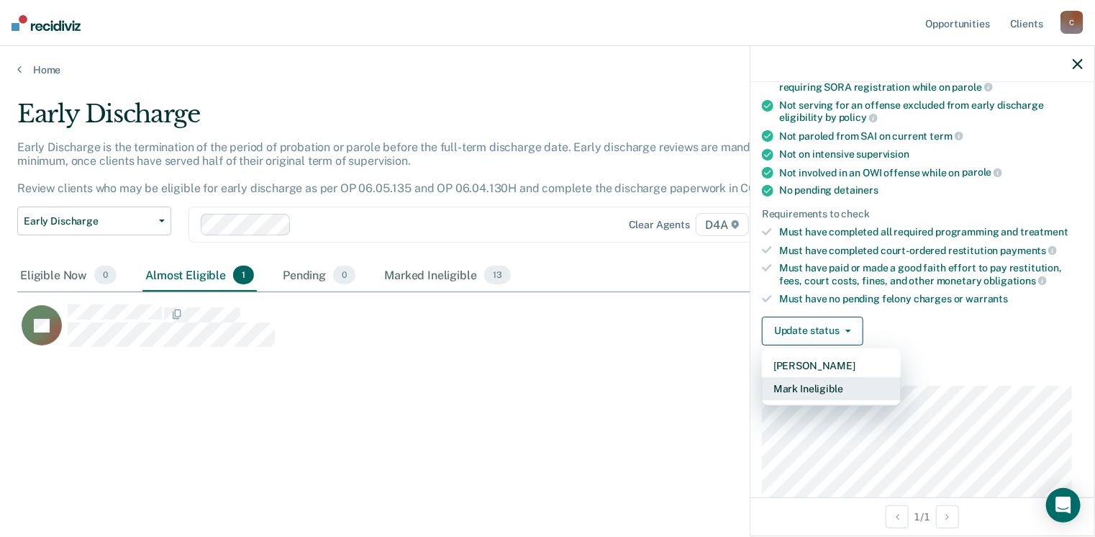
click at [833, 377] on button "Mark Ineligible" at bounding box center [831, 388] width 139 height 23
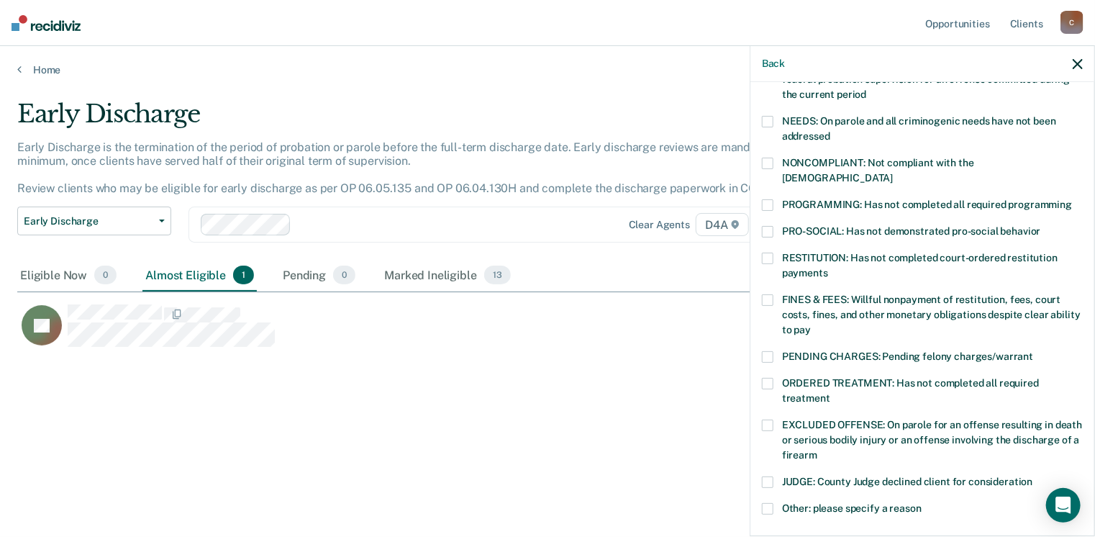
click at [773, 118] on span at bounding box center [768, 122] width 12 height 12
click at [768, 199] on span at bounding box center [768, 205] width 12 height 12
click at [765, 159] on span at bounding box center [768, 164] width 12 height 12
click at [765, 294] on span at bounding box center [768, 300] width 12 height 12
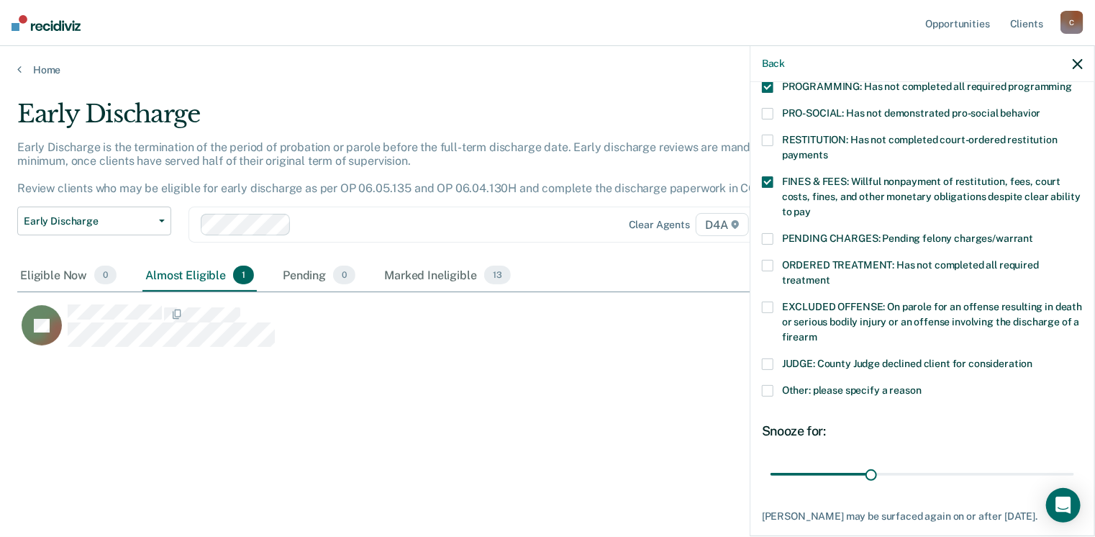
scroll to position [360, 0]
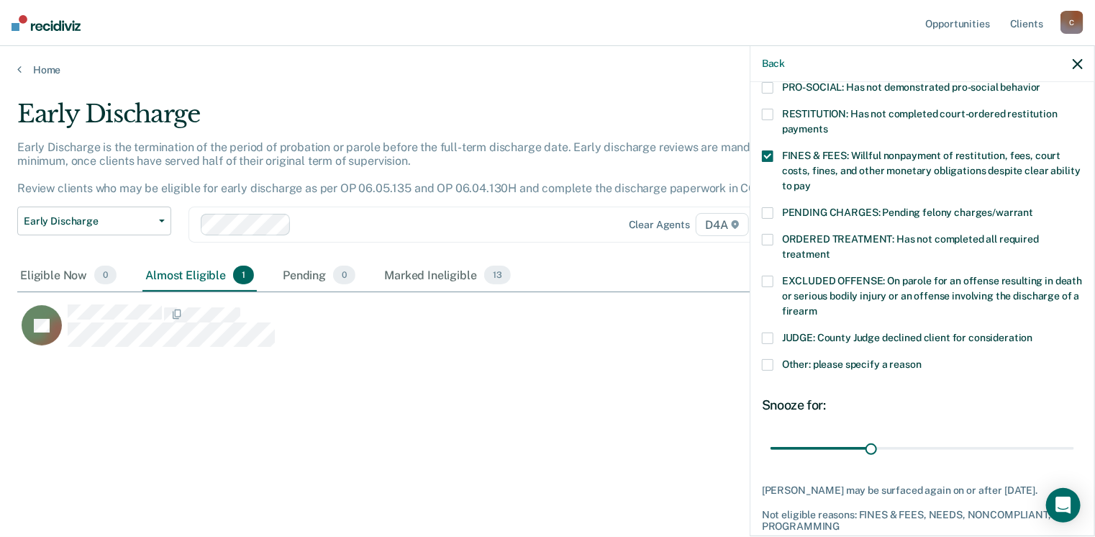
click at [767, 234] on span at bounding box center [768, 240] width 12 height 12
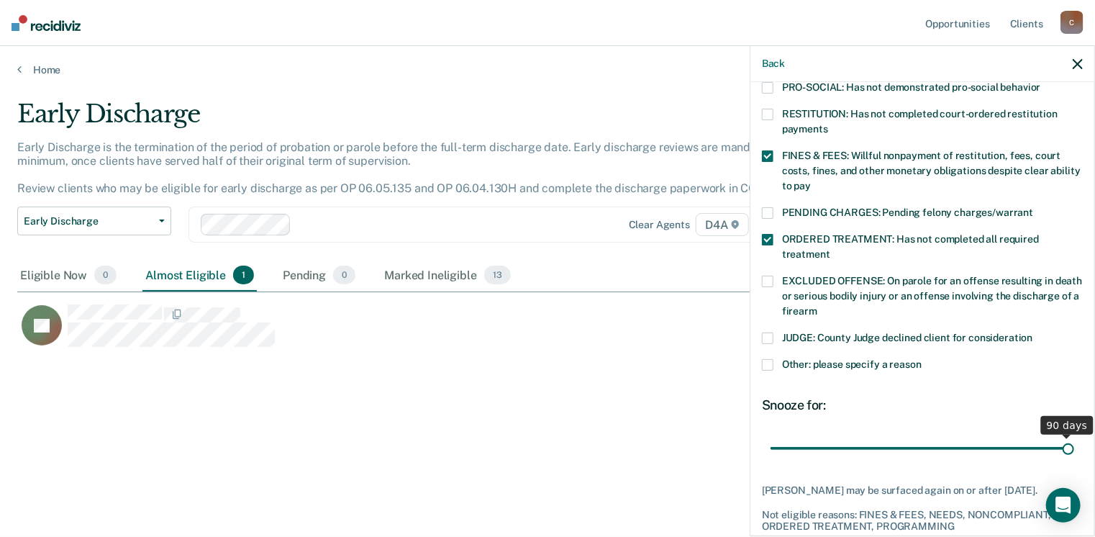
drag, startPoint x: 865, startPoint y: 435, endPoint x: 1097, endPoint y: 424, distance: 232.6
type input "90"
click at [1074, 436] on input "range" at bounding box center [922, 448] width 304 height 25
click at [765, 359] on span at bounding box center [768, 365] width 12 height 12
